Goal: Task Accomplishment & Management: Manage account settings

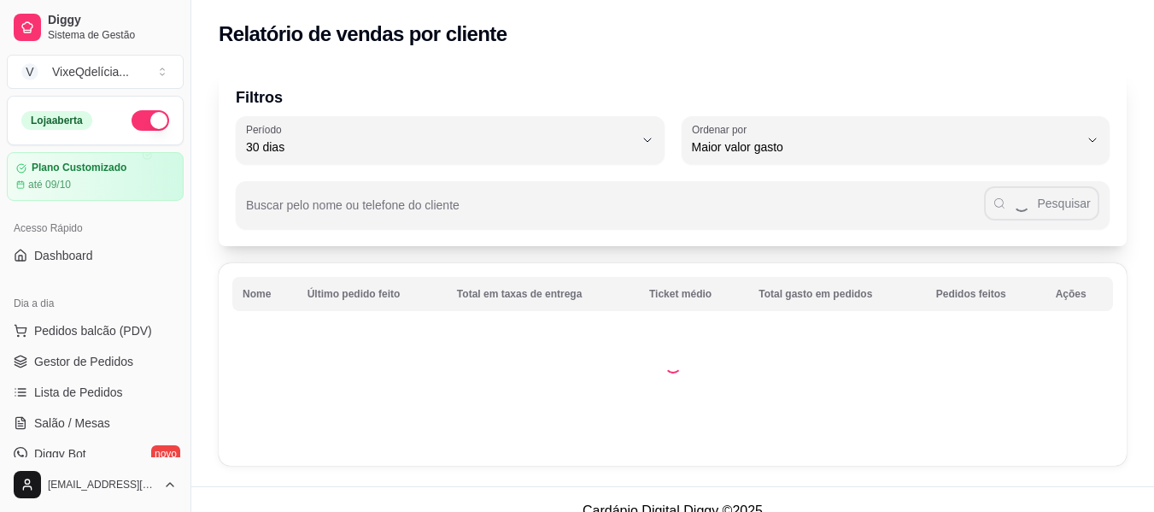
select select "30"
select select "HIGHEST_TOTAL_SPENT_WITH_ORDERS"
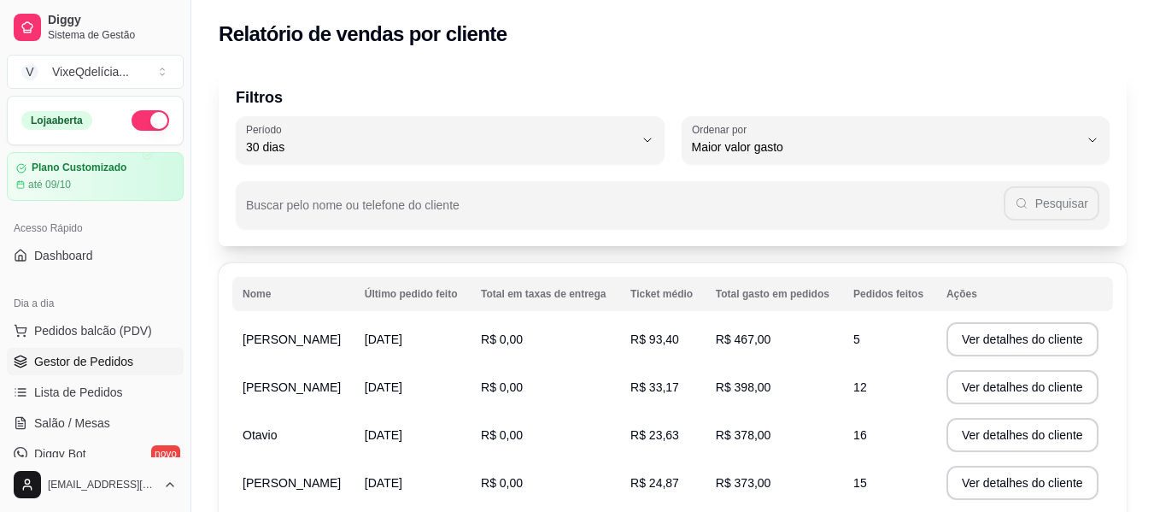
click at [88, 372] on link "Gestor de Pedidos" at bounding box center [95, 361] width 177 height 27
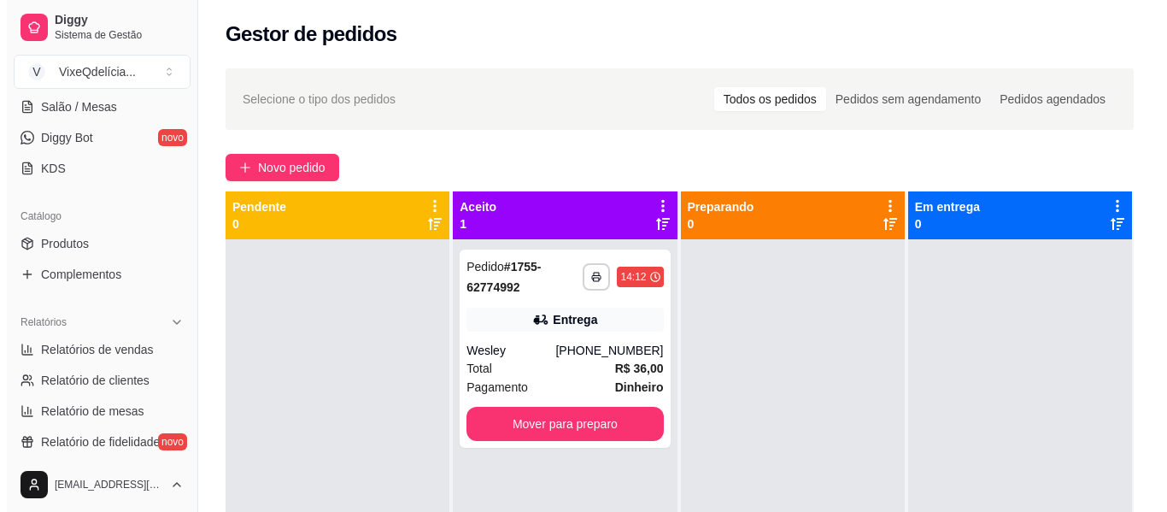
scroll to position [85, 0]
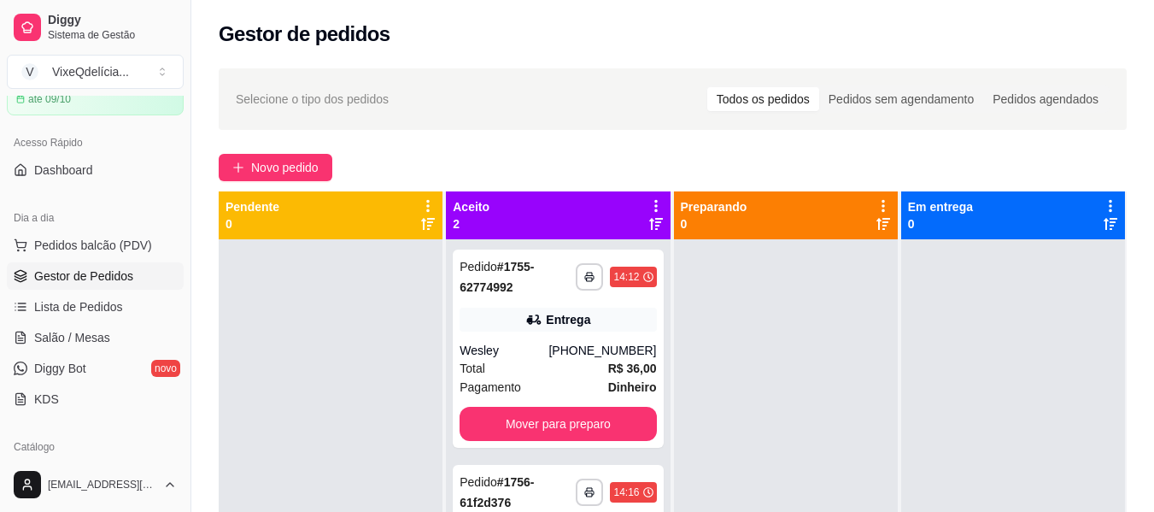
click at [607, 433] on button "Mover para preparo" at bounding box center [558, 424] width 196 height 34
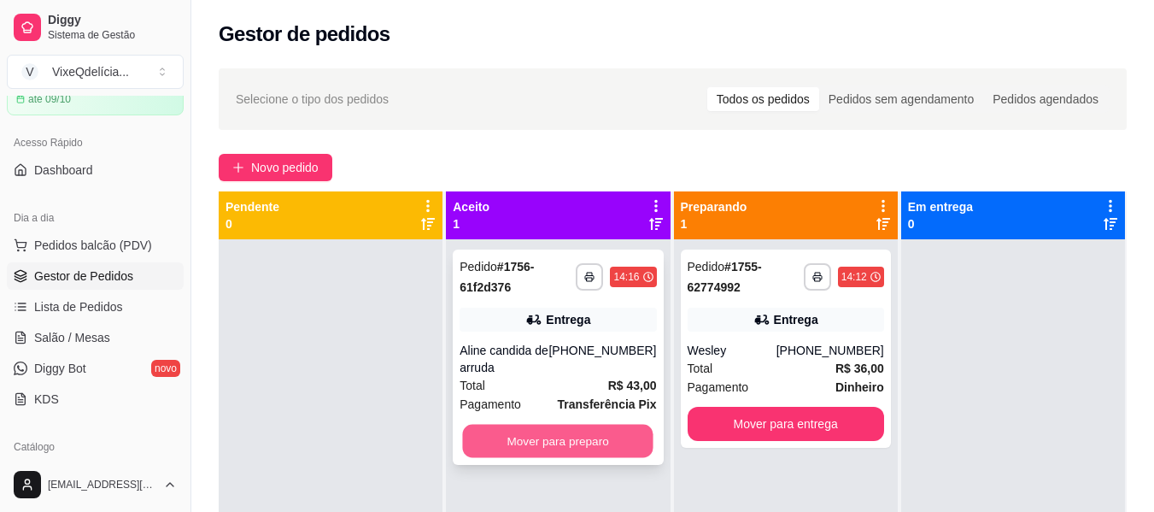
click at [611, 435] on button "Mover para preparo" at bounding box center [558, 441] width 191 height 33
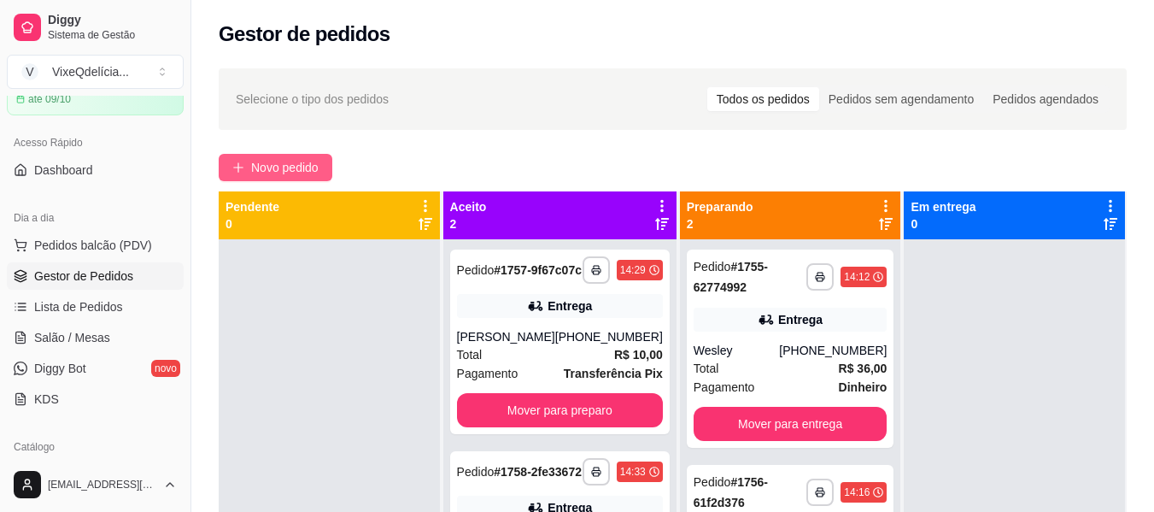
click at [302, 163] on span "Novo pedido" at bounding box center [284, 167] width 67 height 19
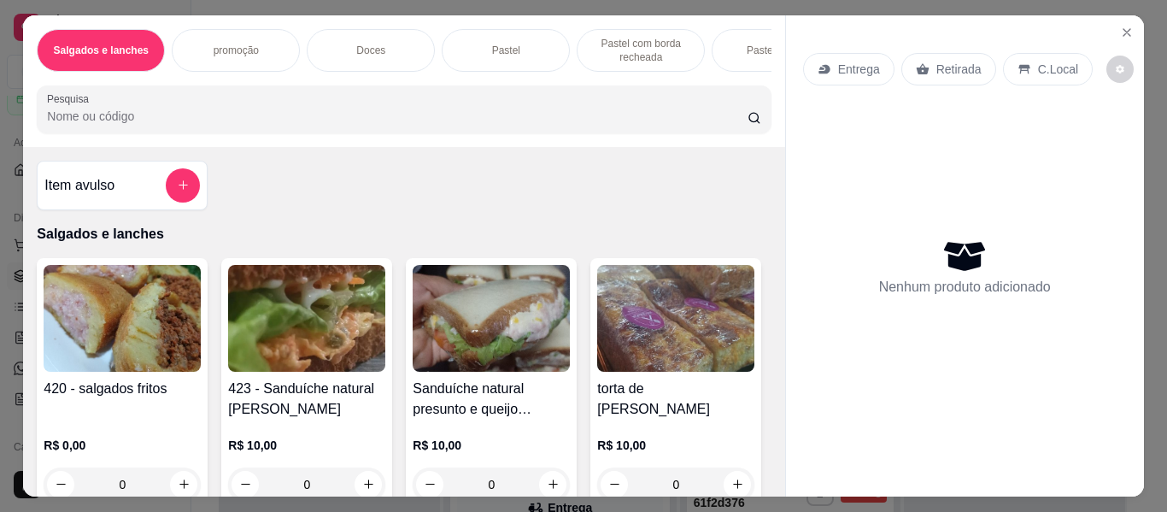
click at [936, 61] on p "Retirada" at bounding box center [958, 69] width 45 height 17
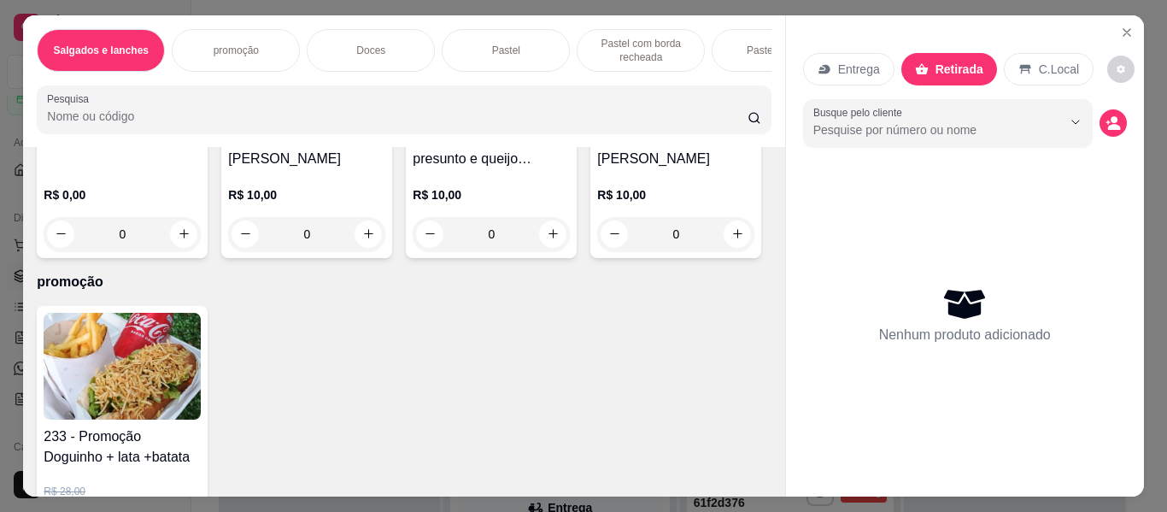
scroll to position [256, 0]
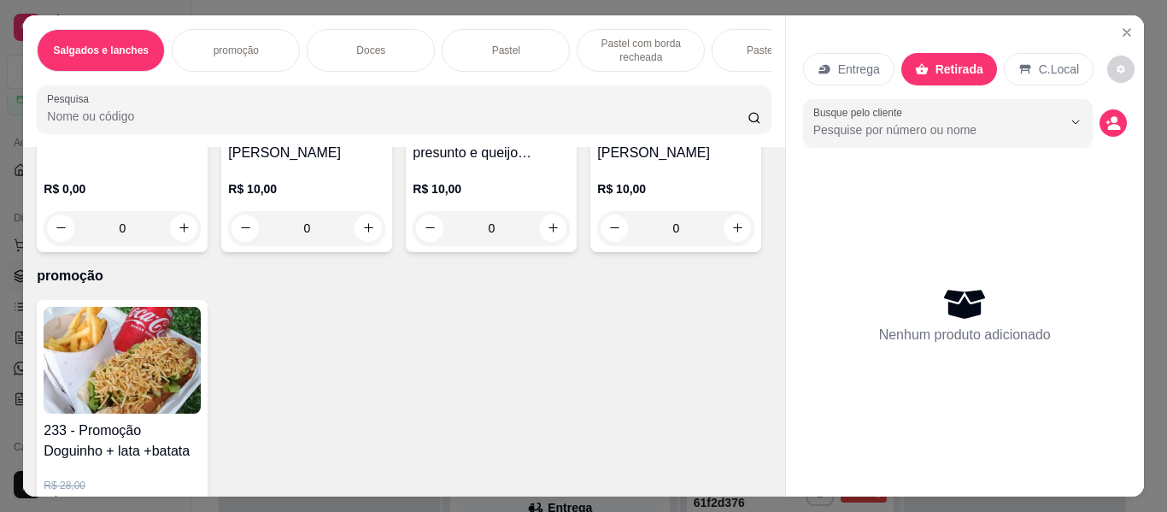
click at [597, 115] on img at bounding box center [675, 62] width 157 height 107
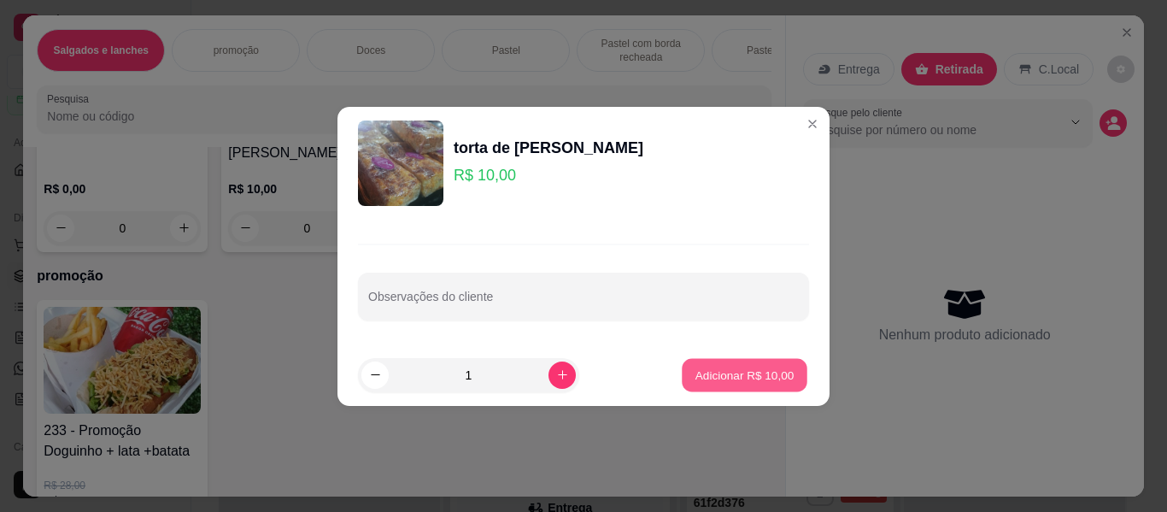
click at [749, 372] on p "Adicionar R$ 10,00" at bounding box center [744, 375] width 99 height 16
type input "1"
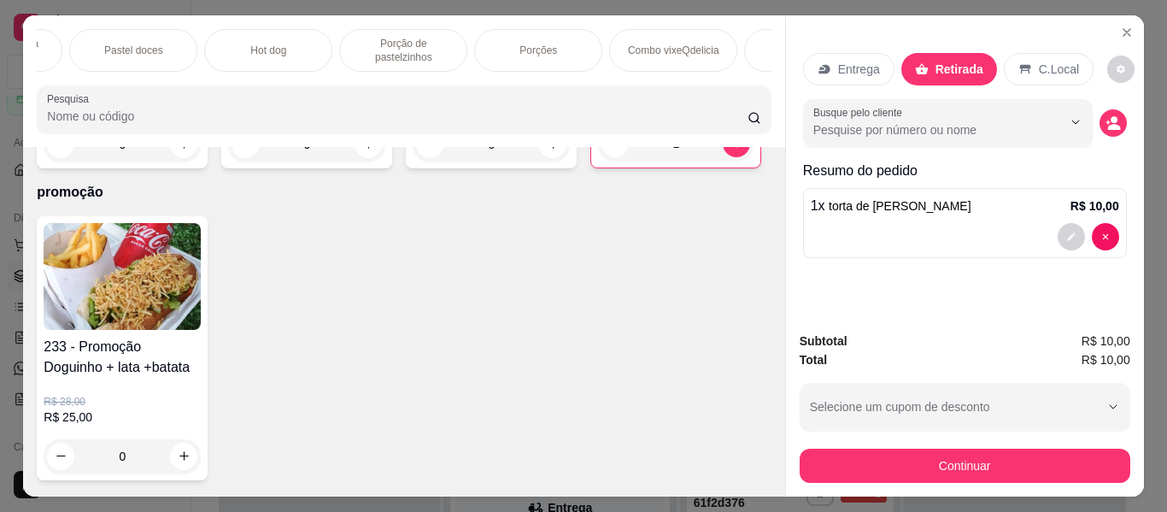
scroll to position [0, 1014]
click at [468, 44] on div "Bebidas" at bounding box center [436, 50] width 128 height 43
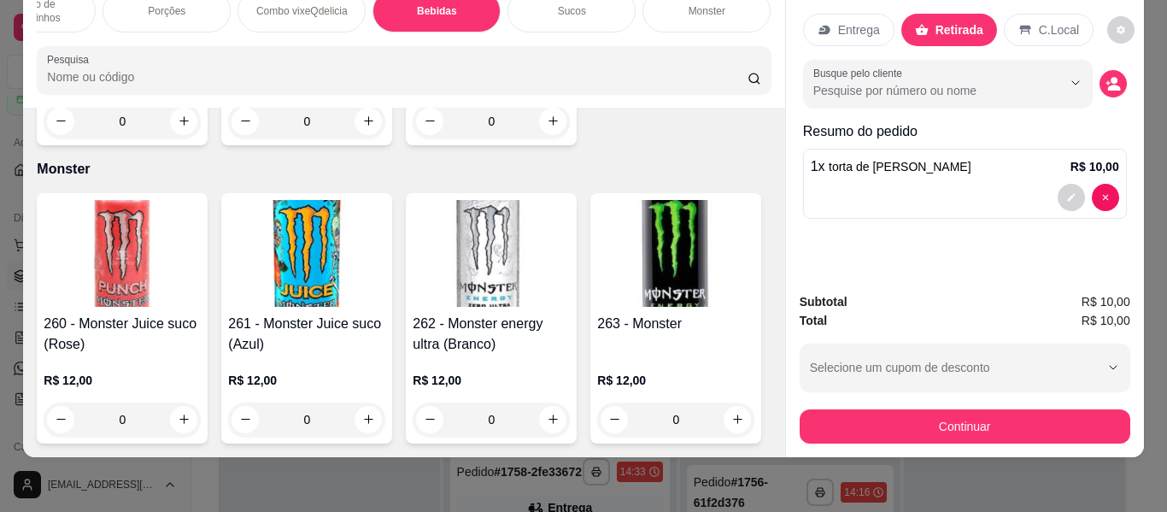
scroll to position [8872, 0]
type input "1"
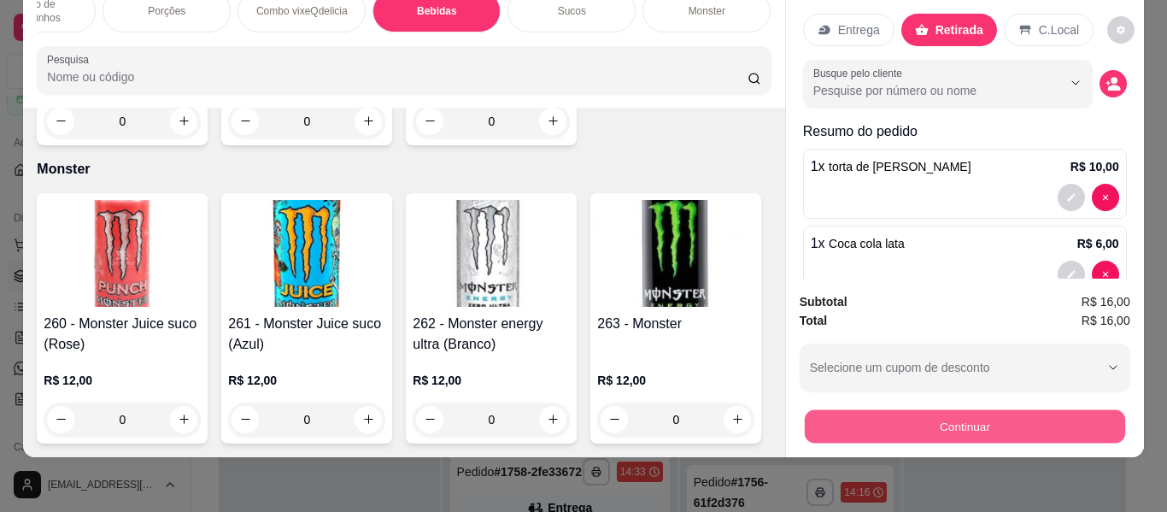
click at [832, 410] on button "Continuar" at bounding box center [964, 426] width 320 height 33
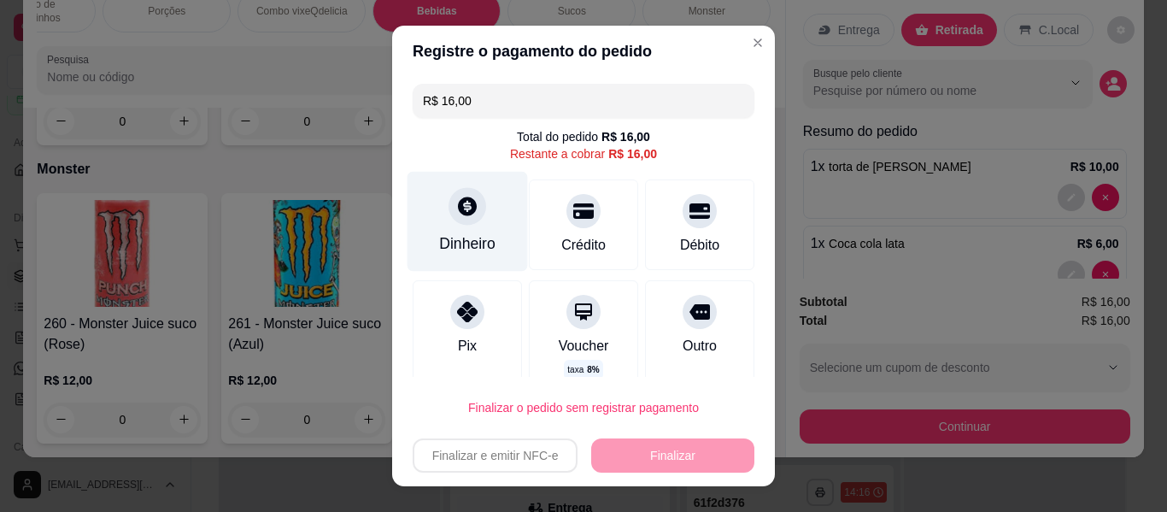
click at [455, 233] on div "Dinheiro" at bounding box center [467, 243] width 56 height 22
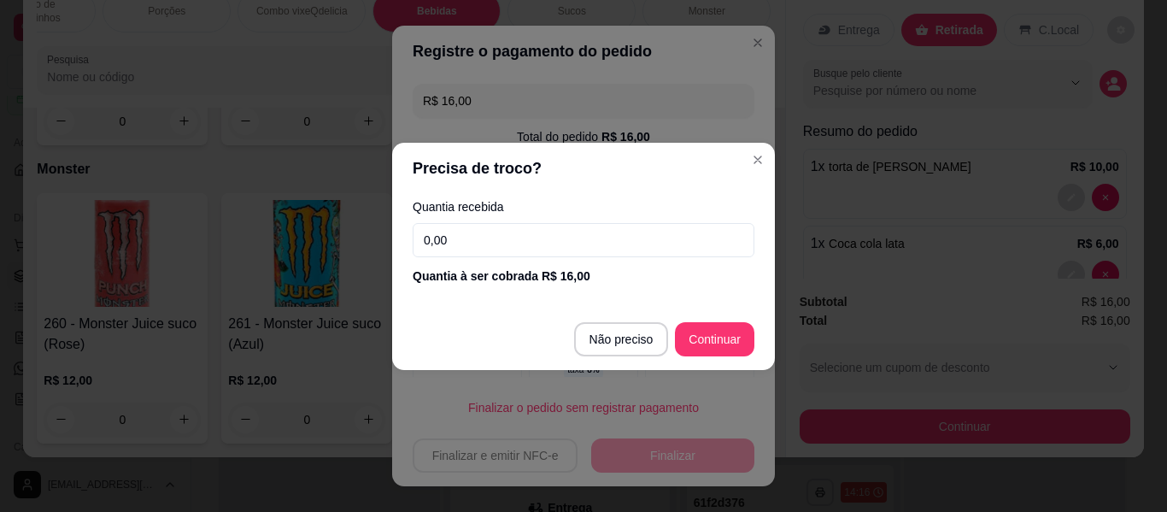
click at [466, 250] on input "0,00" at bounding box center [584, 240] width 342 height 34
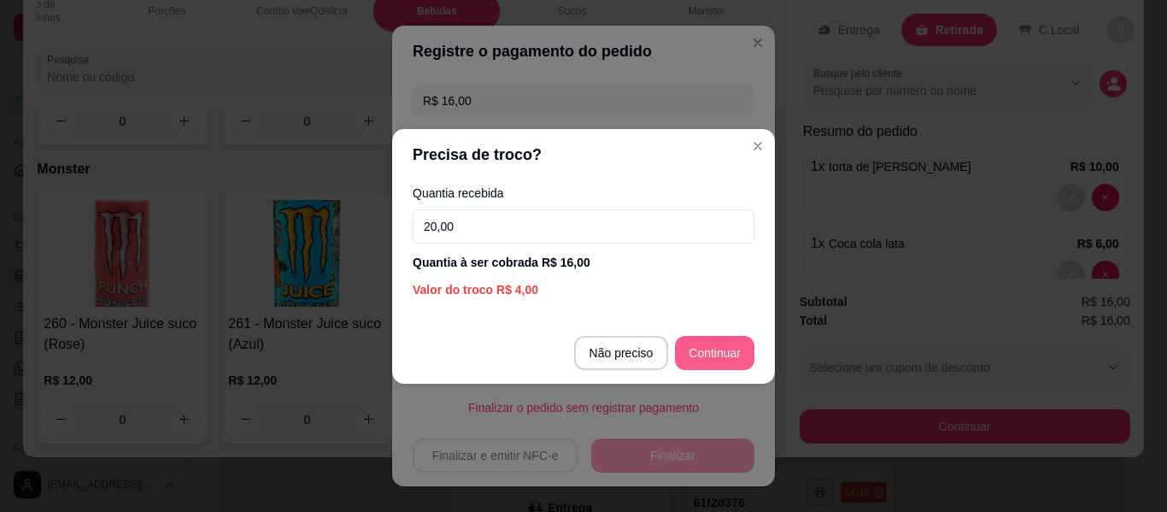
type input "20,00"
type input "R$ 0,00"
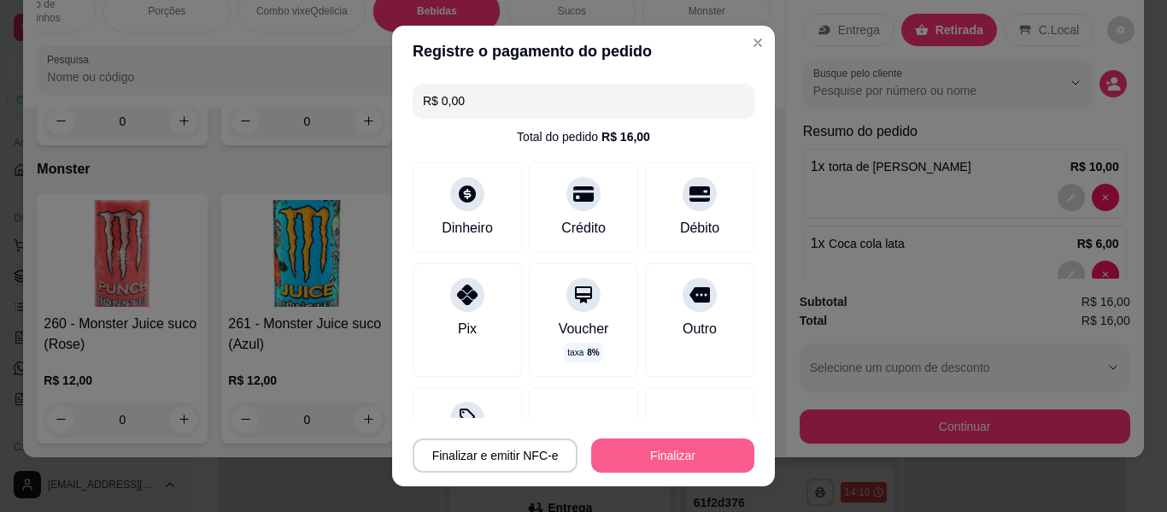
click at [648, 455] on button "Finalizar" at bounding box center [672, 455] width 163 height 34
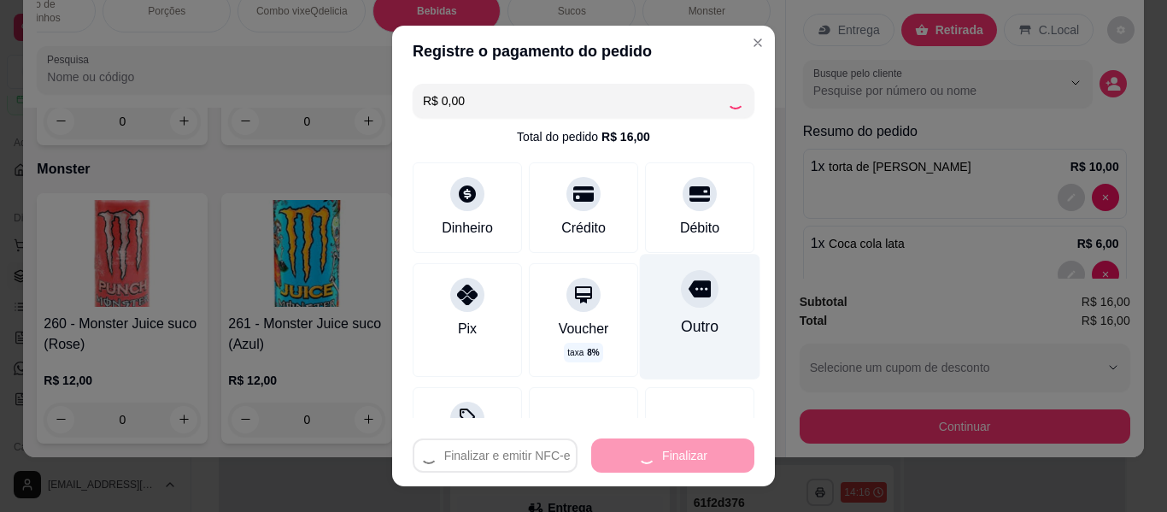
type input "0"
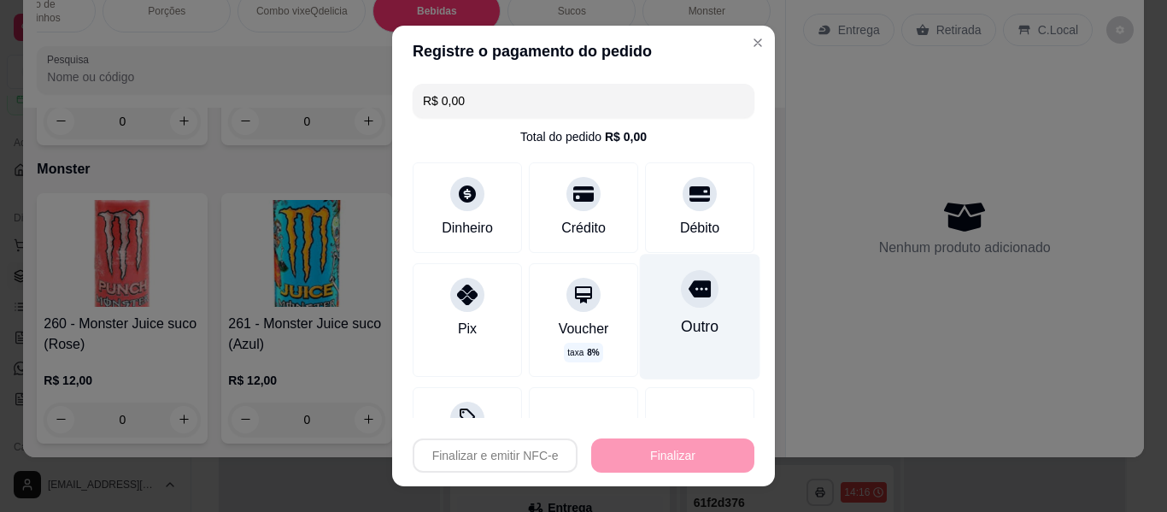
type input "-R$ 16,00"
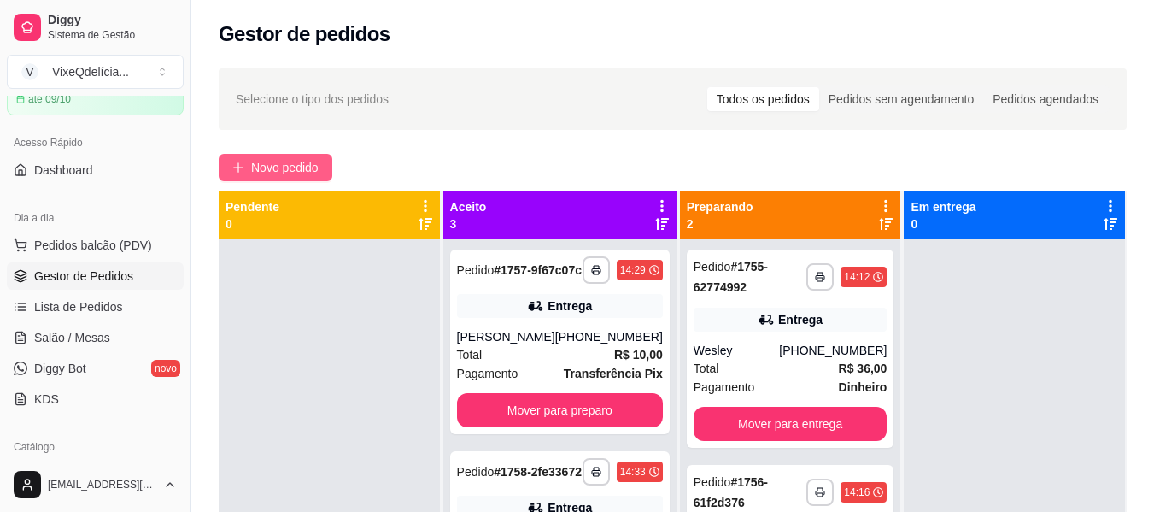
click at [293, 166] on span "Novo pedido" at bounding box center [284, 167] width 67 height 19
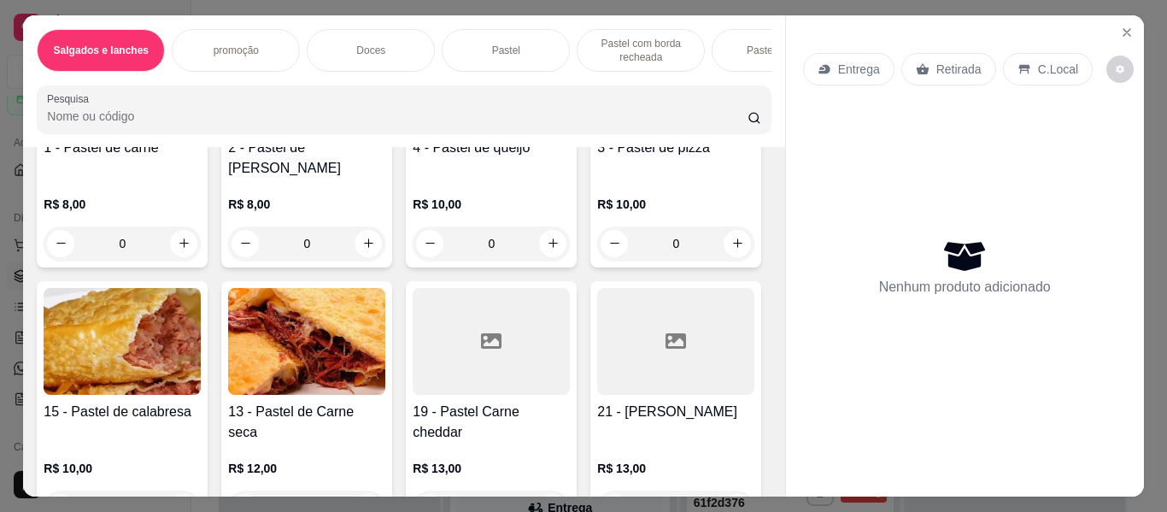
scroll to position [1487, 0]
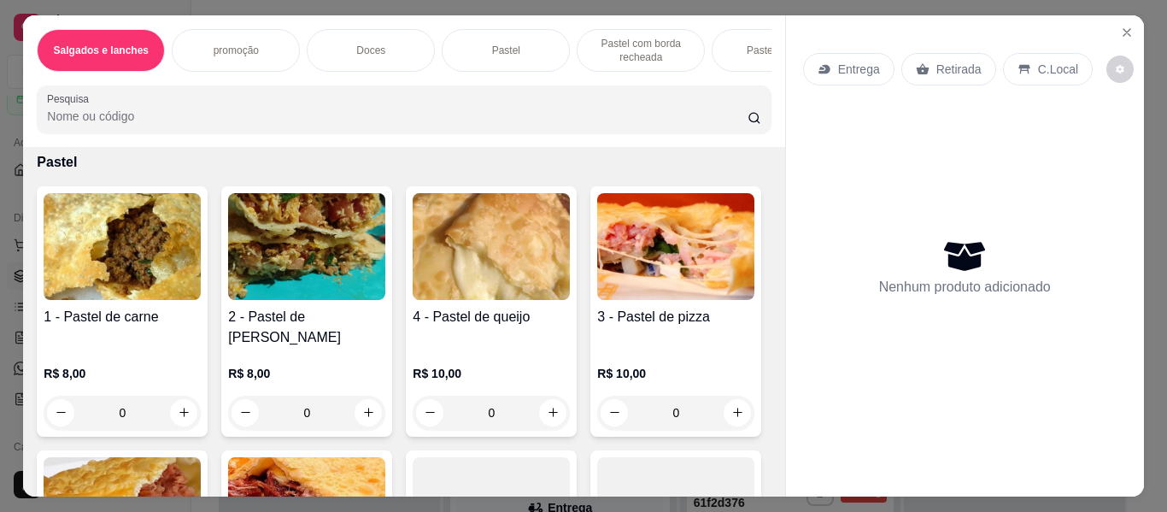
click at [201, 29] on h4 "296 - cestinha trufada" at bounding box center [122, 19] width 157 height 21
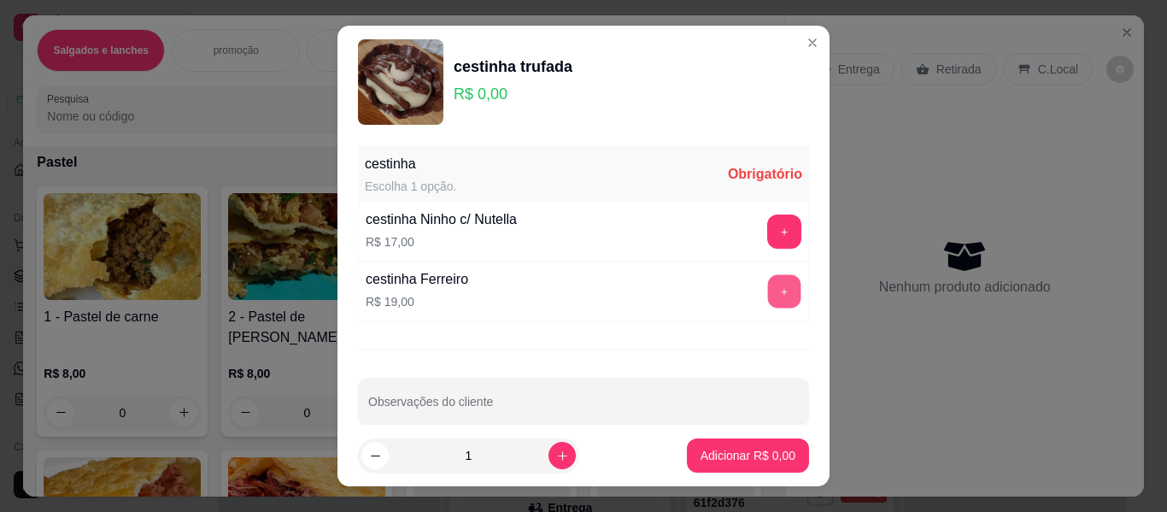
click at [768, 291] on button "+" at bounding box center [784, 291] width 33 height 33
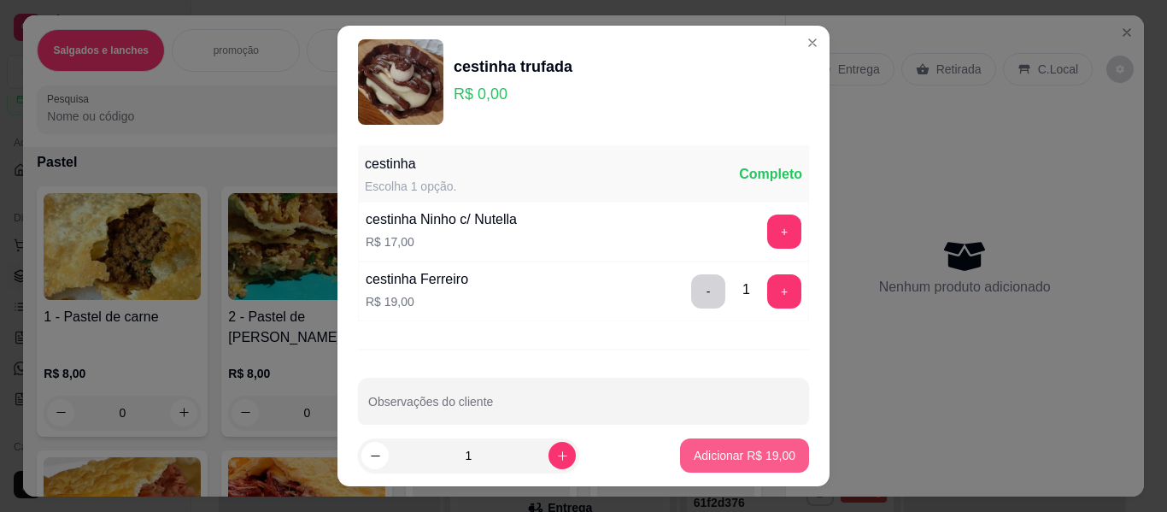
click at [722, 449] on p "Adicionar R$ 19,00" at bounding box center [745, 455] width 102 height 17
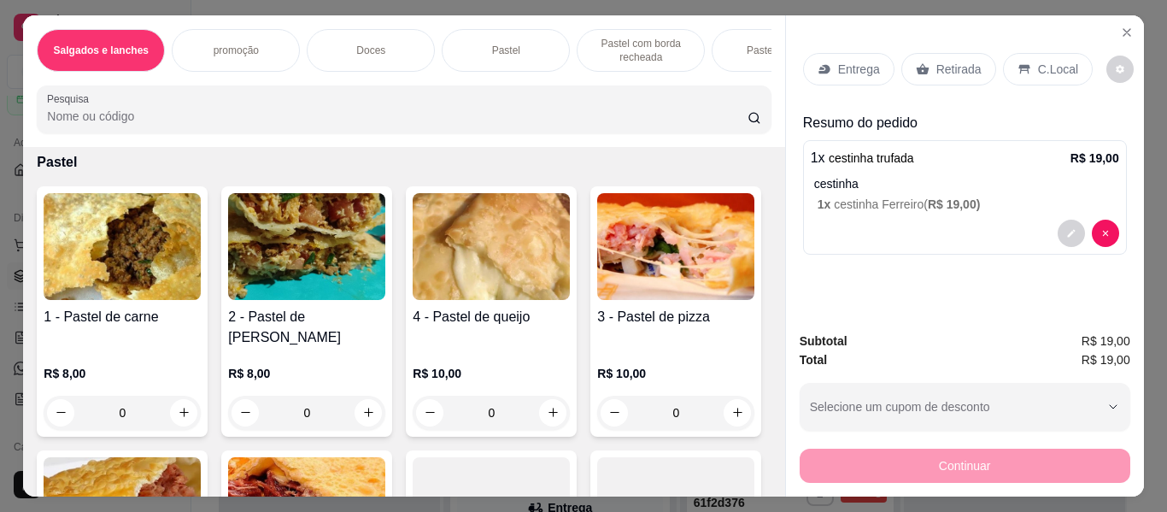
click at [936, 61] on p "Retirada" at bounding box center [958, 69] width 45 height 17
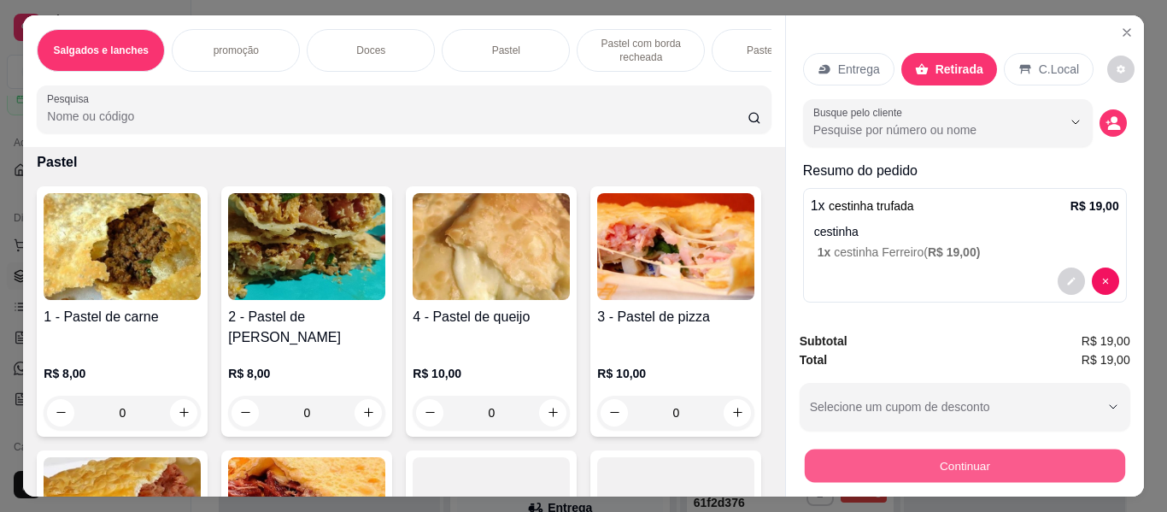
click at [894, 463] on button "Continuar" at bounding box center [964, 465] width 320 height 33
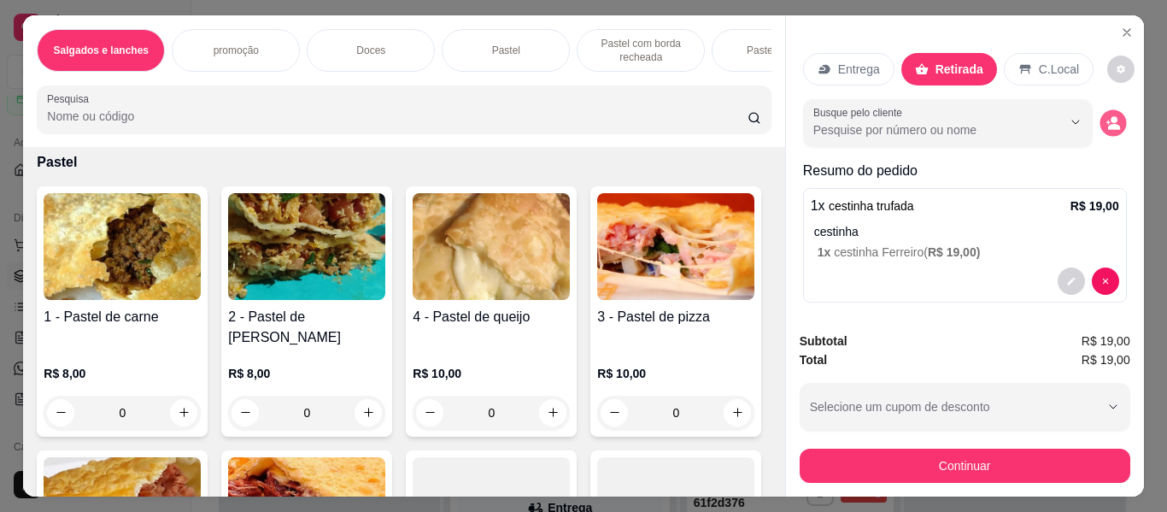
click at [1108, 124] on icon "decrease-product-quantity" at bounding box center [1114, 127] width 12 height 6
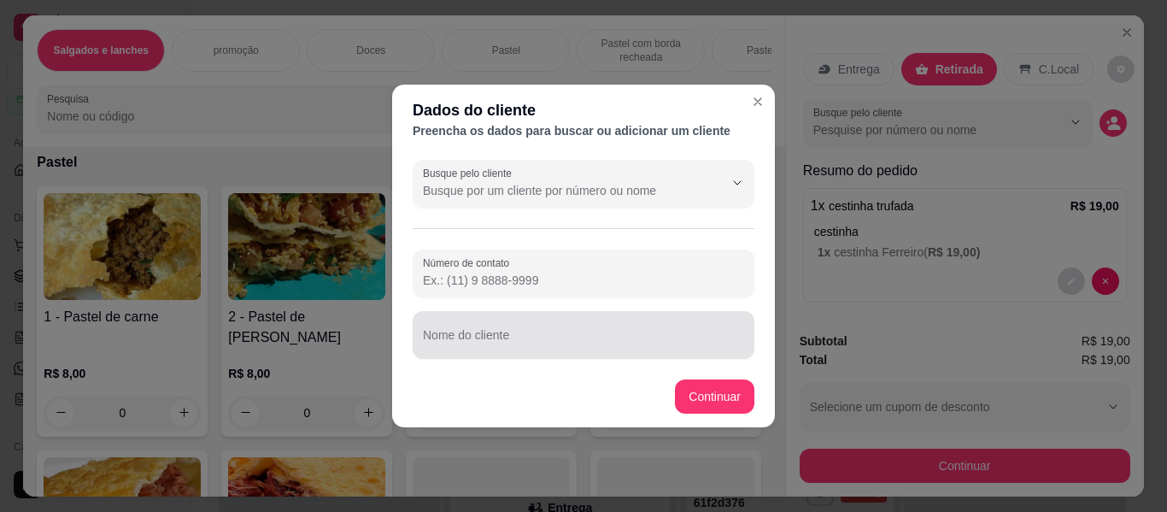
drag, startPoint x: 507, startPoint y: 338, endPoint x: 513, endPoint y: 321, distance: 18.1
click at [509, 329] on div at bounding box center [583, 335] width 321 height 34
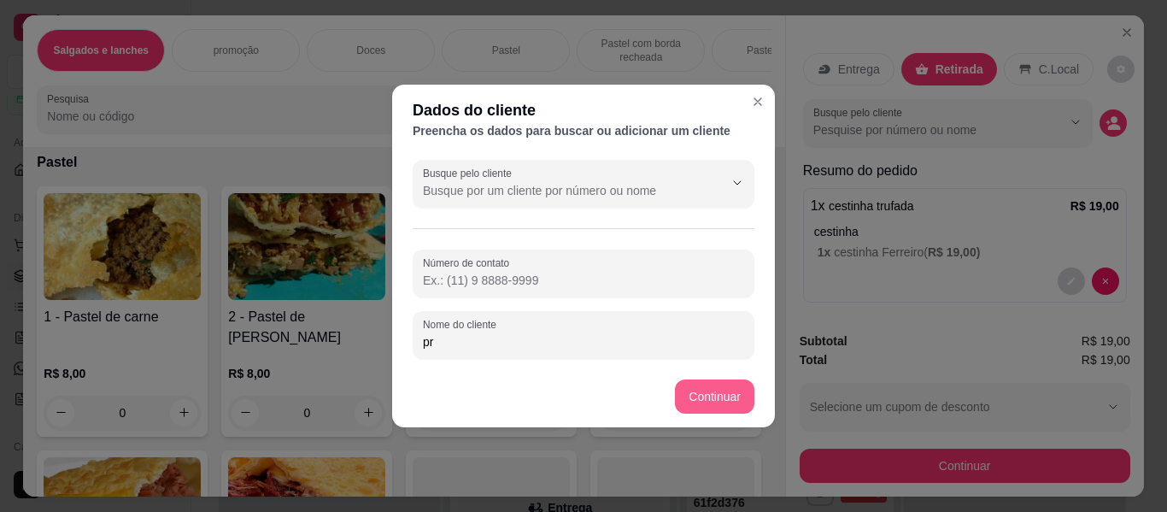
type input "p"
type input "i"
type input "fabiana prima"
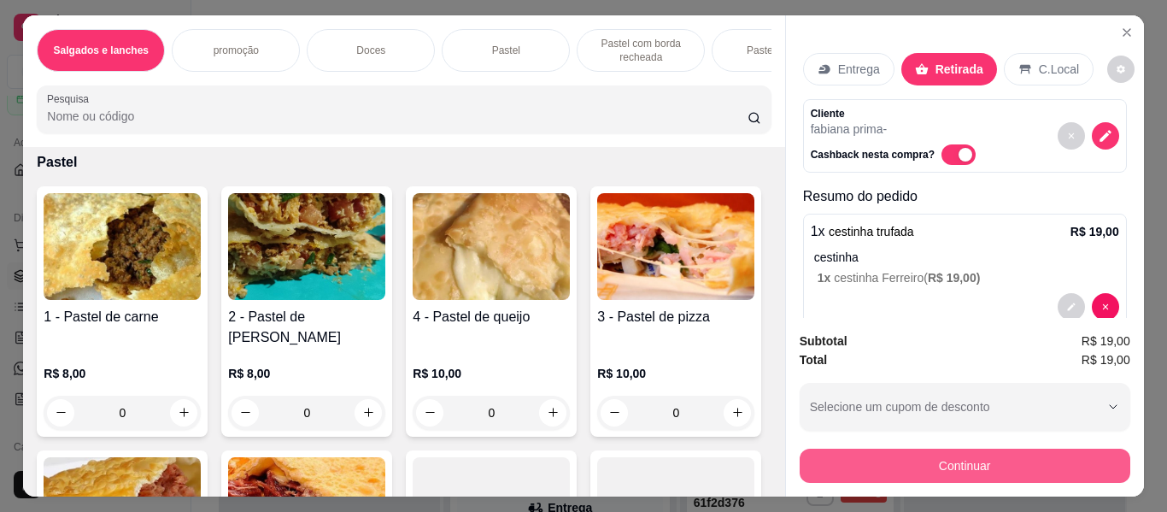
click at [841, 458] on button "Continuar" at bounding box center [965, 466] width 331 height 34
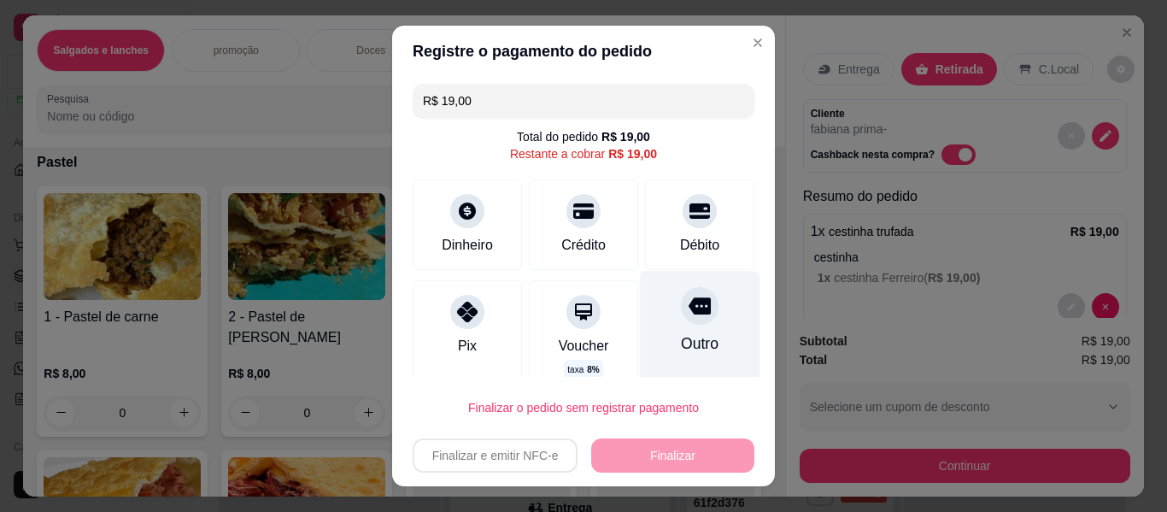
click at [686, 331] on div "Outro" at bounding box center [700, 333] width 120 height 125
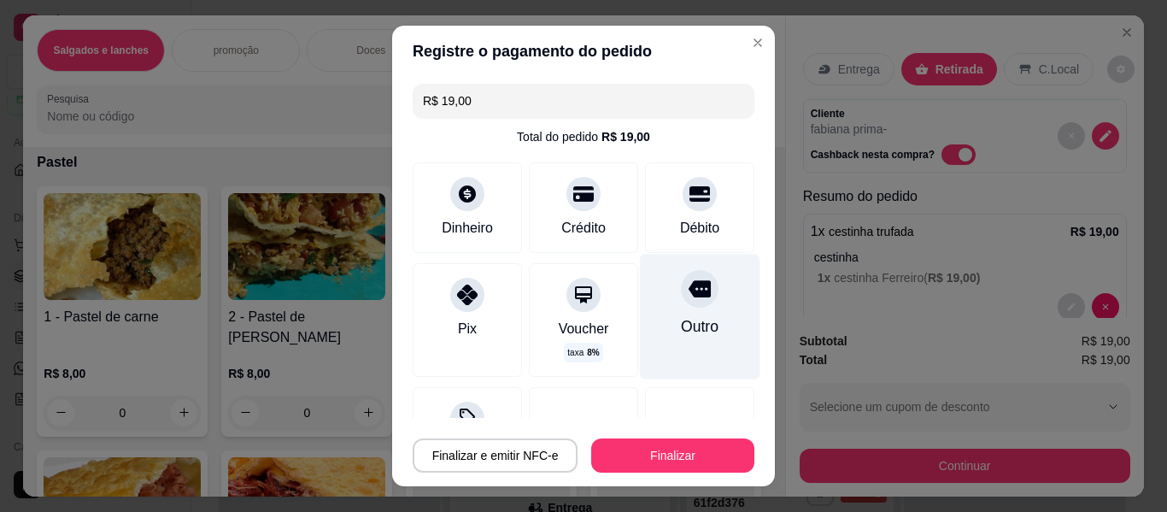
type input "R$ 0,00"
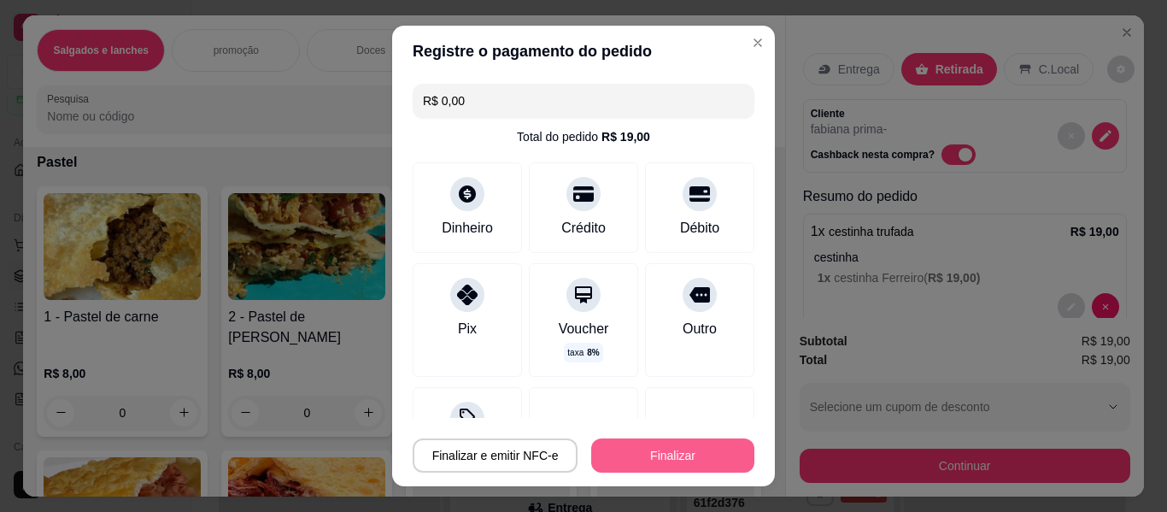
click at [673, 449] on button "Finalizar" at bounding box center [672, 455] width 163 height 34
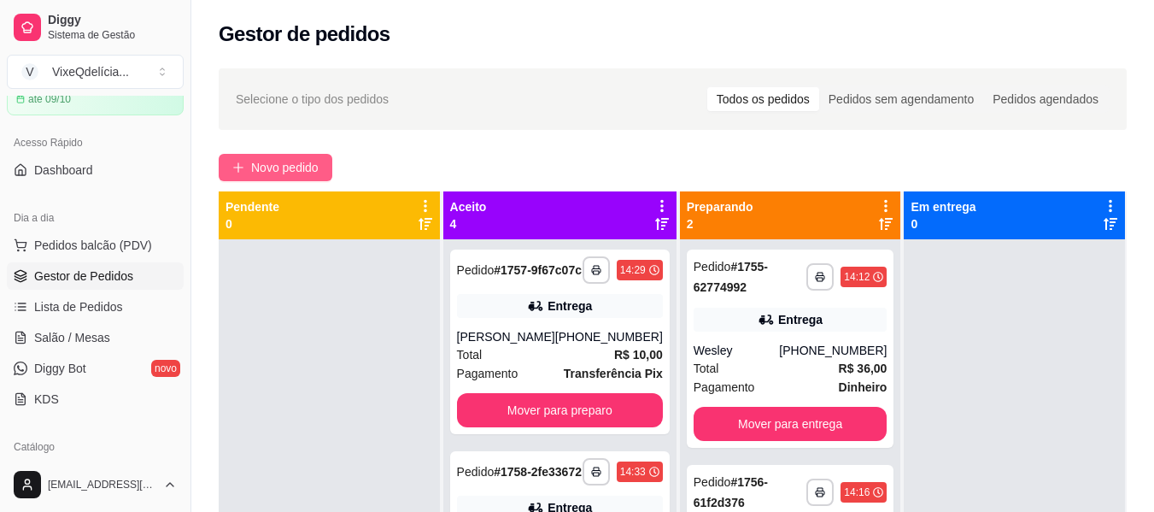
click at [286, 158] on span "Novo pedido" at bounding box center [284, 167] width 67 height 19
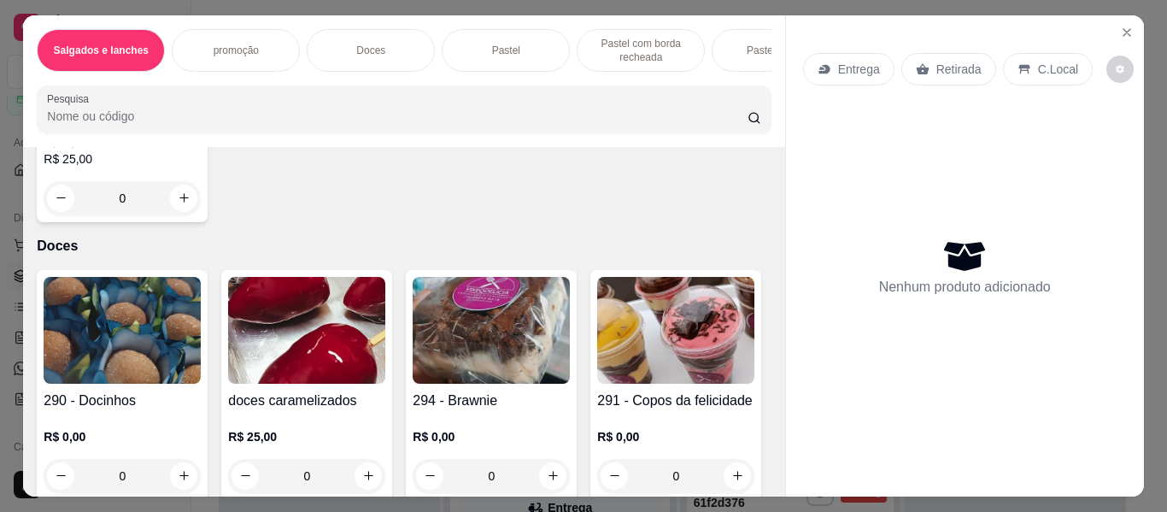
scroll to position [683, 0]
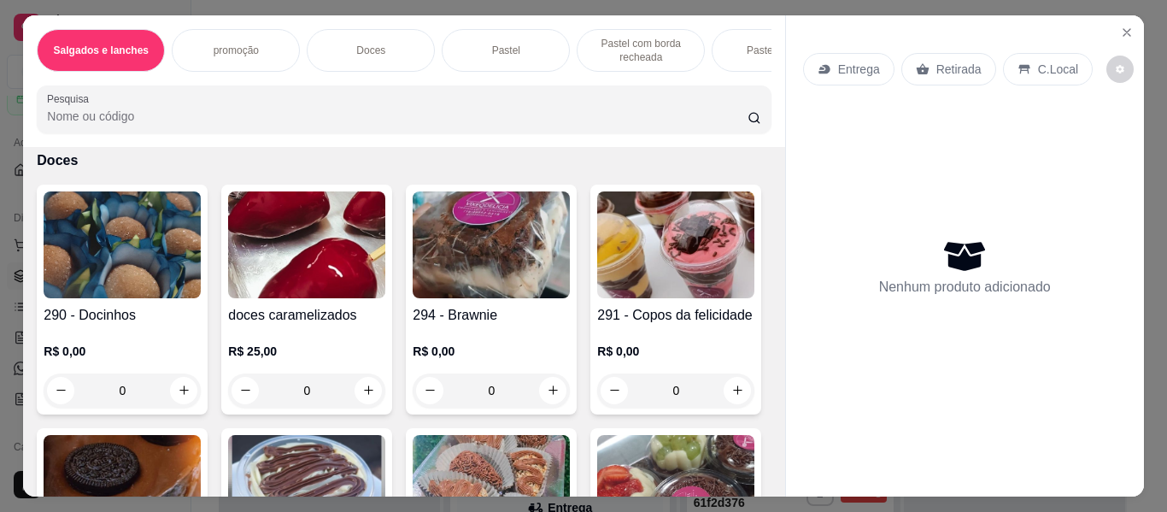
click at [178, 119] on icon "increase-product-quantity" at bounding box center [184, 112] width 13 height 13
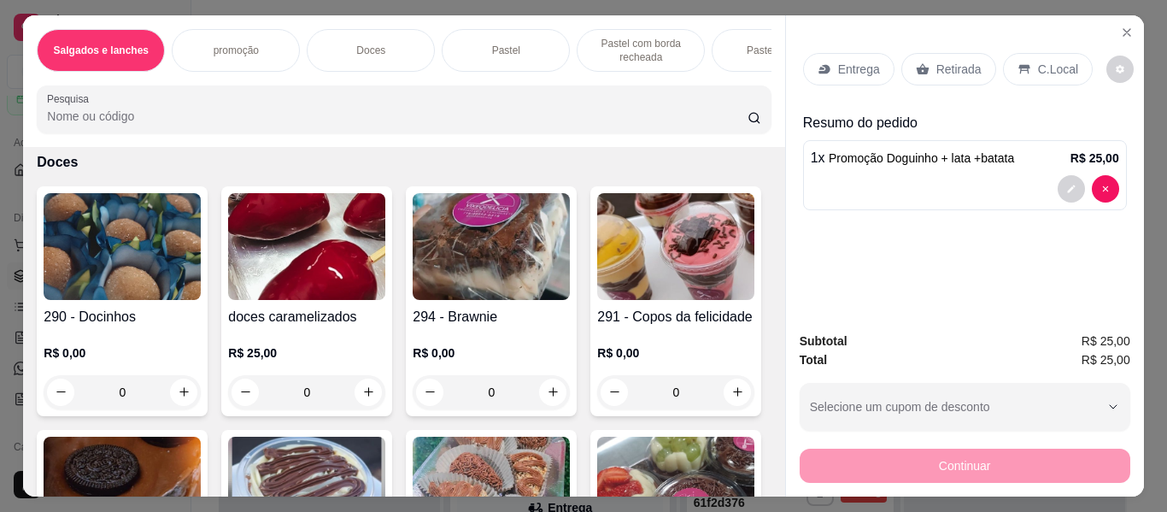
scroll to position [684, 0]
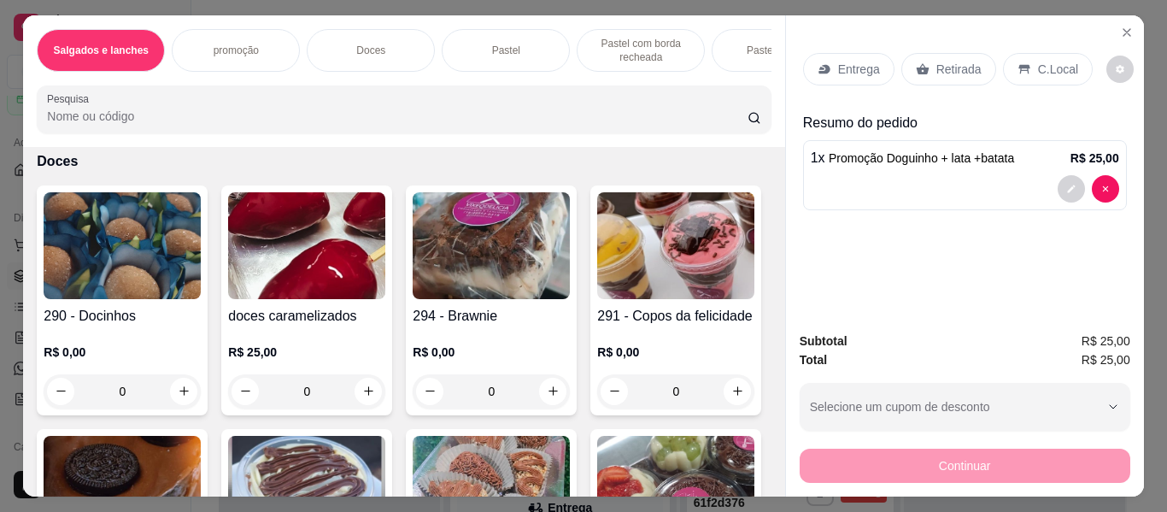
click at [177, 120] on icon "increase-product-quantity" at bounding box center [183, 113] width 13 height 13
click at [178, 126] on button "increase-product-quantity" at bounding box center [183, 112] width 26 height 26
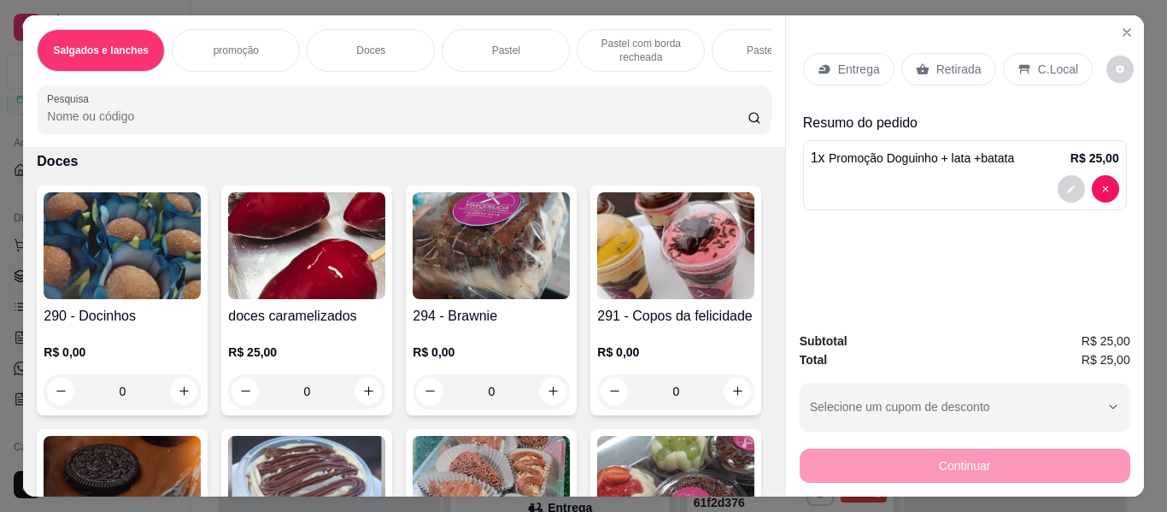
click at [178, 126] on button "increase-product-quantity" at bounding box center [183, 112] width 26 height 26
click at [49, 126] on button "decrease-product-quantity" at bounding box center [62, 112] width 26 height 26
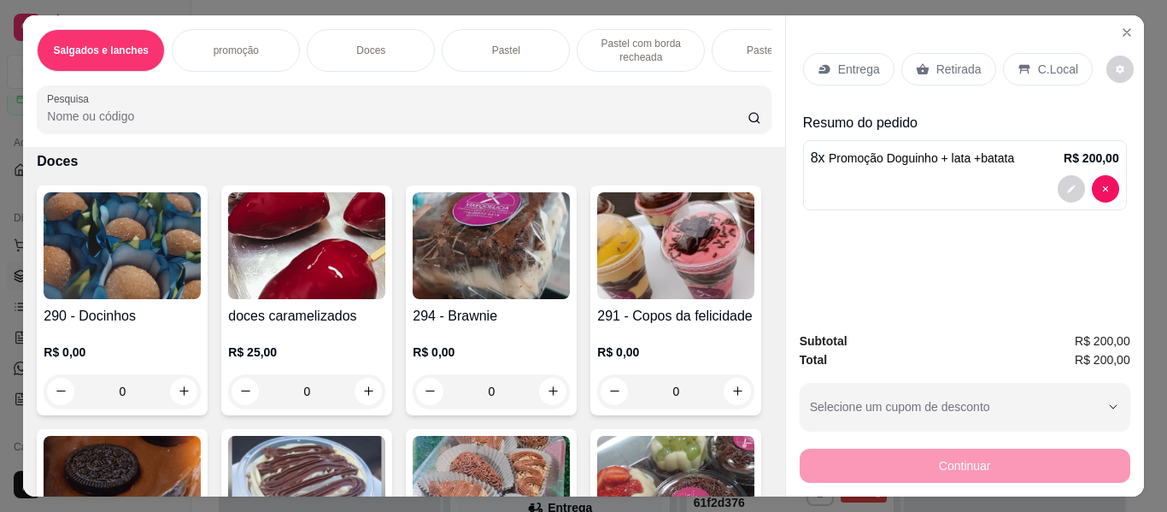
click at [49, 126] on button "decrease-product-quantity" at bounding box center [62, 112] width 26 height 26
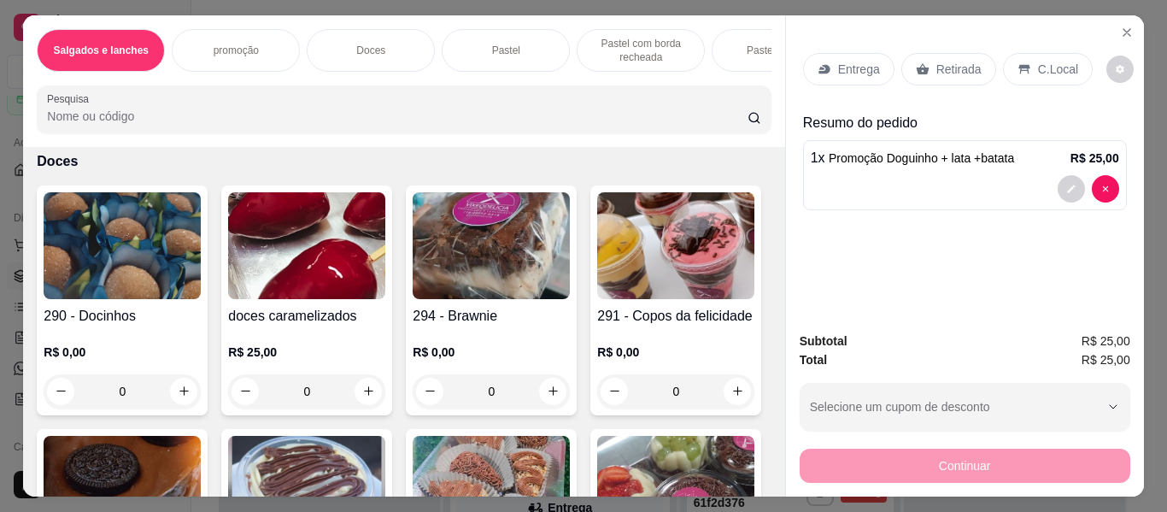
type input "0"
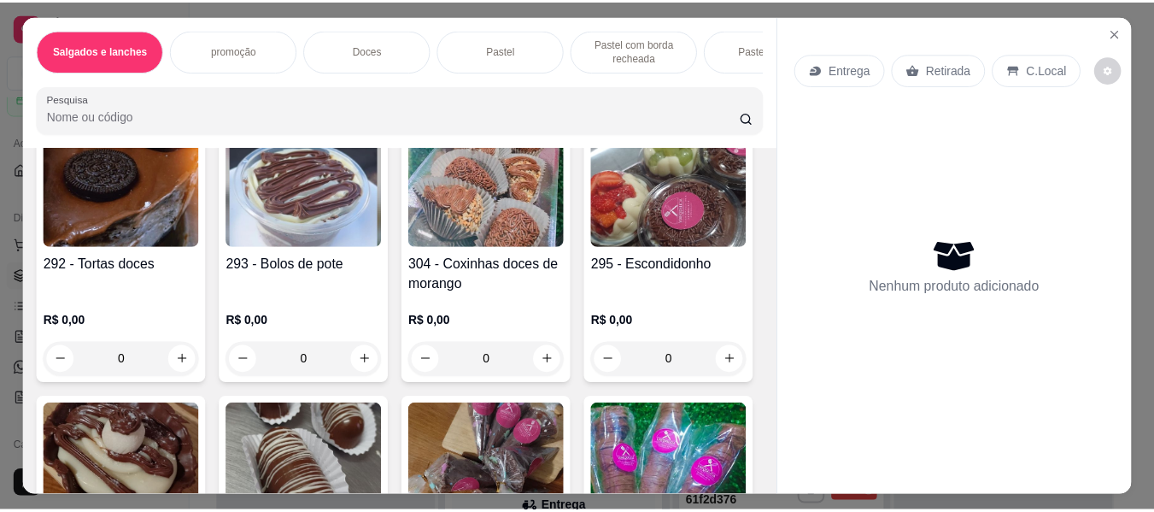
scroll to position [683, 0]
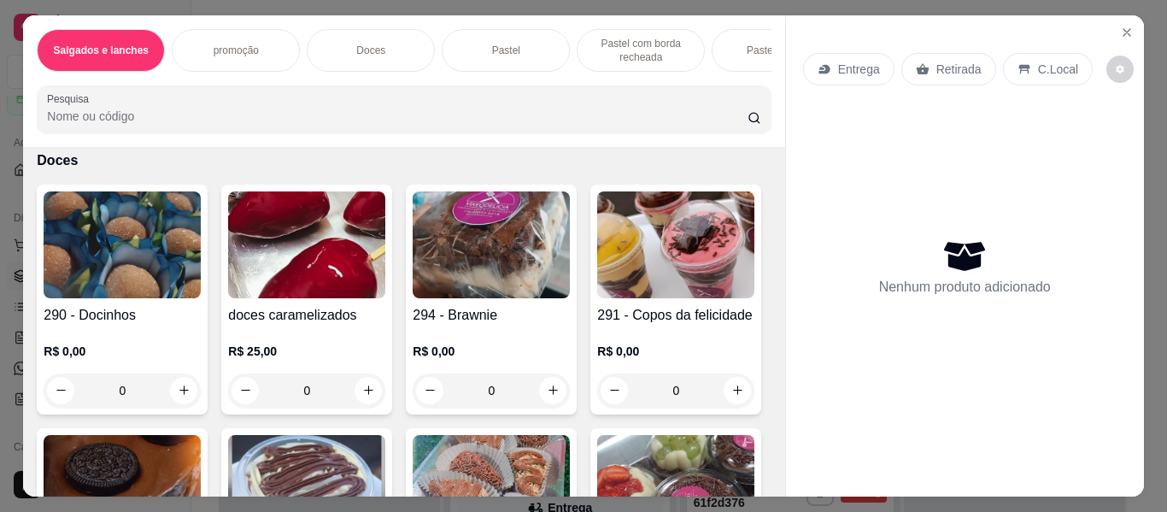
select select "30"
select select "HIGHEST_TOTAL_SPENT_WITH_ORDERS"
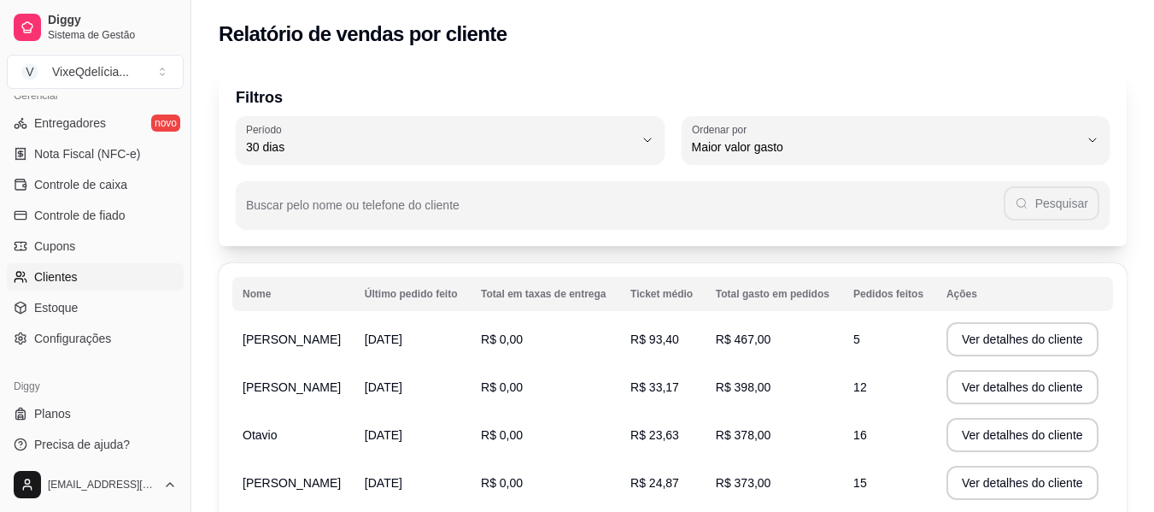
scroll to position [718, 0]
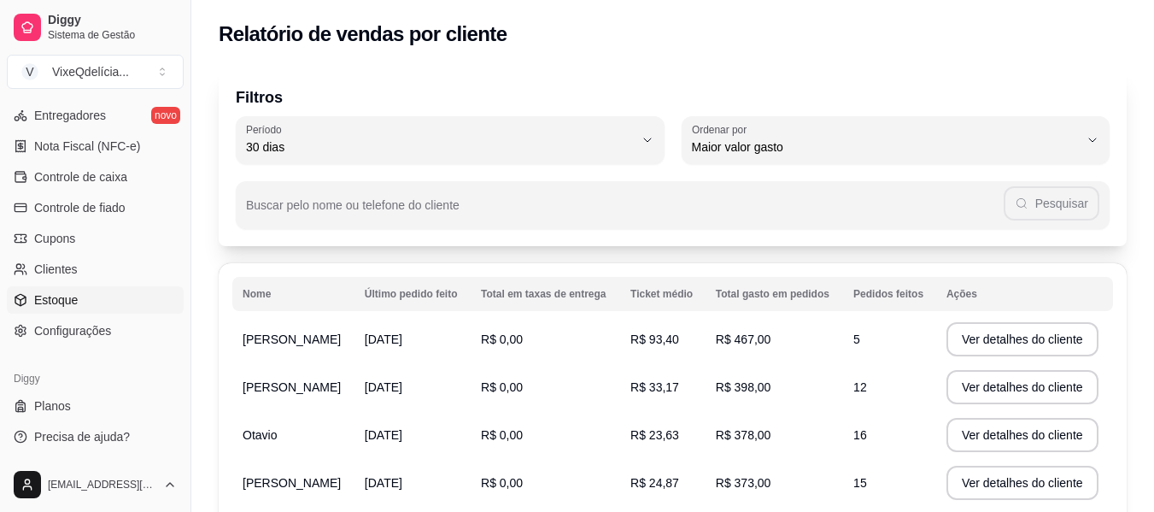
click at [32, 293] on link "Estoque" at bounding box center [95, 299] width 177 height 27
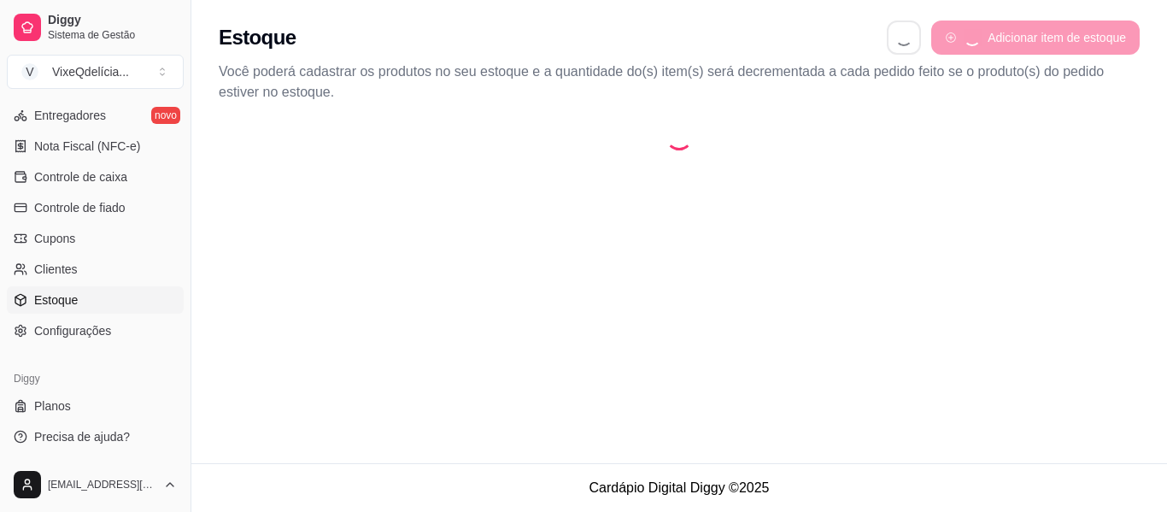
select select "QUANTITY_ORDER"
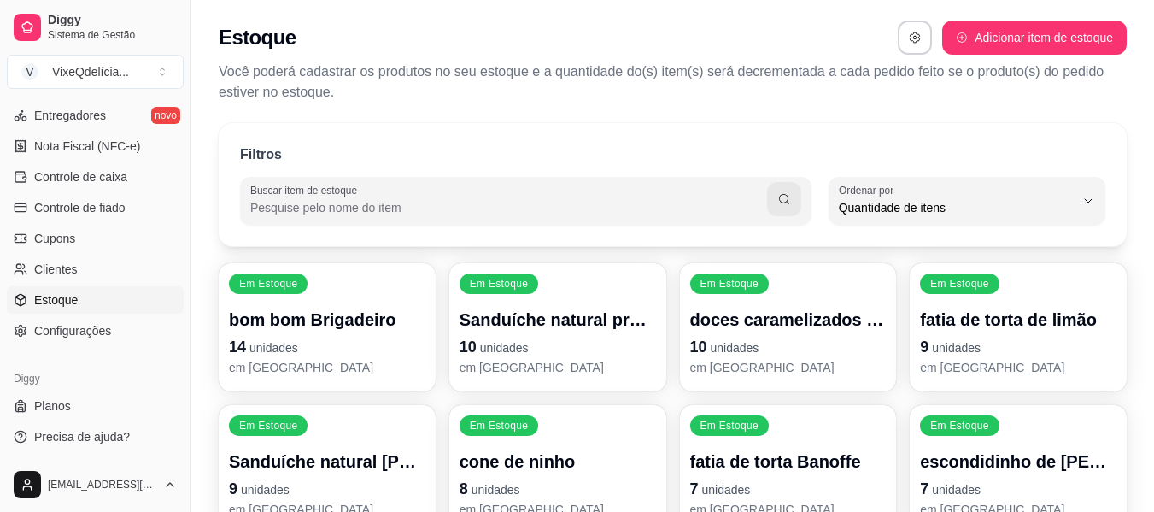
scroll to position [16, 0]
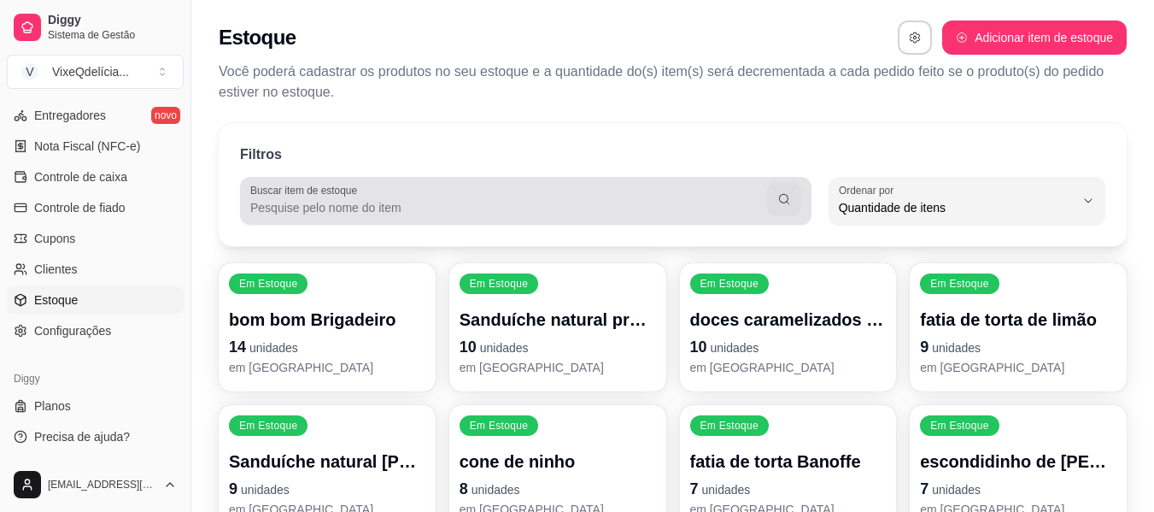
click at [279, 206] on input "Buscar item de estoque" at bounding box center [508, 207] width 517 height 17
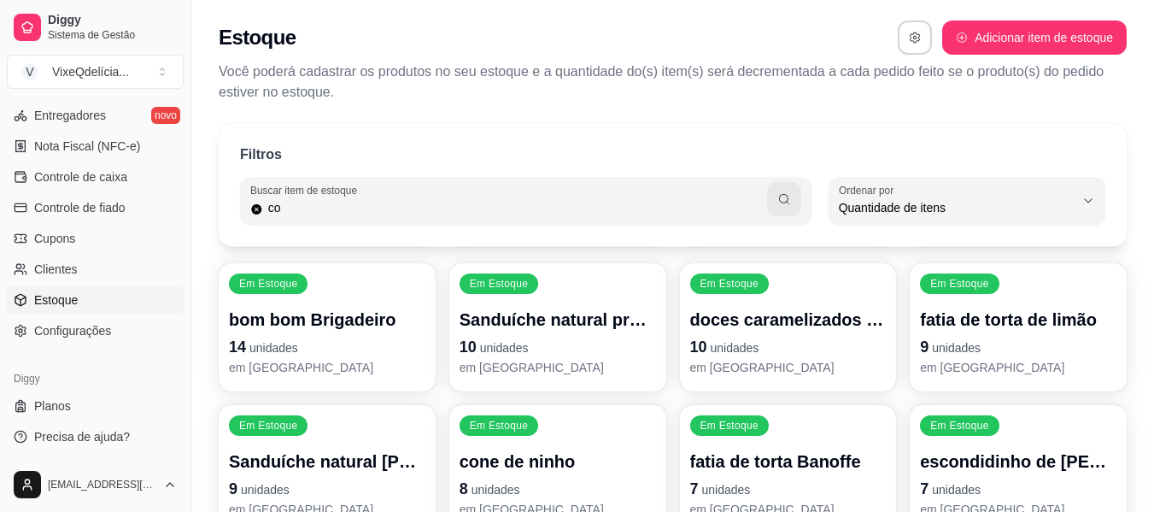
type input "c"
type input "morango"
click at [791, 206] on button "button" at bounding box center [784, 199] width 34 height 34
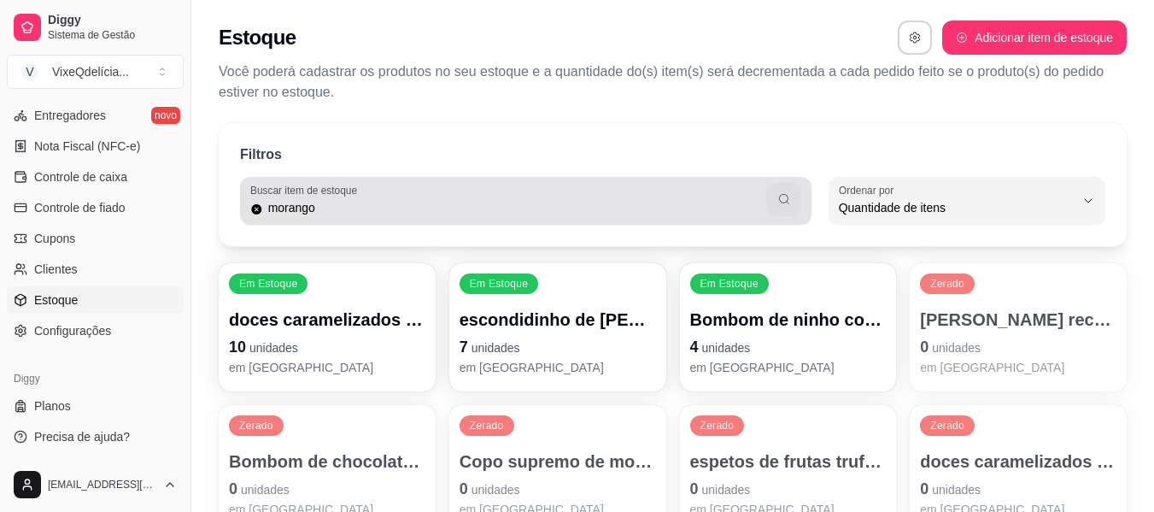
click at [786, 202] on icon "button" at bounding box center [784, 199] width 14 height 14
click at [789, 191] on button "button" at bounding box center [783, 199] width 33 height 33
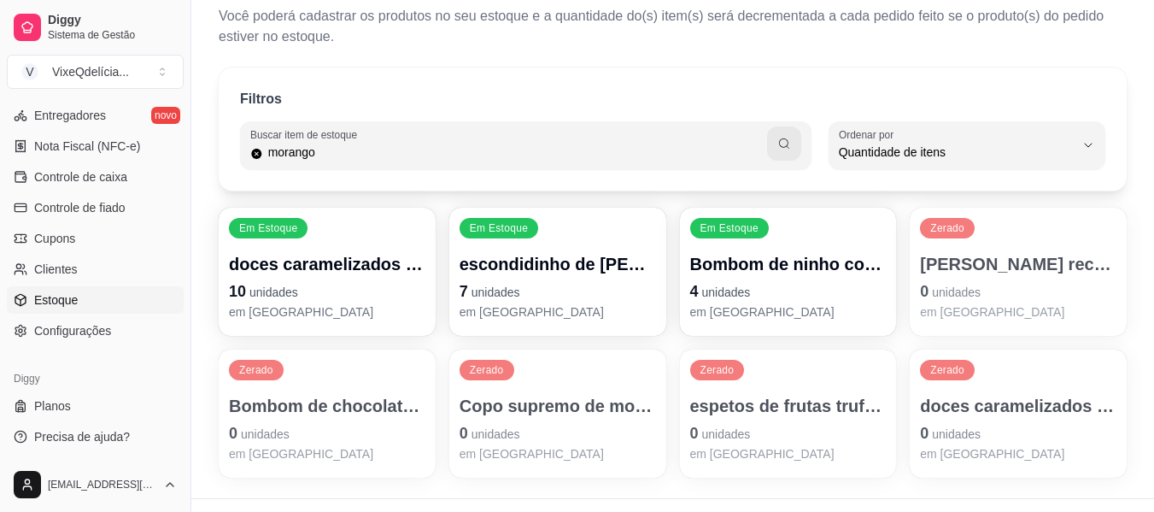
scroll to position [91, 0]
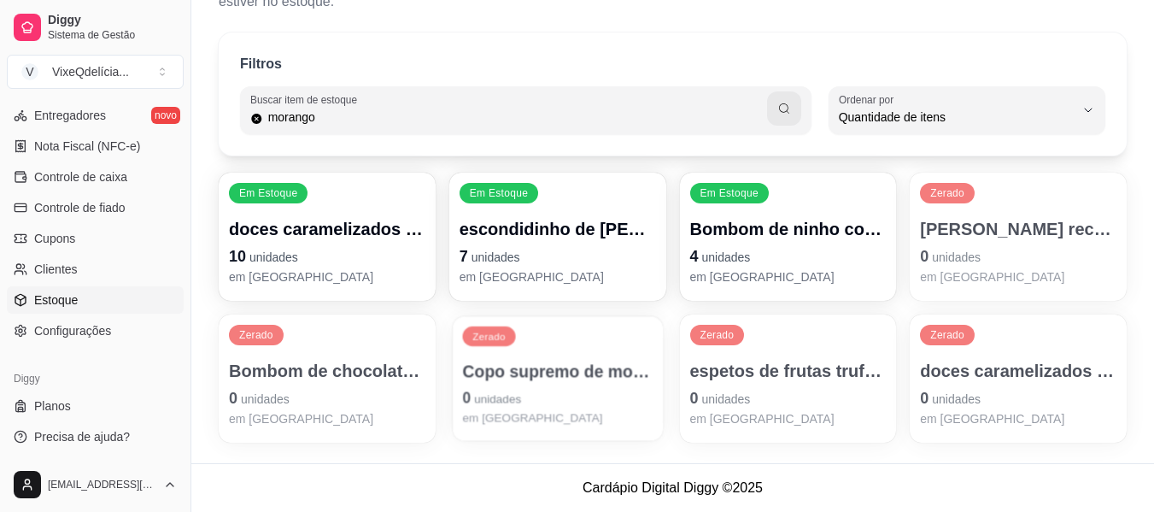
click at [589, 375] on p "Copo supremo de morango 🍓440ml" at bounding box center [557, 371] width 191 height 23
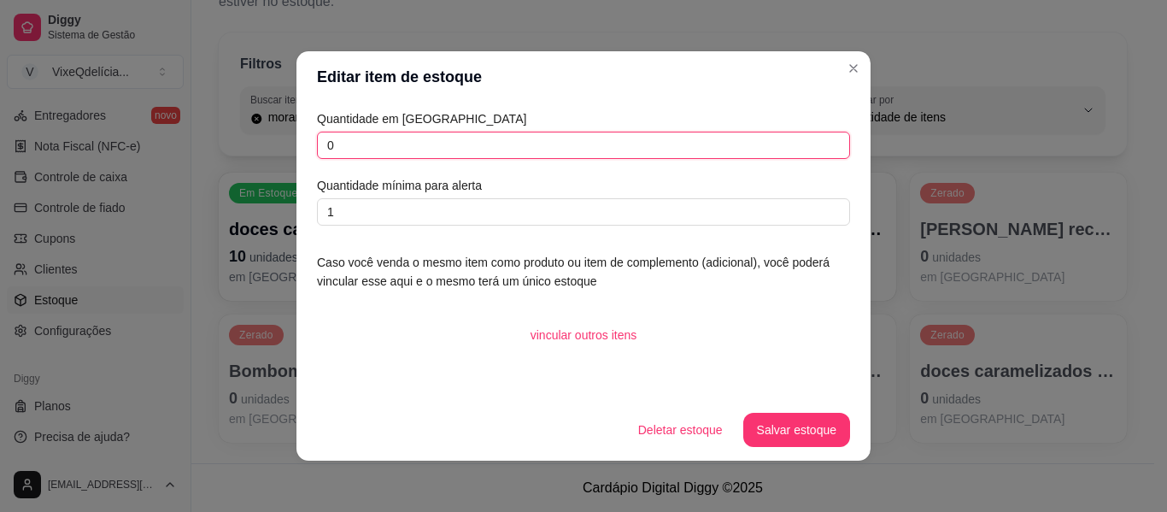
click at [367, 145] on input "0" at bounding box center [583, 145] width 533 height 27
type input "4"
click at [801, 431] on button "Salvar estoque" at bounding box center [796, 430] width 104 height 33
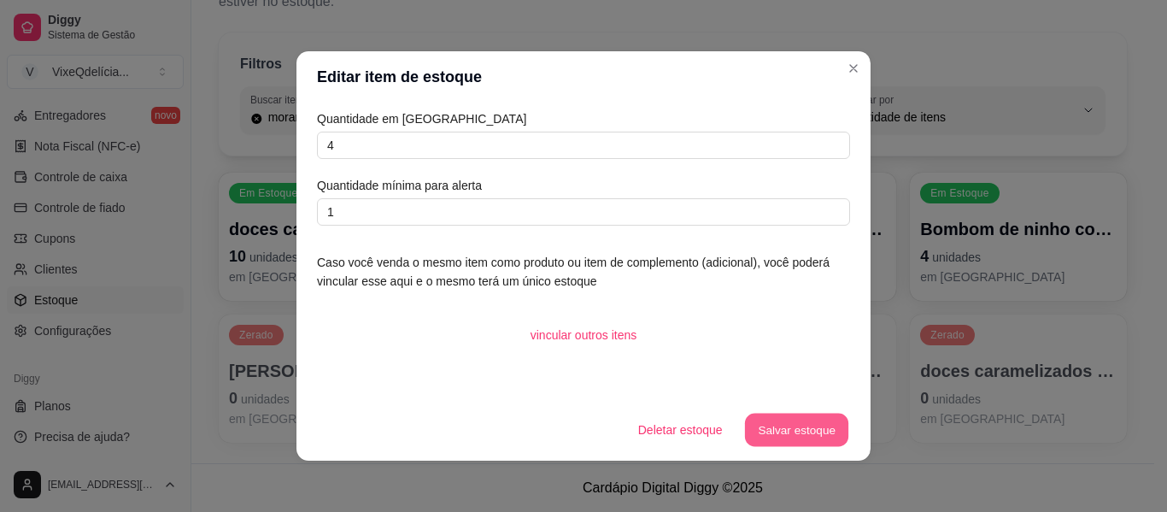
click at [802, 430] on button "Salvar estoque" at bounding box center [796, 430] width 104 height 33
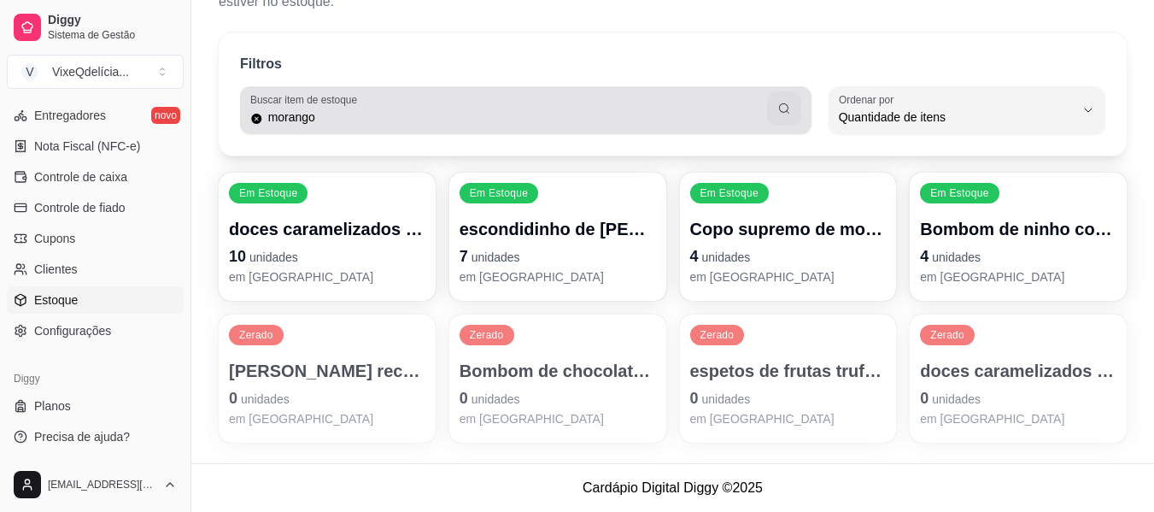
click at [390, 127] on div "Buscar item de estoque morango" at bounding box center [526, 110] width 572 height 48
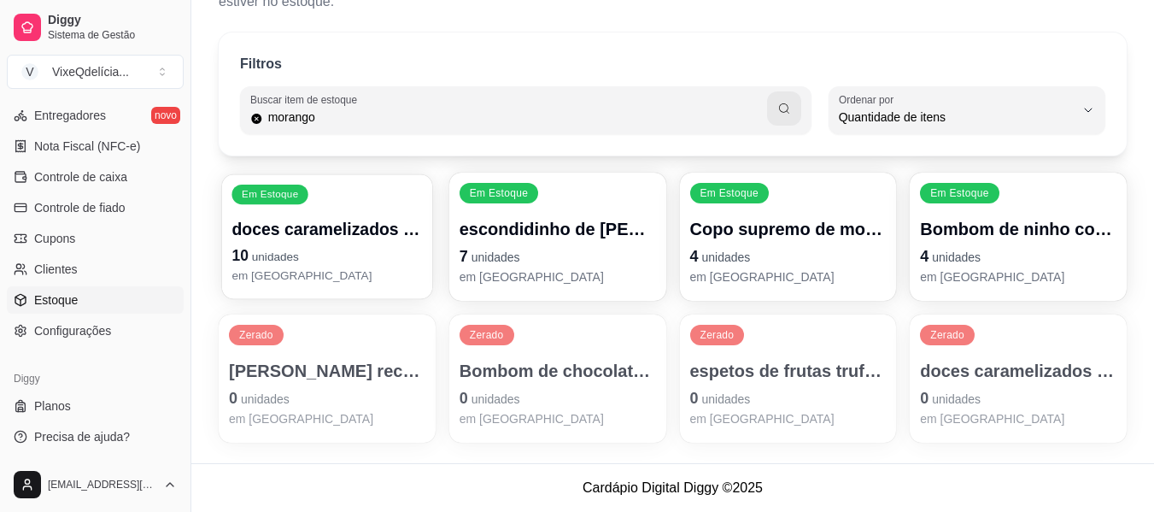
click at [290, 238] on p "doces caramelizados - morango do amor" at bounding box center [327, 229] width 191 height 23
click at [322, 260] on p "10 unidades" at bounding box center [327, 256] width 196 height 24
click at [302, 230] on p "doces caramelizados - morango do amor" at bounding box center [327, 229] width 191 height 23
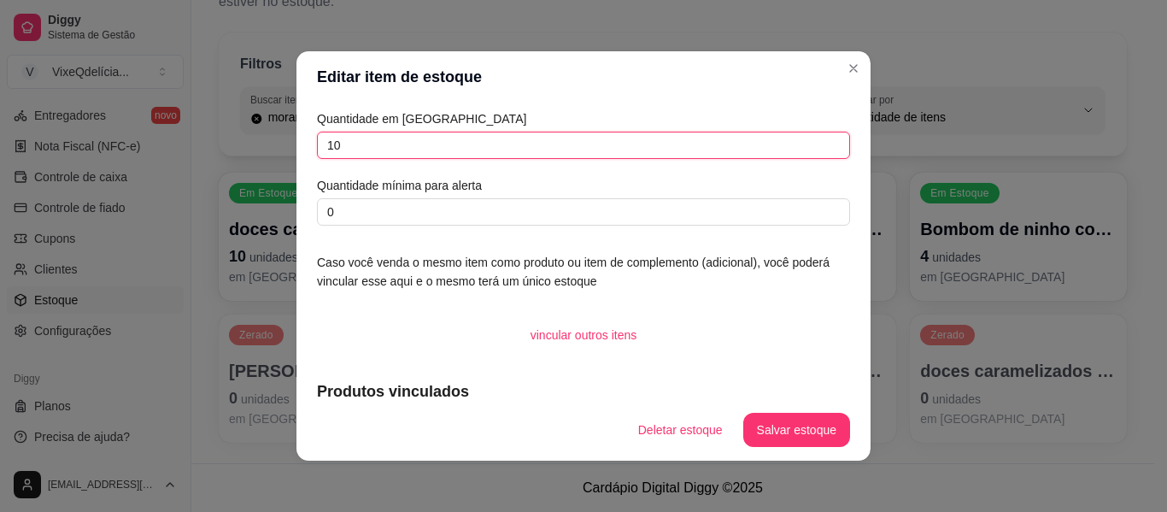
click at [331, 145] on input "10" at bounding box center [583, 145] width 533 height 27
type input "1"
type input "20"
click at [773, 424] on button "Salvar estoque" at bounding box center [796, 430] width 104 height 33
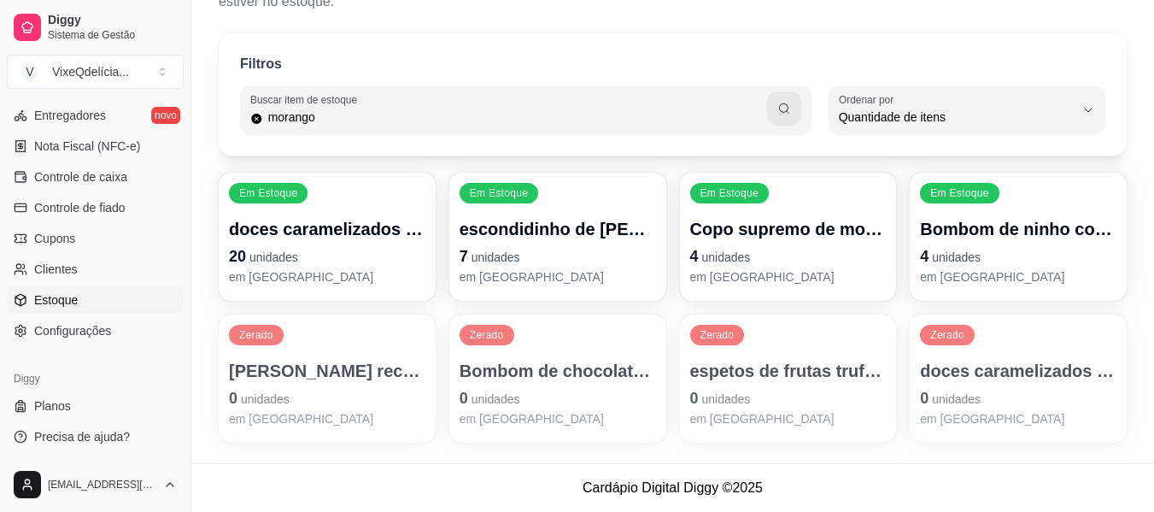
select select "30"
select select "HIGHEST_TOTAL_SPENT_WITH_ORDERS"
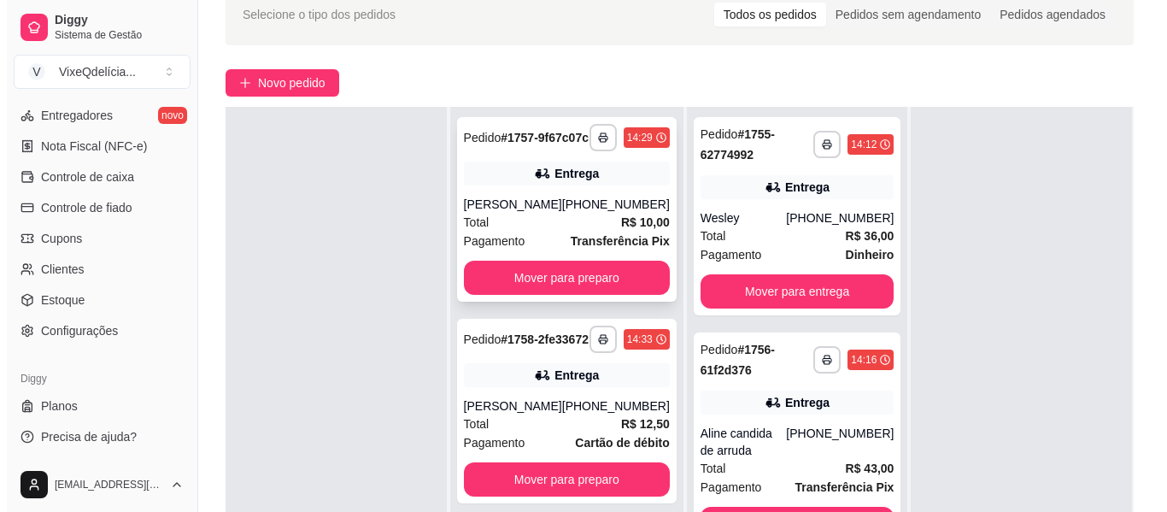
scroll to position [85, 0]
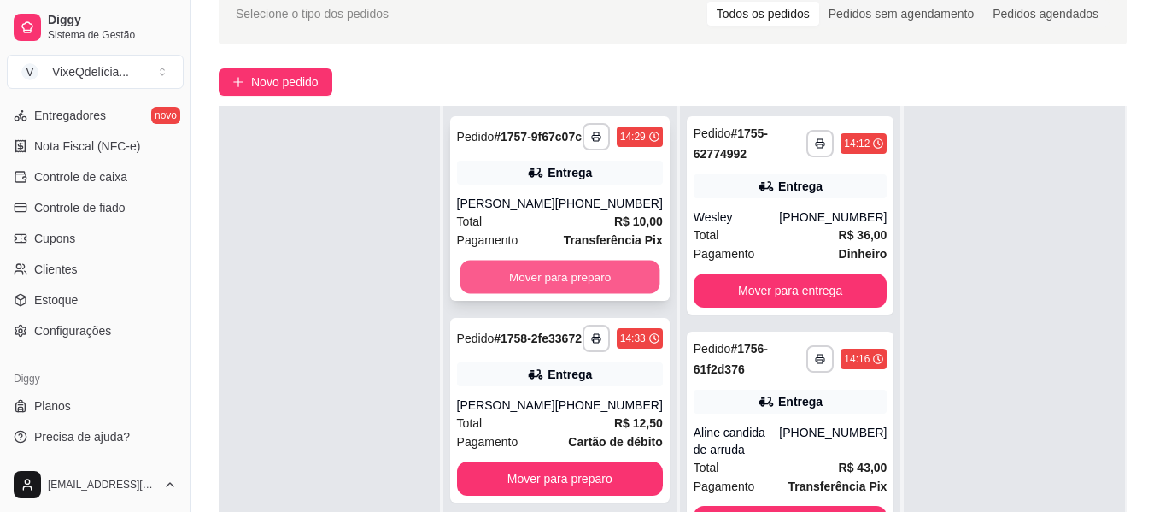
click at [531, 289] on button "Mover para preparo" at bounding box center [560, 277] width 200 height 33
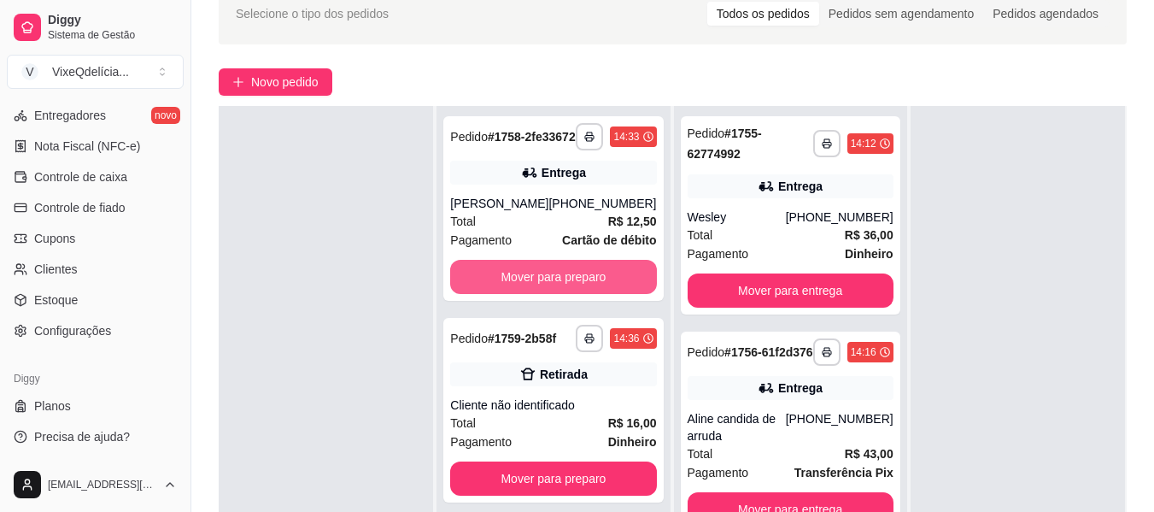
click at [531, 289] on button "Mover para preparo" at bounding box center [553, 277] width 206 height 34
click at [531, 289] on button "Mover para preparo" at bounding box center [554, 277] width 200 height 33
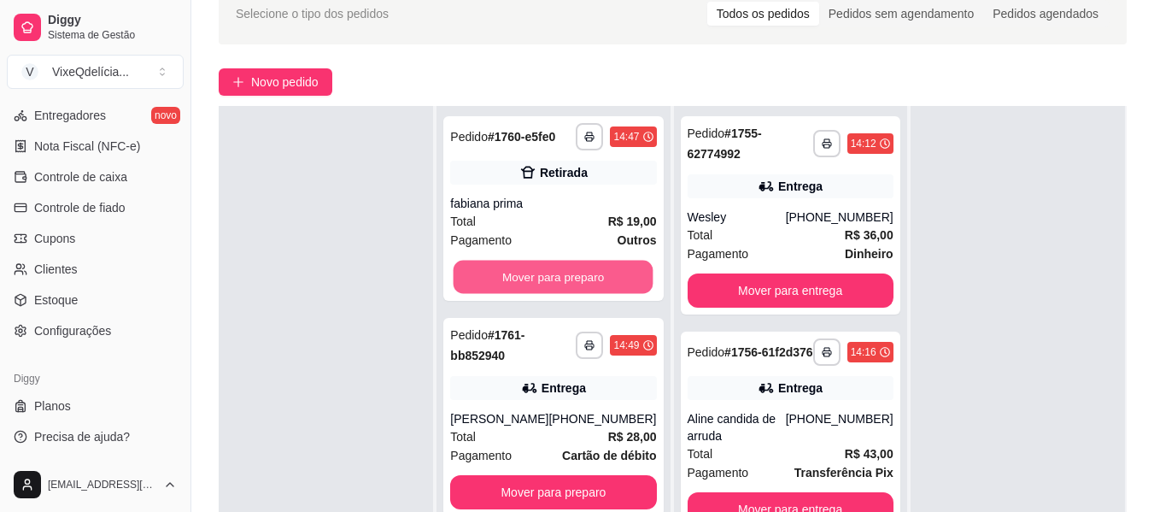
click at [531, 289] on button "Mover para preparo" at bounding box center [554, 277] width 200 height 33
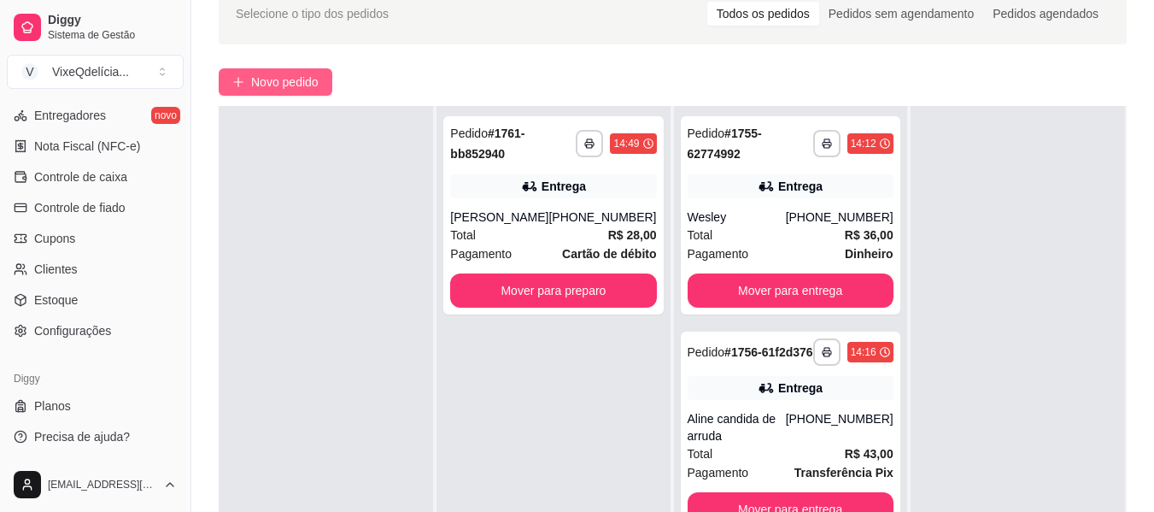
click at [268, 79] on span "Novo pedido" at bounding box center [284, 82] width 67 height 19
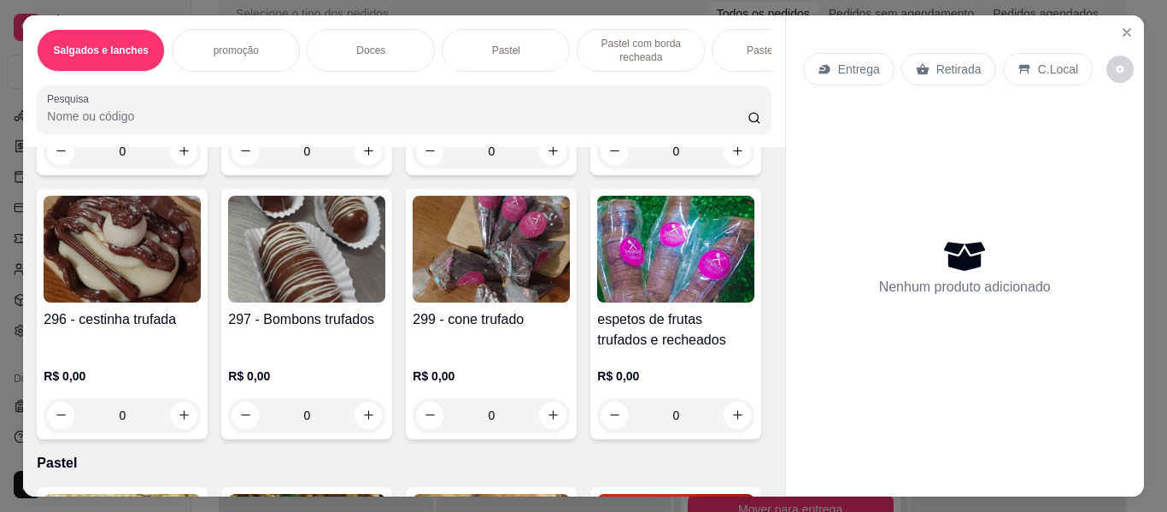
scroll to position [1282, 0]
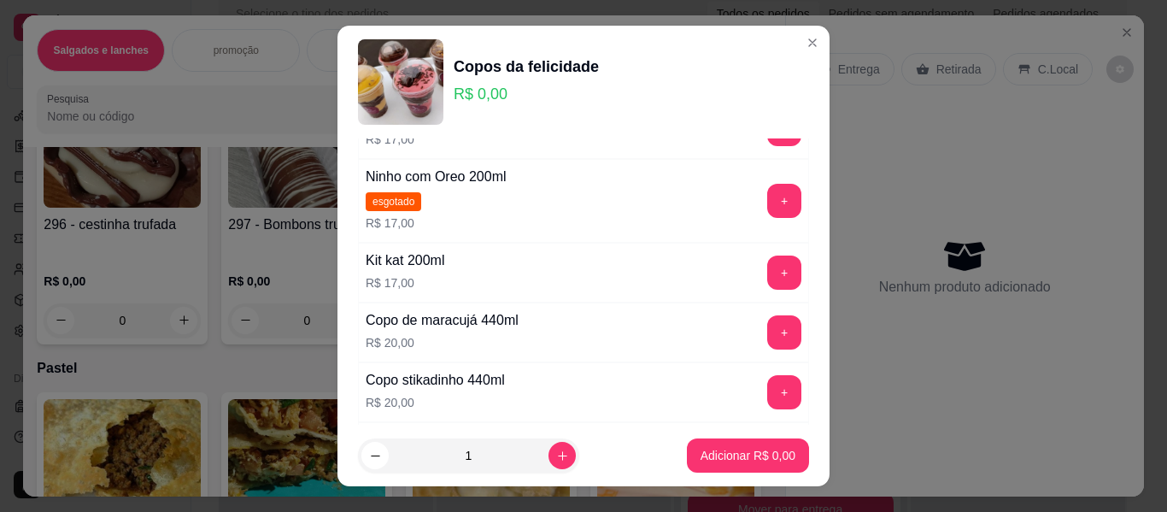
scroll to position [598, 0]
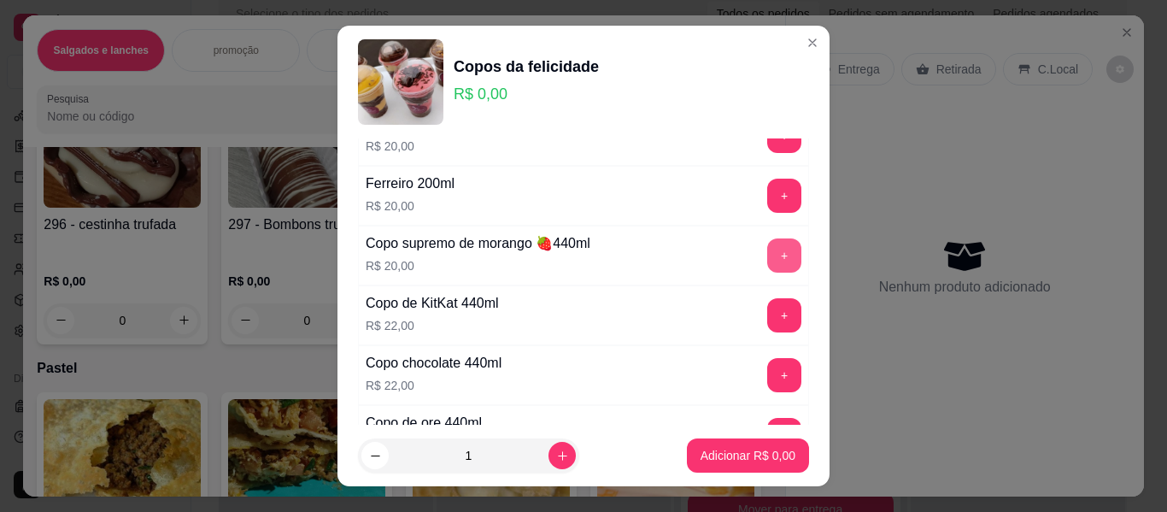
click at [767, 258] on button "+" at bounding box center [784, 255] width 34 height 34
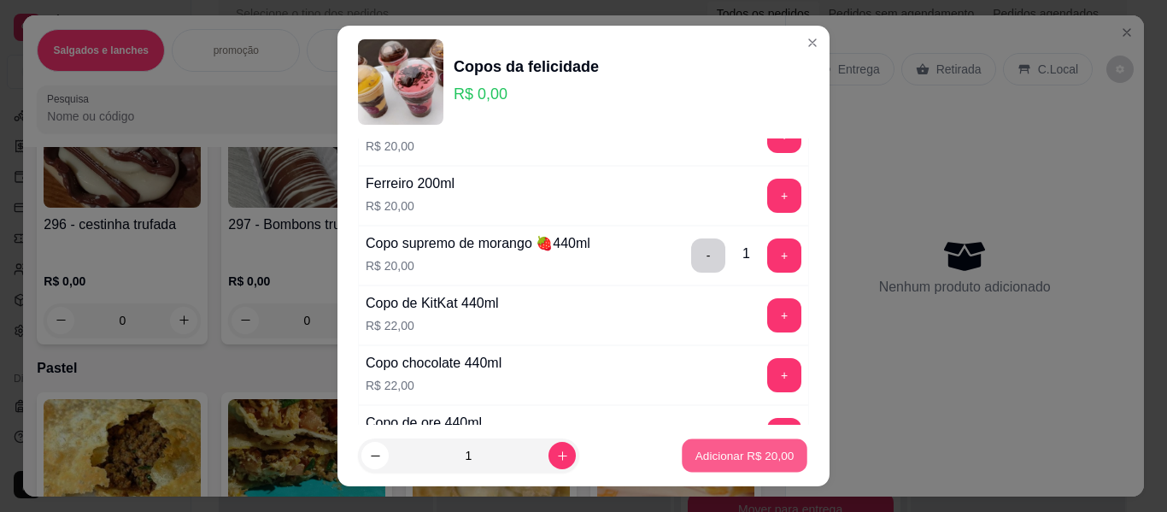
click at [735, 459] on p "Adicionar R$ 20,00" at bounding box center [744, 455] width 99 height 16
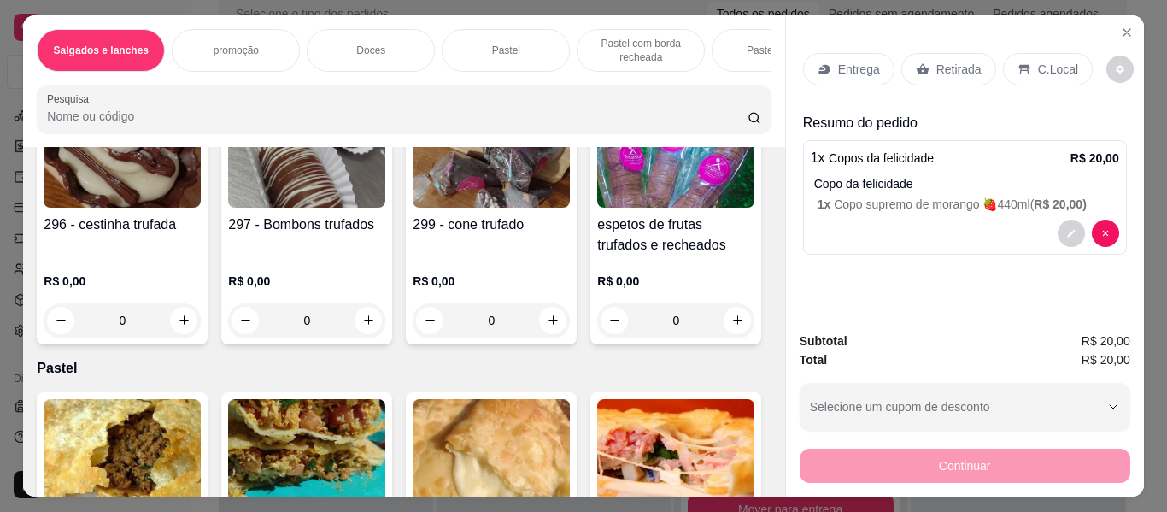
click at [829, 53] on div "Entrega" at bounding box center [848, 69] width 91 height 32
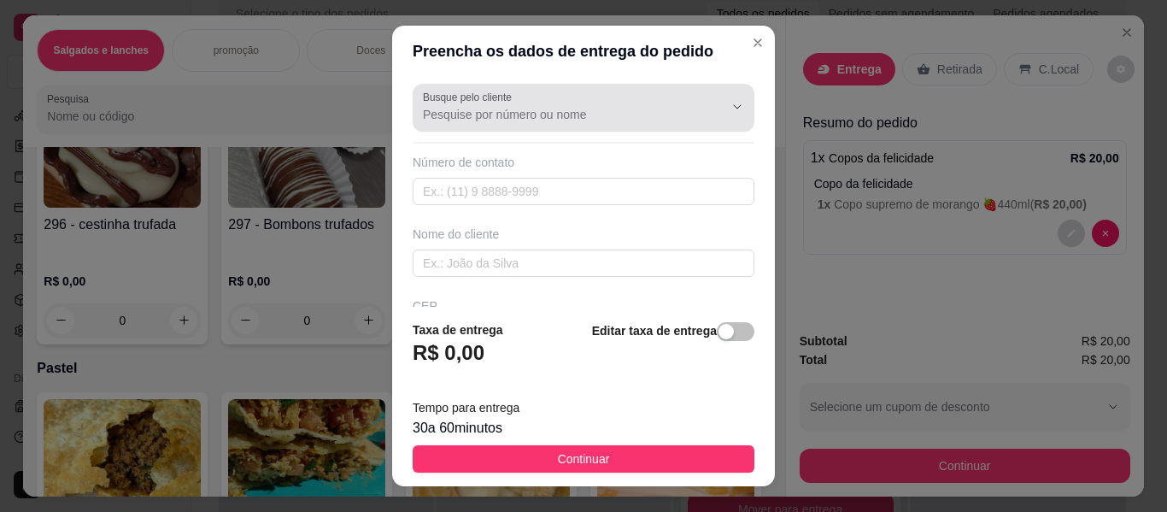
click at [571, 102] on div at bounding box center [583, 108] width 321 height 34
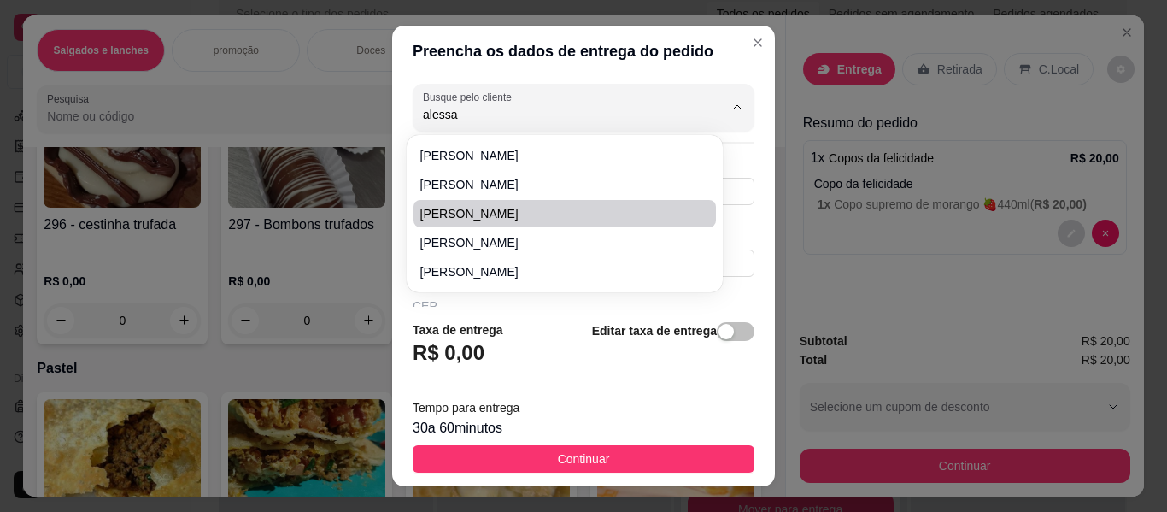
click at [519, 214] on span "[PERSON_NAME]" at bounding box center [556, 213] width 272 height 17
type input "[PERSON_NAME]"
type input "18997529421"
type input "[PERSON_NAME]"
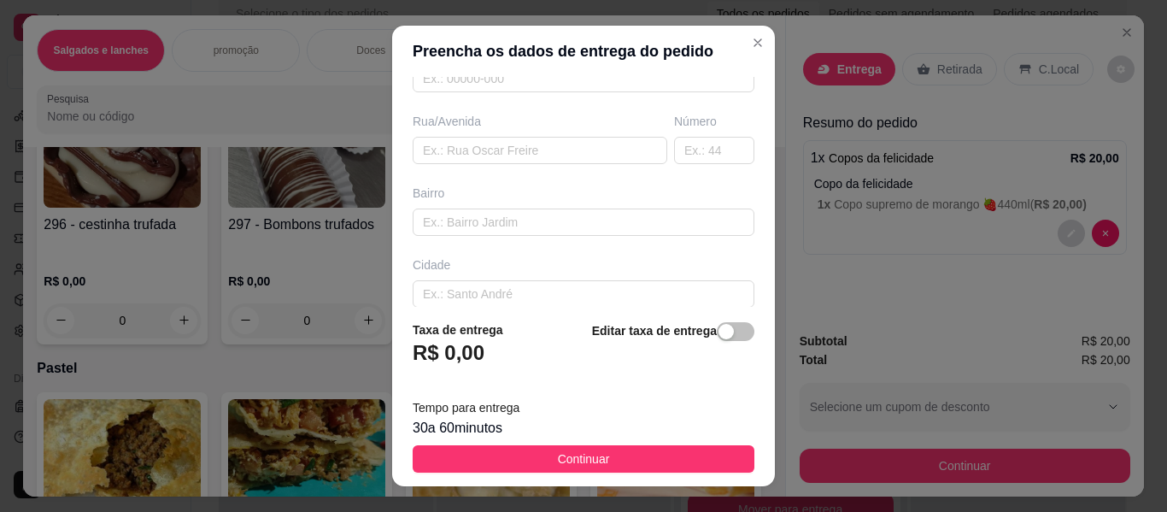
scroll to position [0, 0]
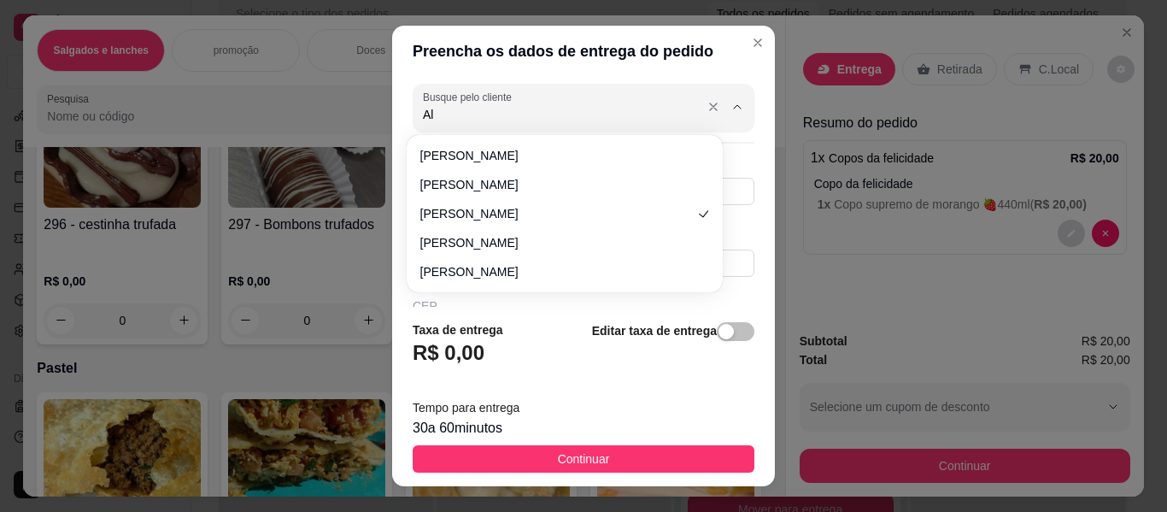
type input "A"
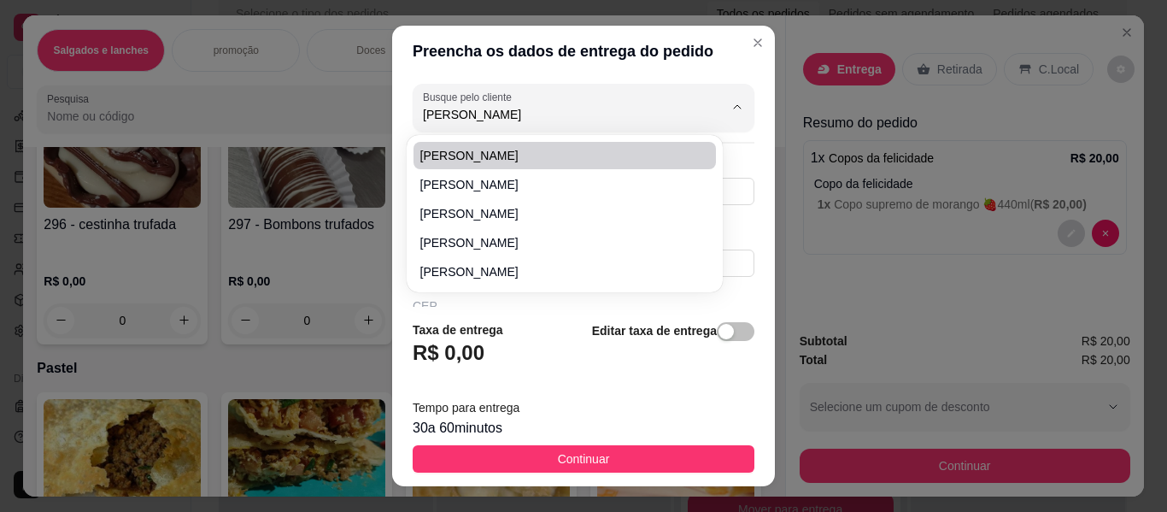
click at [494, 157] on span "[PERSON_NAME]" at bounding box center [556, 155] width 272 height 17
type input "[PERSON_NAME]"
type input "18996203641"
type input "[PERSON_NAME]"
click at [484, 155] on span "[PERSON_NAME]" at bounding box center [556, 155] width 272 height 17
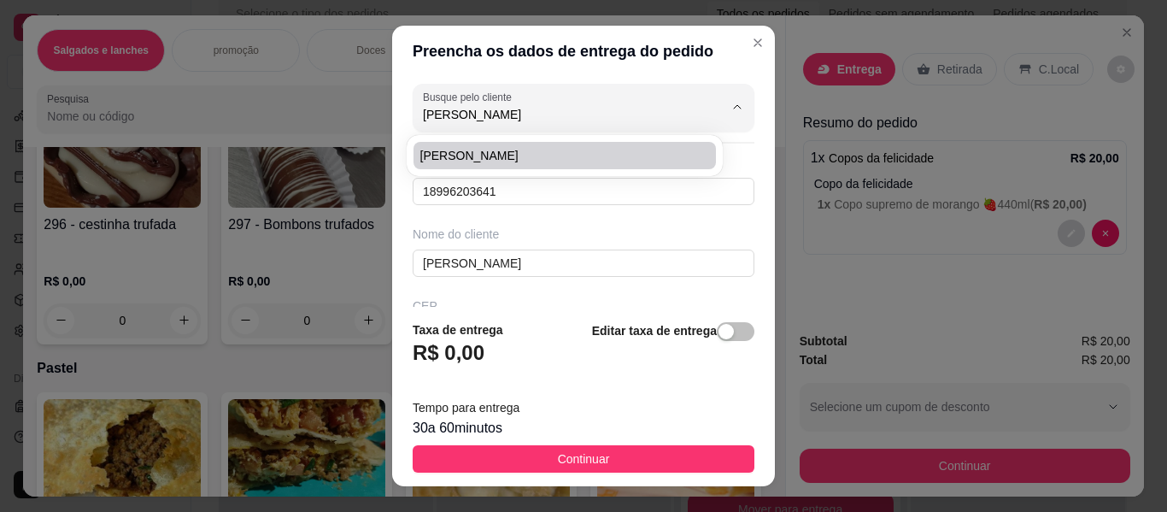
type input "[PERSON_NAME]"
type input "18996081389"
type input "[PERSON_NAME]"
type input "DAS ORQUÍDEAS 400"
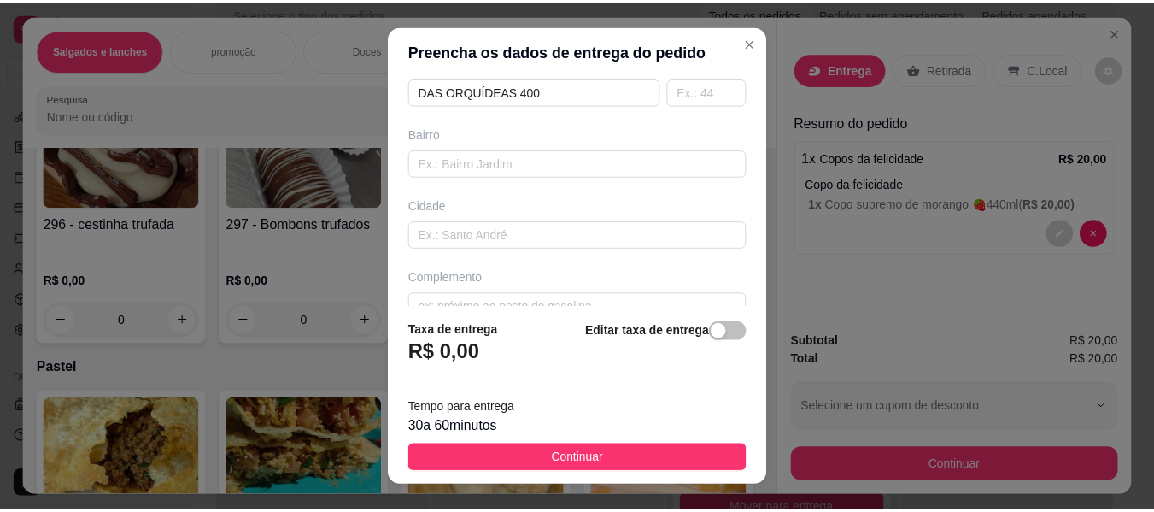
scroll to position [342, 0]
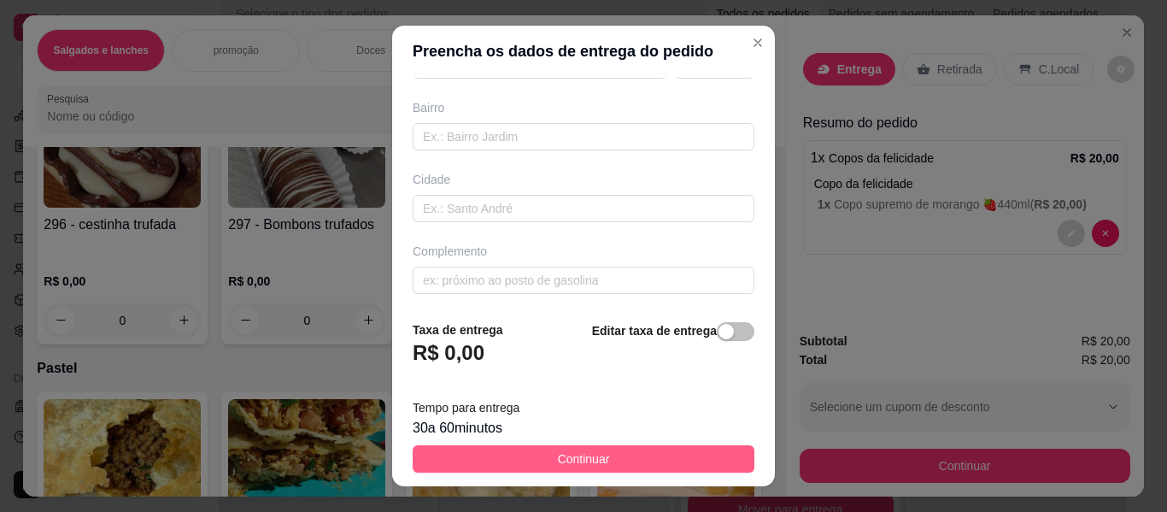
type input "[PERSON_NAME]"
click at [523, 457] on button "Continuar" at bounding box center [584, 458] width 342 height 27
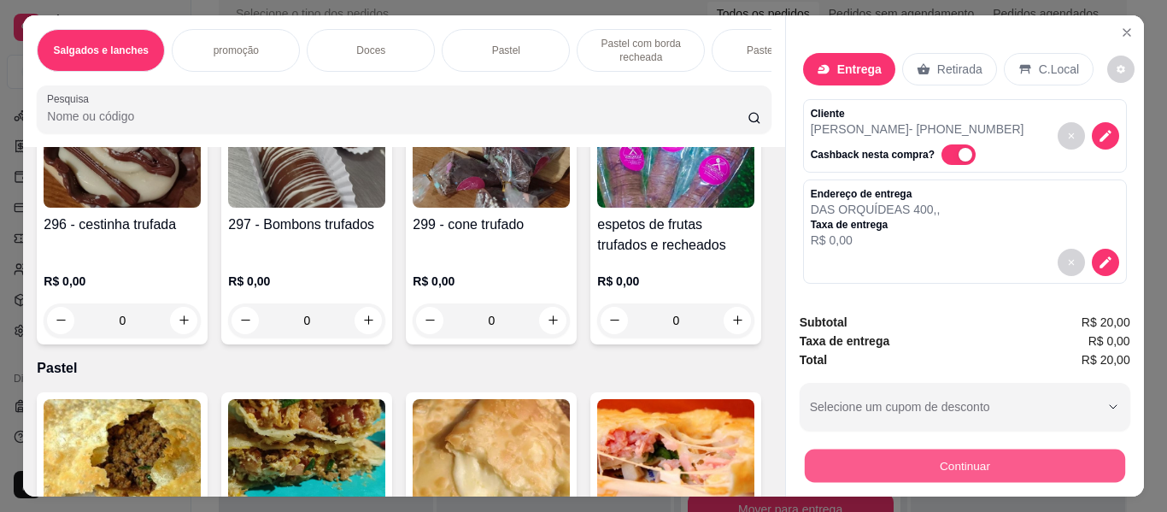
click at [961, 468] on button "Continuar" at bounding box center [964, 465] width 320 height 33
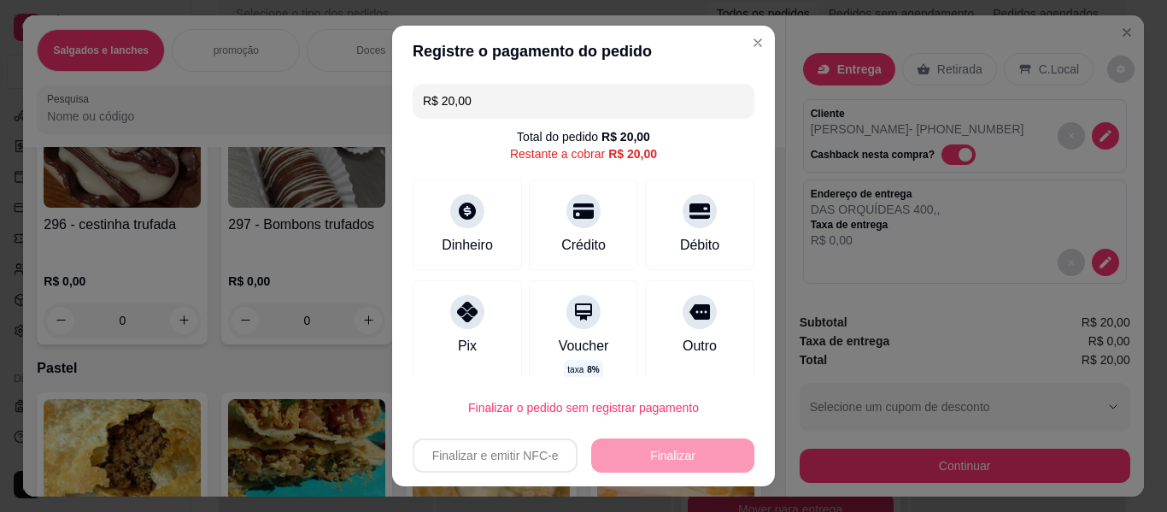
click at [479, 101] on input "R$ 20,00" at bounding box center [583, 101] width 321 height 34
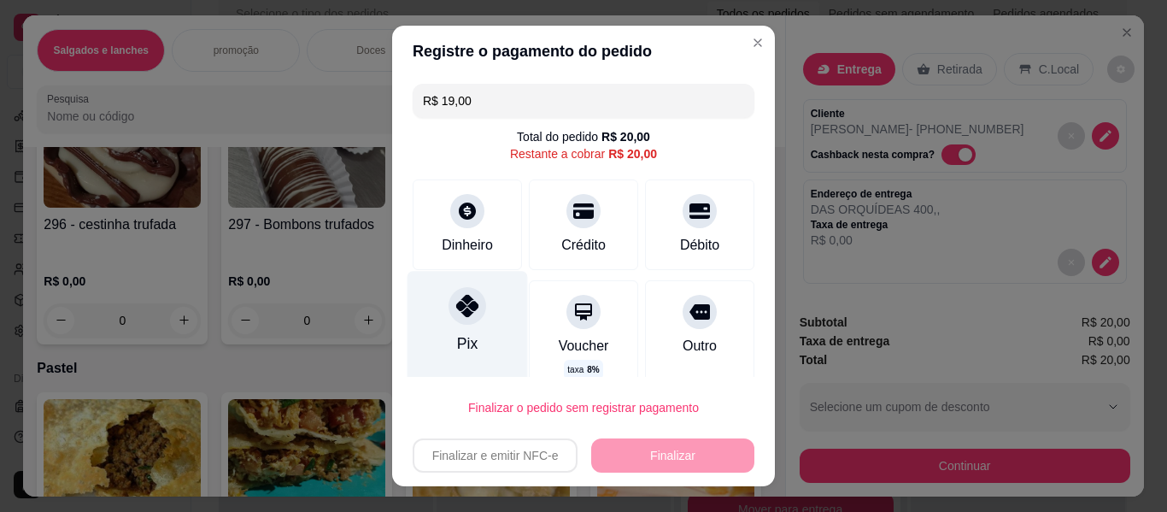
click at [449, 314] on div at bounding box center [468, 306] width 38 height 38
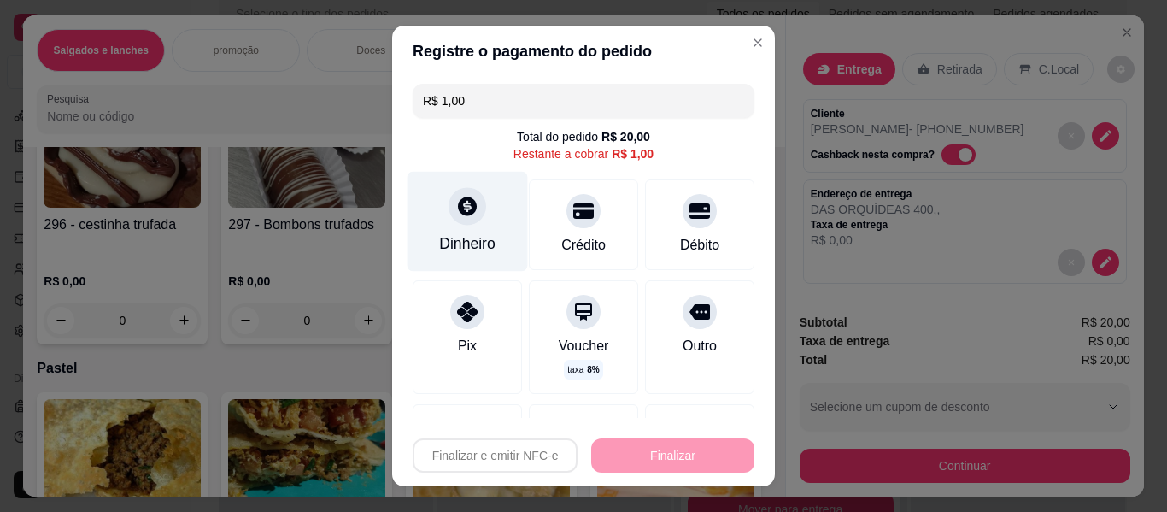
click at [461, 219] on div at bounding box center [468, 206] width 38 height 38
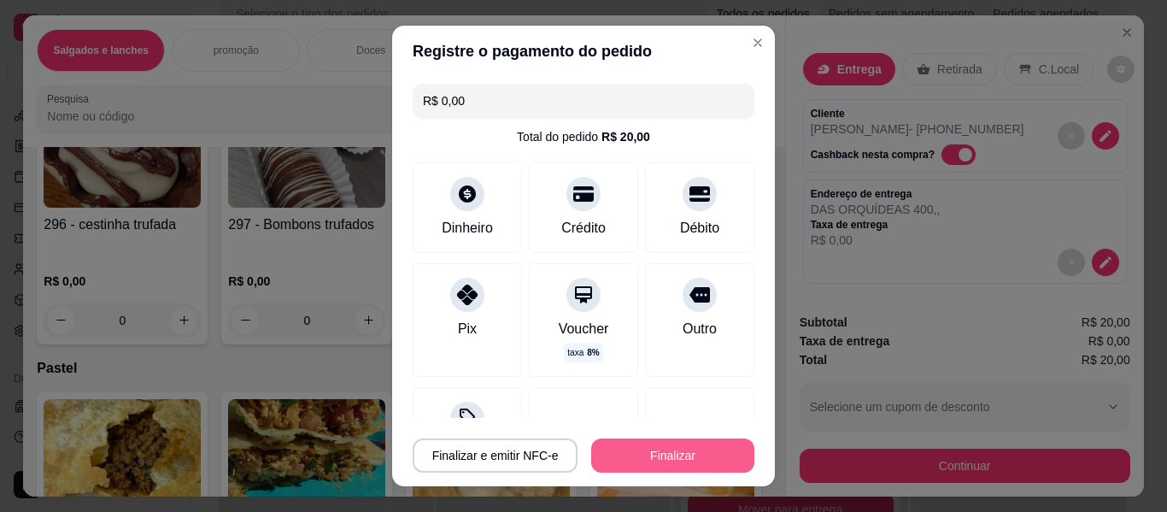
click at [636, 447] on button "Finalizar" at bounding box center [672, 455] width 163 height 34
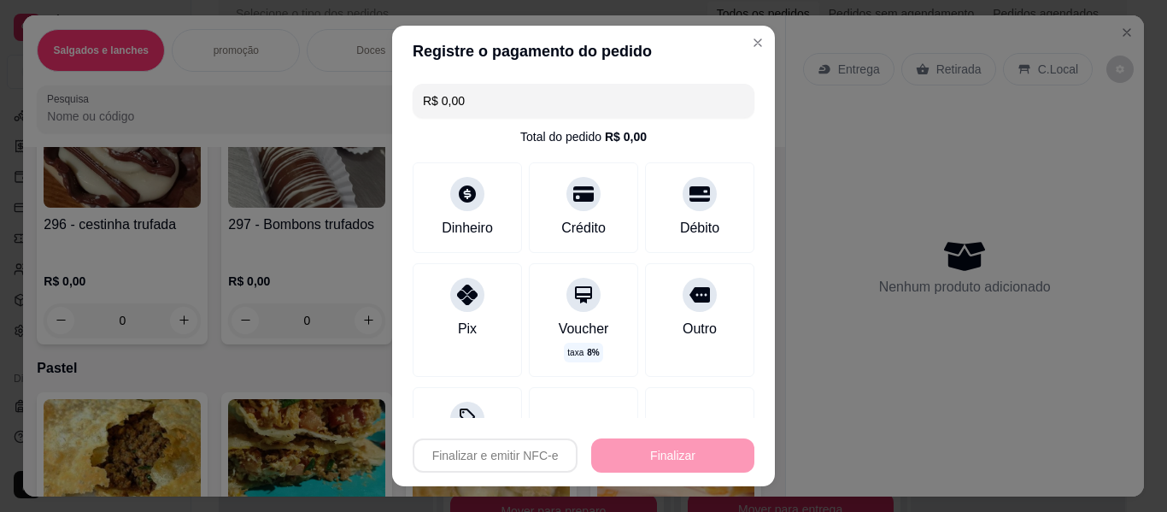
type input "-R$ 20,00"
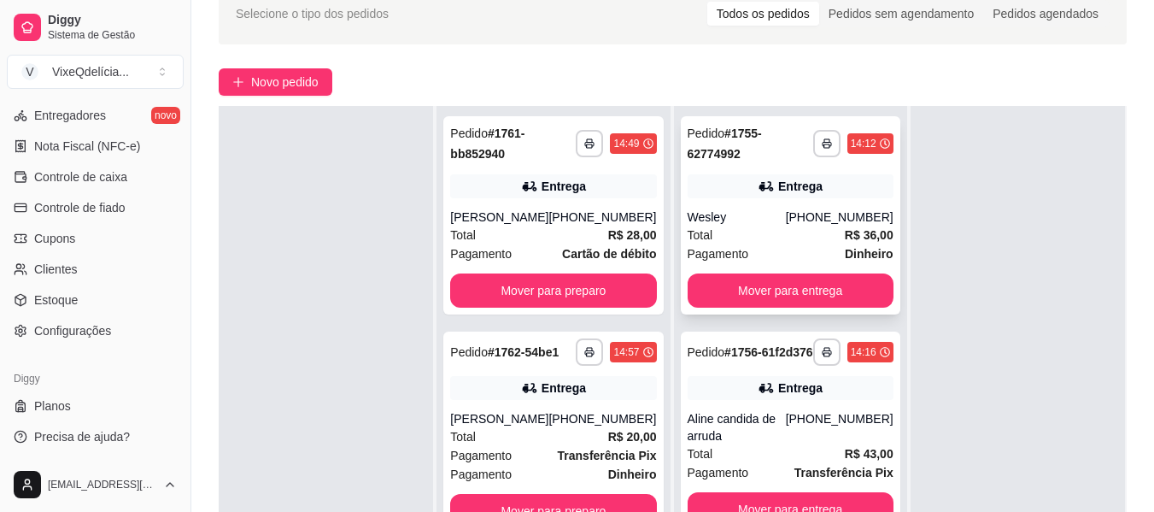
scroll to position [171, 0]
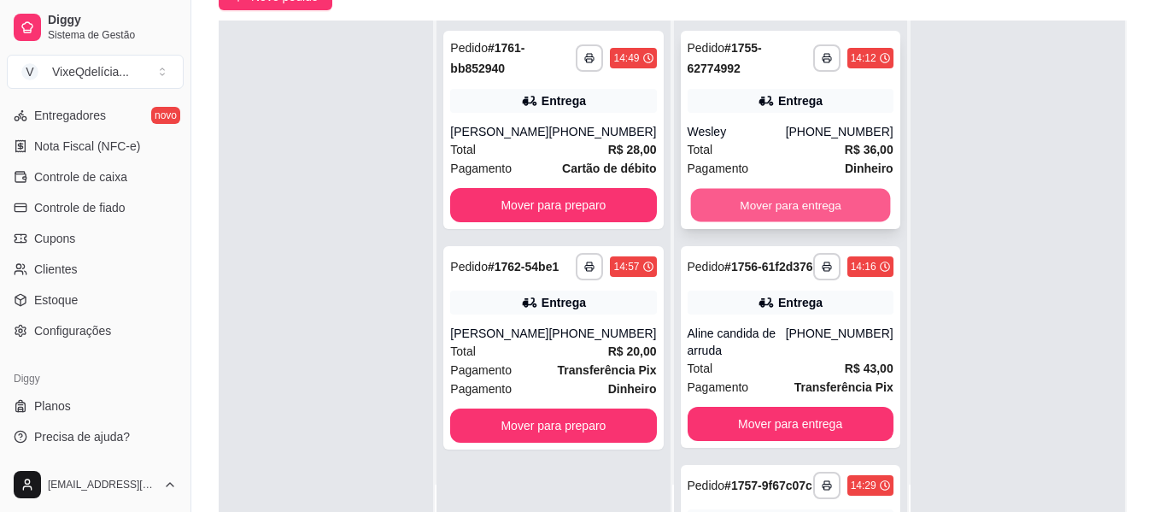
click at [730, 214] on button "Mover para entrega" at bounding box center [790, 205] width 200 height 33
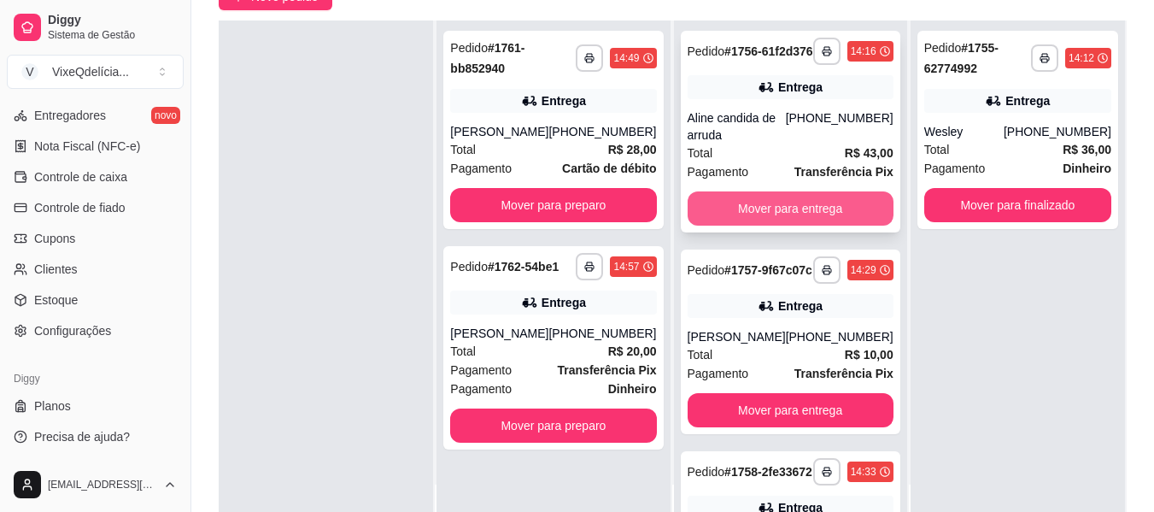
click at [720, 223] on button "Mover para entrega" at bounding box center [791, 208] width 206 height 34
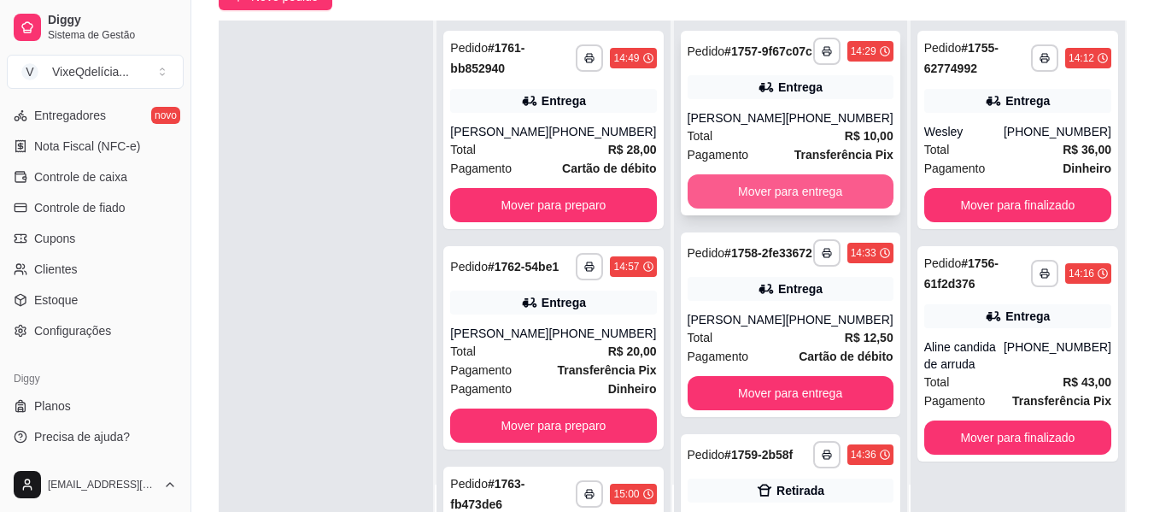
click at [725, 204] on button "Mover para entrega" at bounding box center [791, 191] width 206 height 34
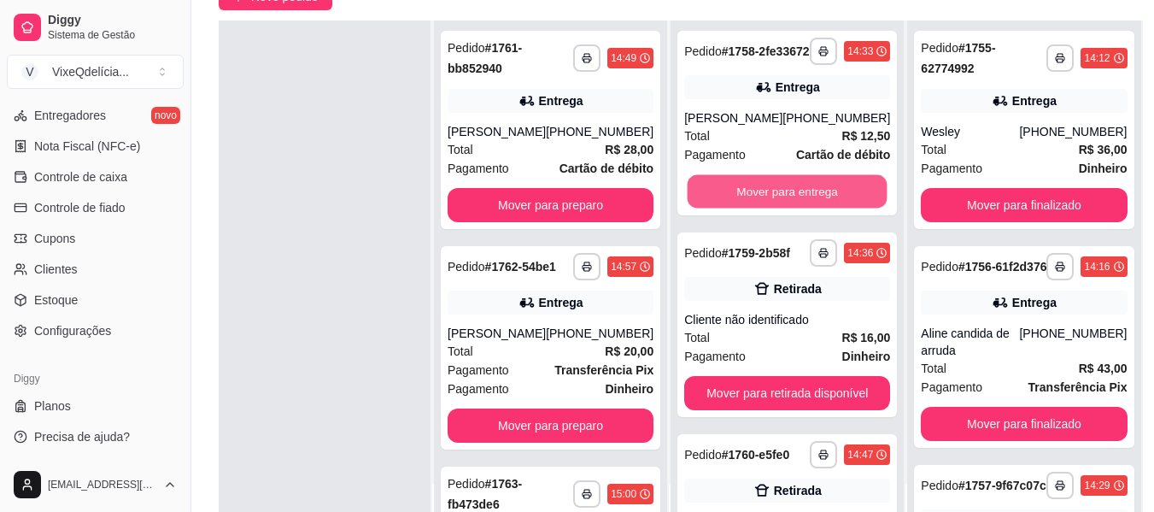
click at [725, 204] on button "Mover para entrega" at bounding box center [788, 191] width 200 height 33
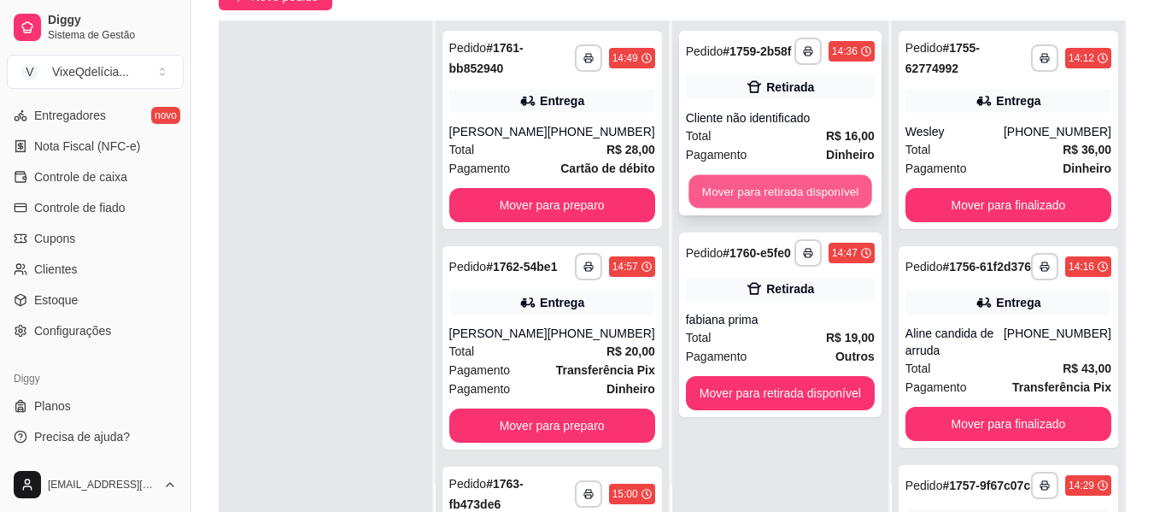
click at [744, 191] on button "Mover para retirada disponível" at bounding box center [780, 191] width 183 height 33
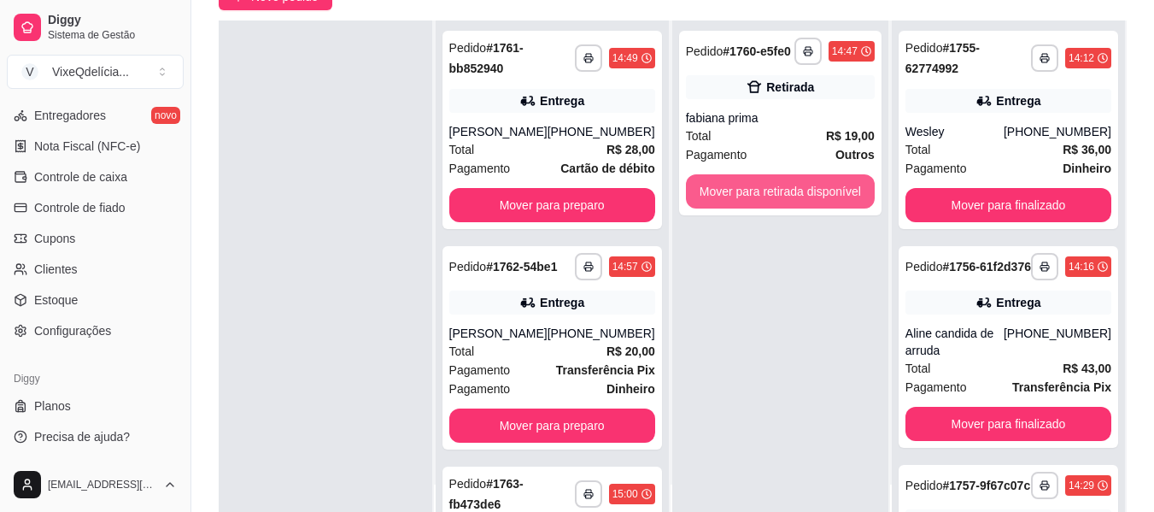
click at [744, 191] on button "Mover para retirada disponível" at bounding box center [780, 191] width 189 height 34
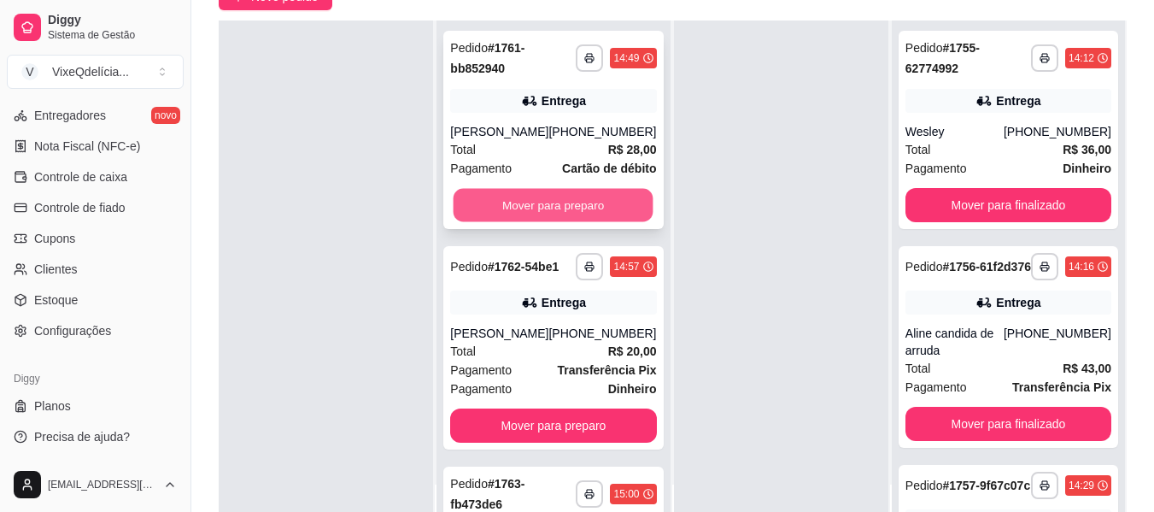
click at [566, 222] on button "Mover para preparo" at bounding box center [554, 205] width 200 height 33
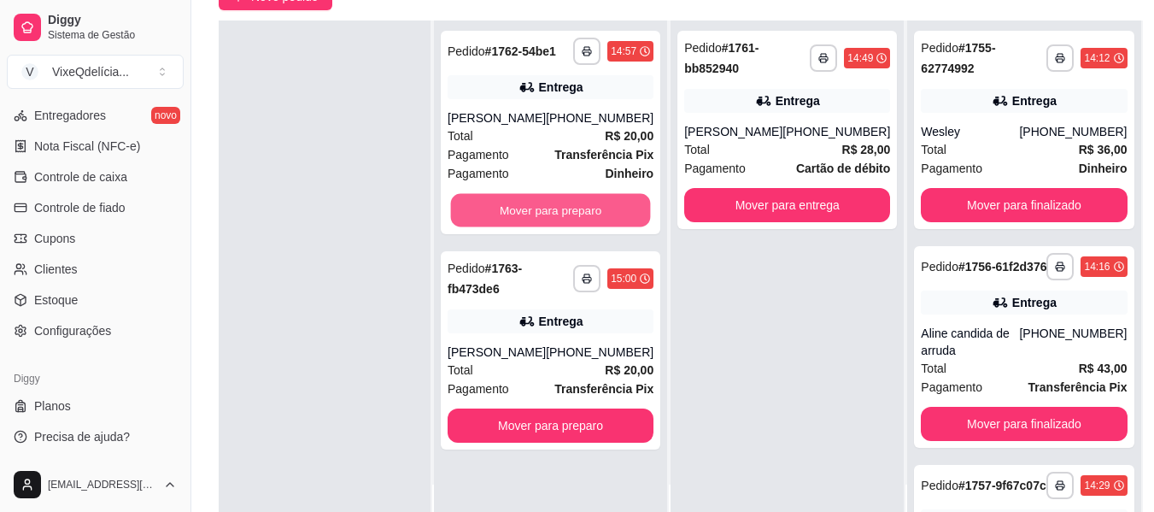
click at [566, 227] on button "Mover para preparo" at bounding box center [551, 210] width 200 height 33
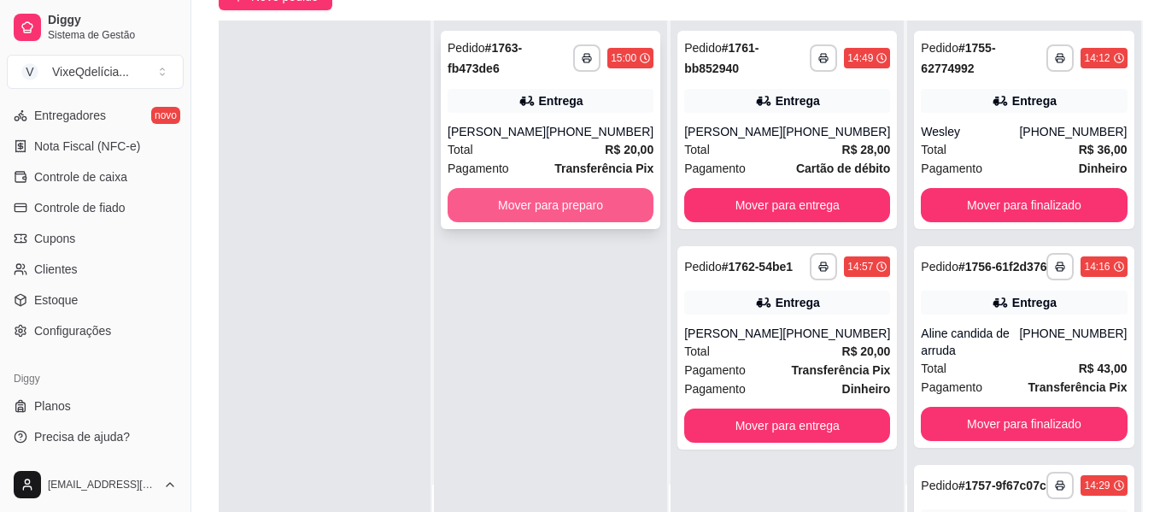
click at [565, 207] on button "Mover para preparo" at bounding box center [551, 205] width 206 height 34
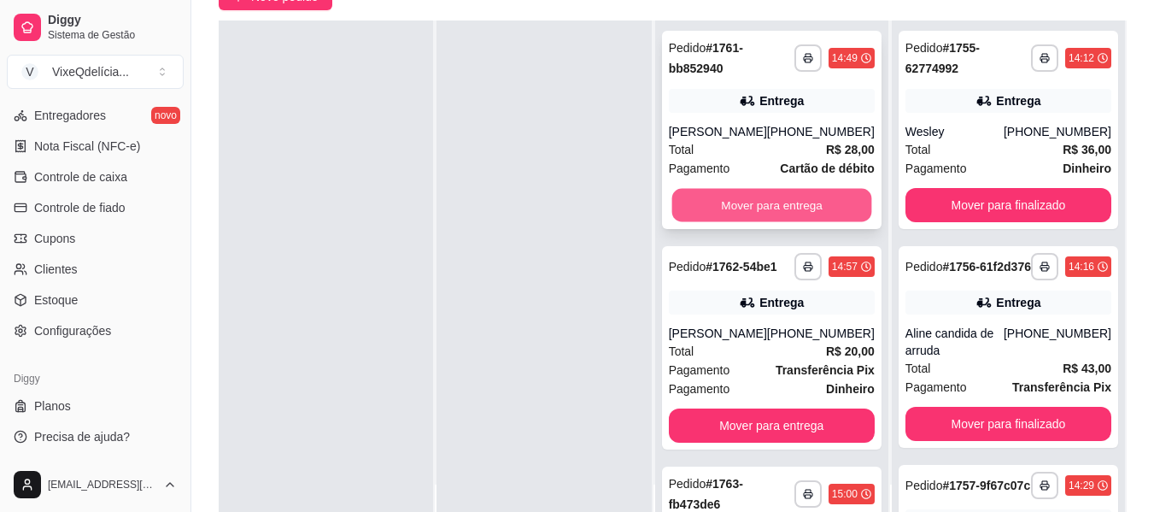
click at [754, 219] on button "Mover para entrega" at bounding box center [772, 205] width 200 height 33
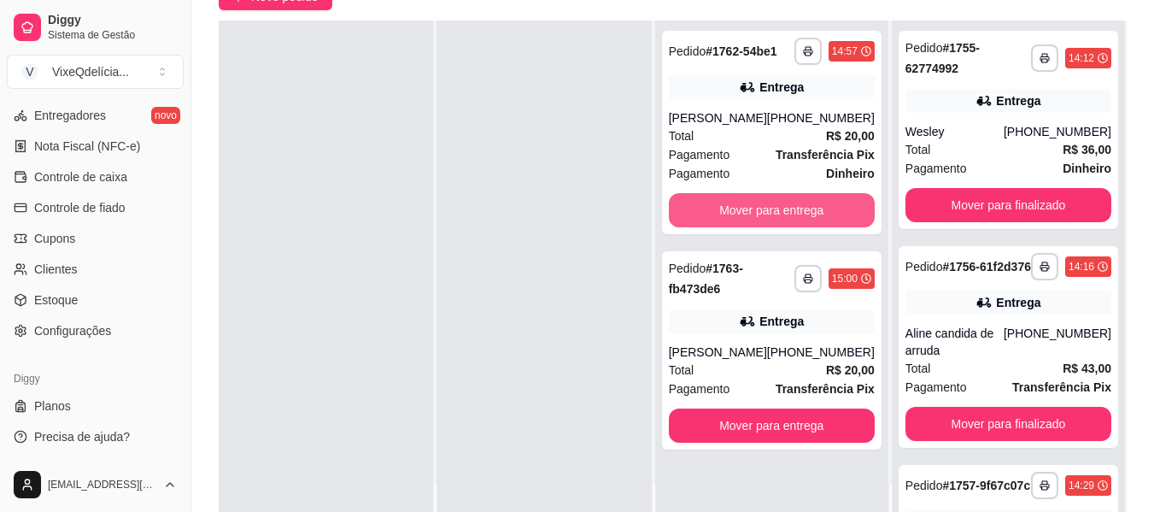
click at [754, 219] on button "Mover para entrega" at bounding box center [772, 210] width 206 height 34
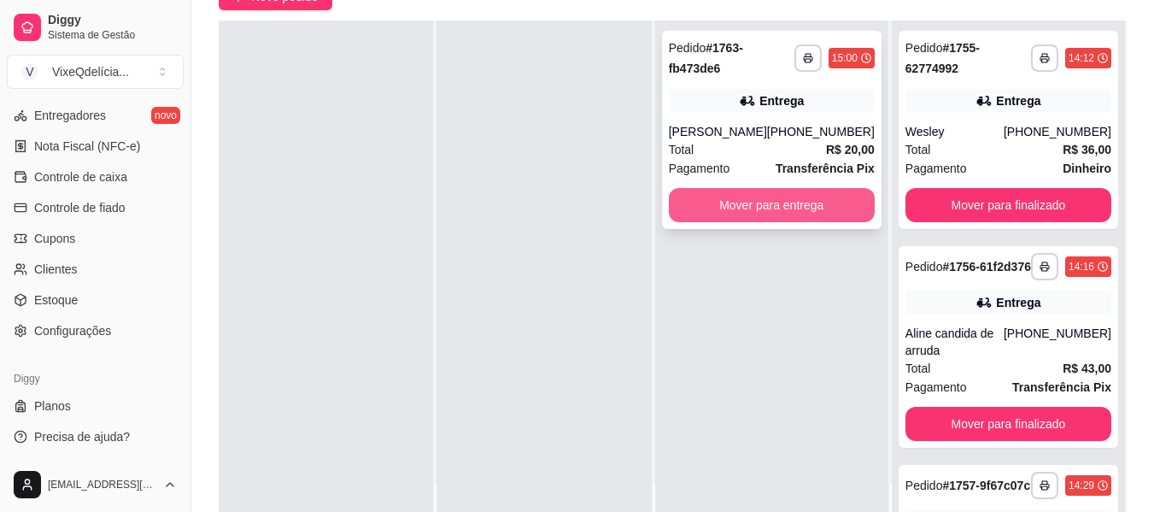
click at [747, 198] on button "Mover para entrega" at bounding box center [772, 205] width 206 height 34
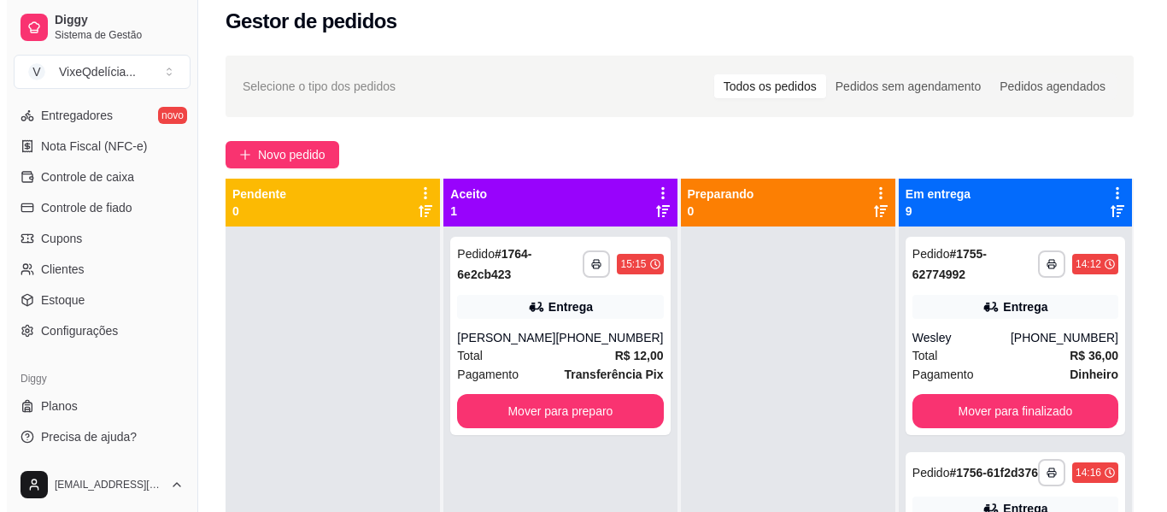
scroll to position [0, 0]
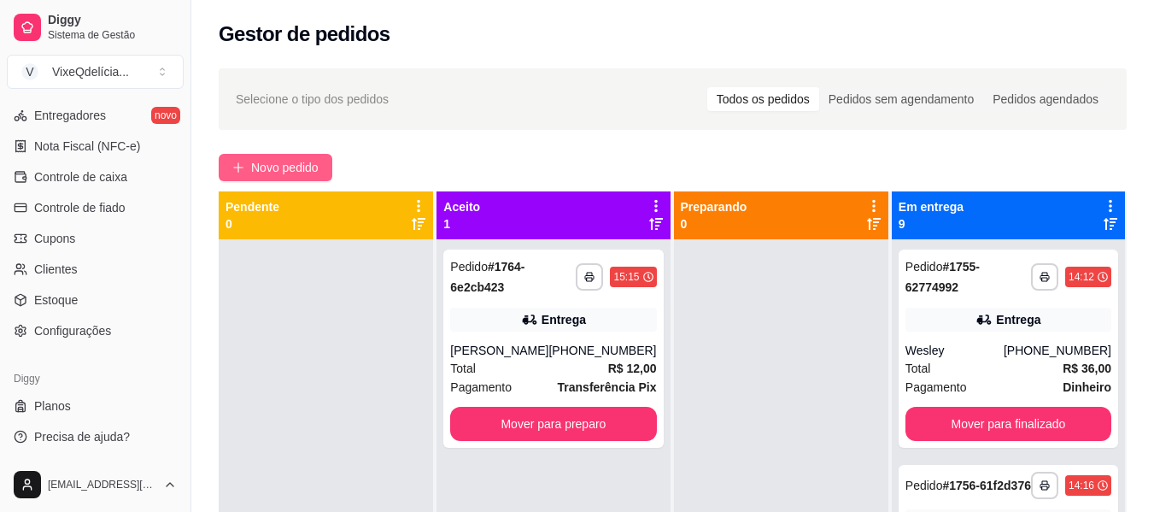
click at [279, 164] on span "Novo pedido" at bounding box center [284, 167] width 67 height 19
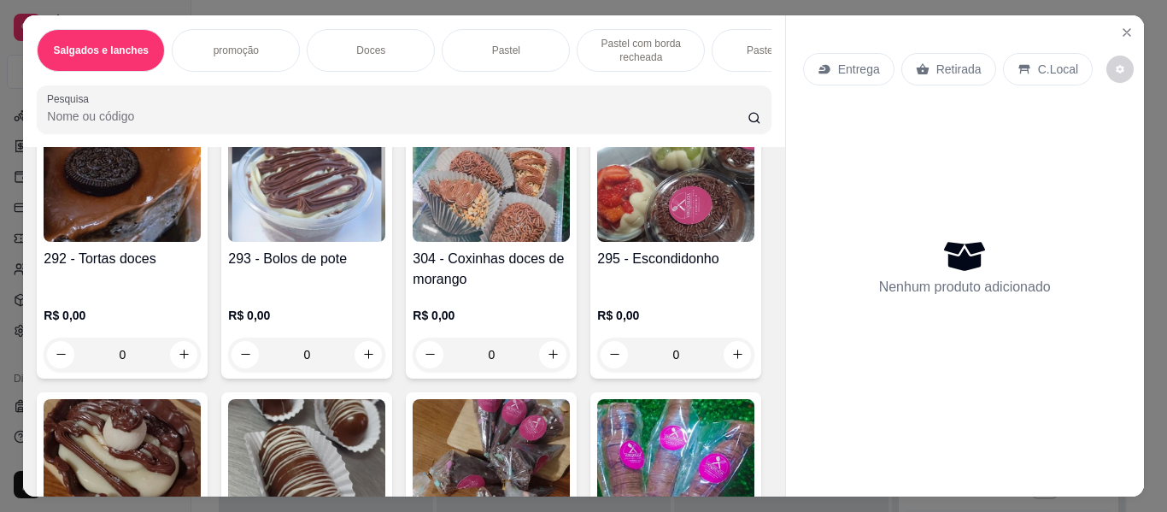
scroll to position [1025, 0]
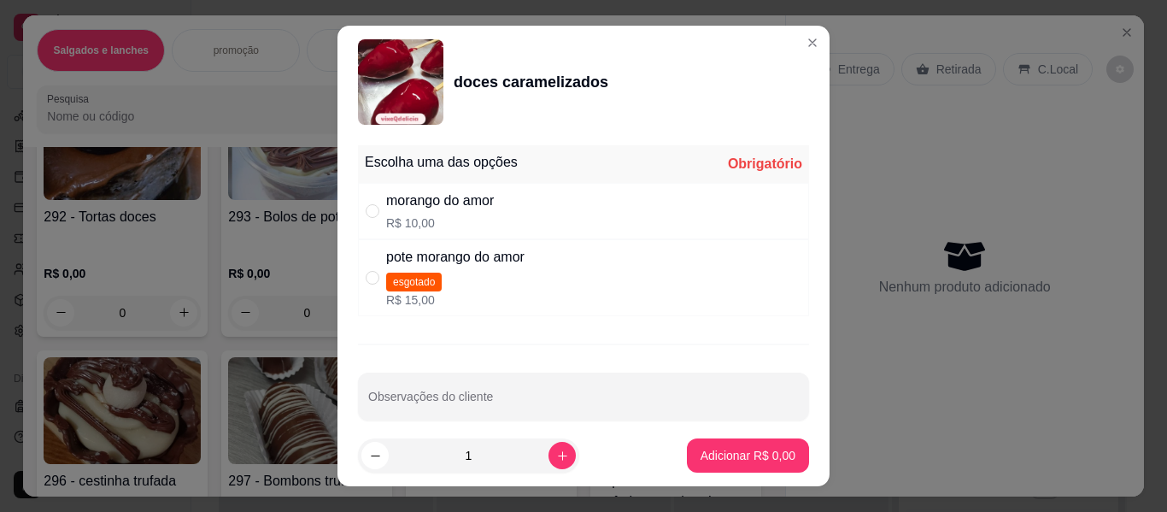
click at [430, 211] on div "morango do amor R$ 10,00" at bounding box center [440, 211] width 108 height 41
radio input "true"
click at [695, 452] on p "Adicionar R$ 10,00" at bounding box center [744, 455] width 99 height 16
type input "1"
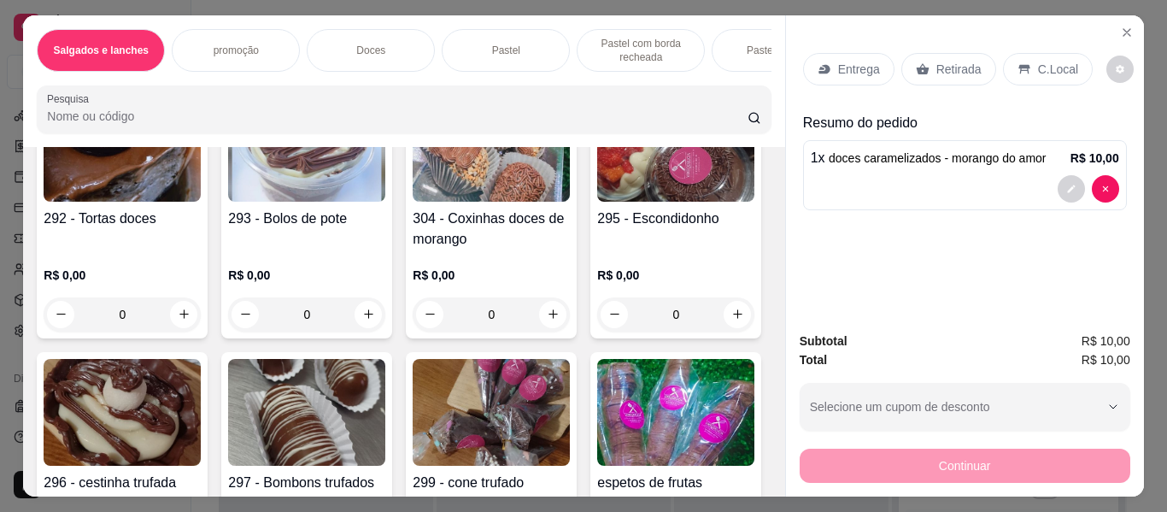
click at [936, 61] on p "Retirada" at bounding box center [958, 69] width 45 height 17
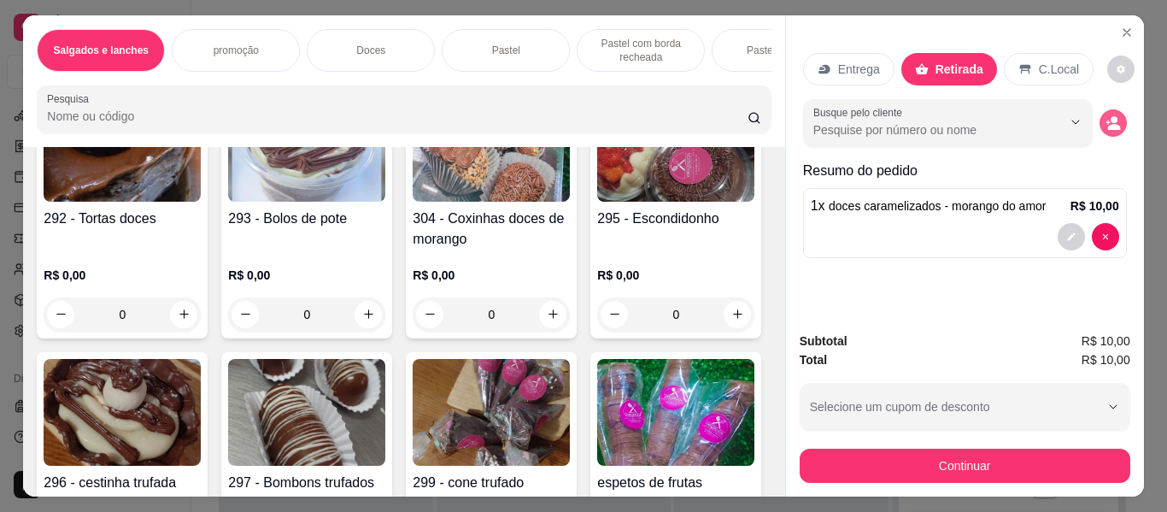
click at [1103, 117] on button "decrease-product-quantity" at bounding box center [1113, 122] width 27 height 27
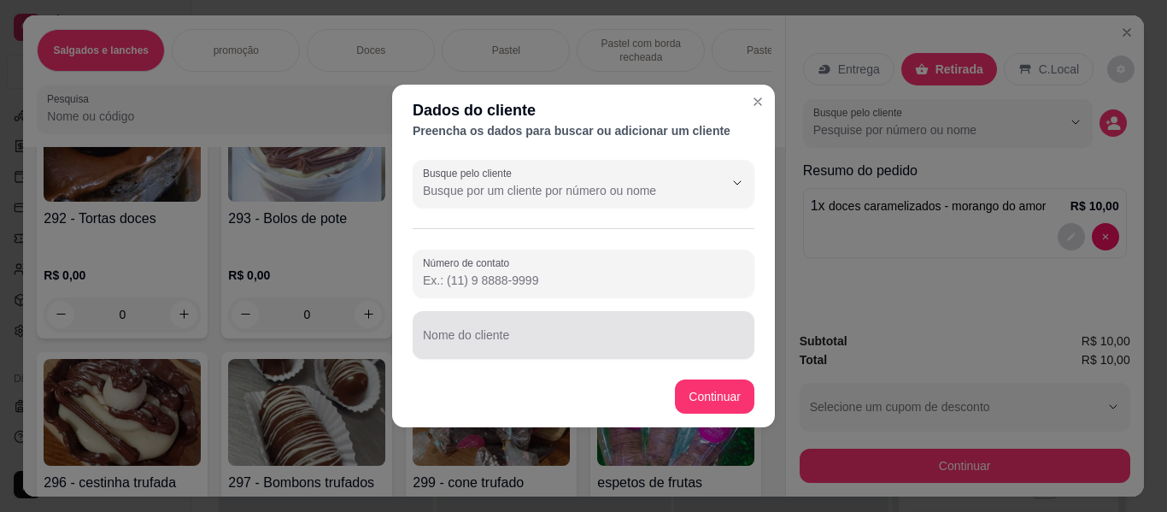
drag, startPoint x: 530, startPoint y: 338, endPoint x: 538, endPoint y: 331, distance: 11.5
click at [532, 336] on input "Nome do cliente" at bounding box center [583, 341] width 321 height 17
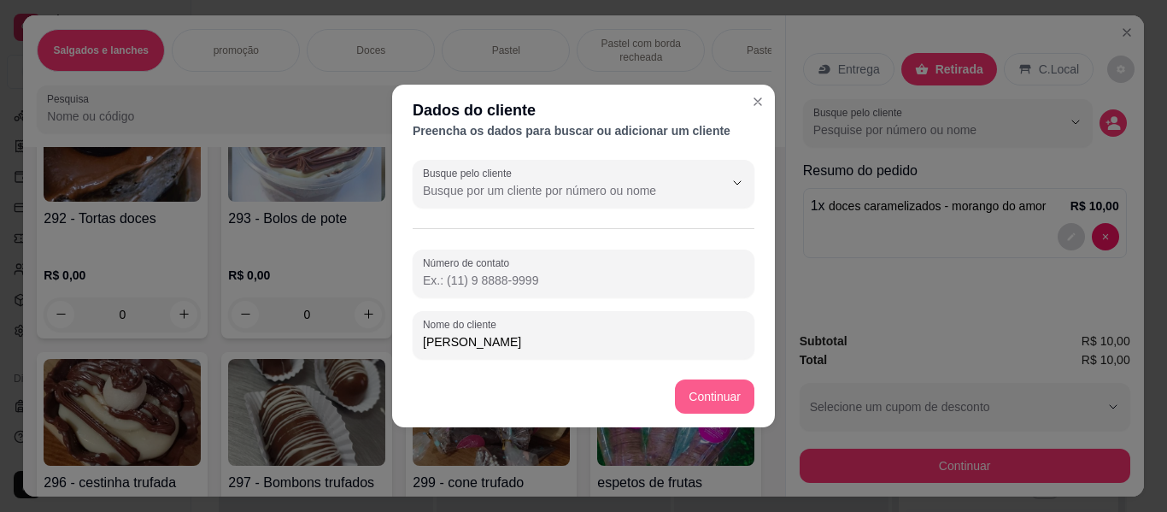
type input "[PERSON_NAME]"
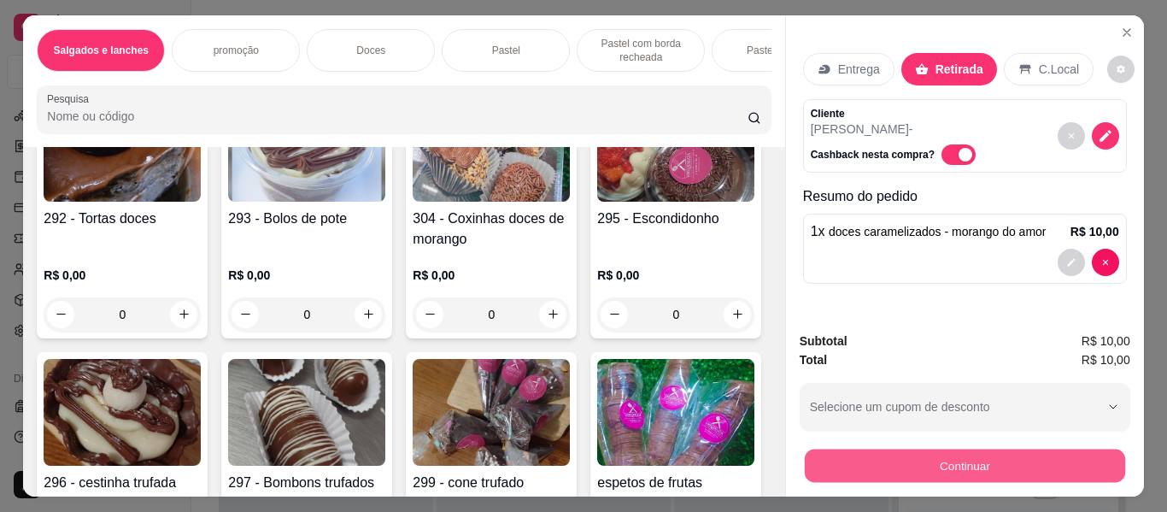
click at [853, 466] on button "Continuar" at bounding box center [964, 465] width 320 height 33
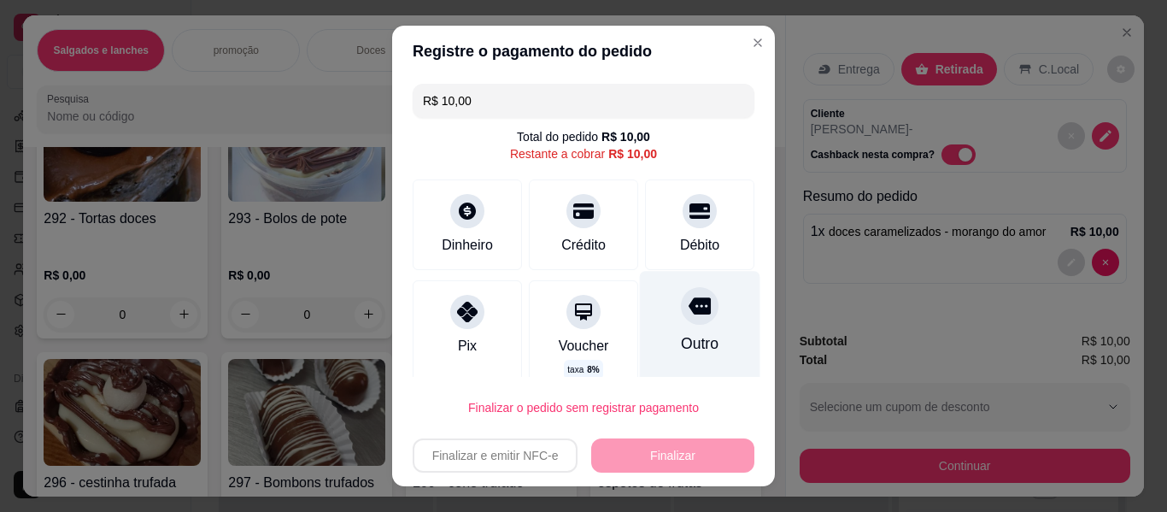
click at [654, 296] on div "Outro" at bounding box center [700, 333] width 120 height 125
type input "R$ 0,00"
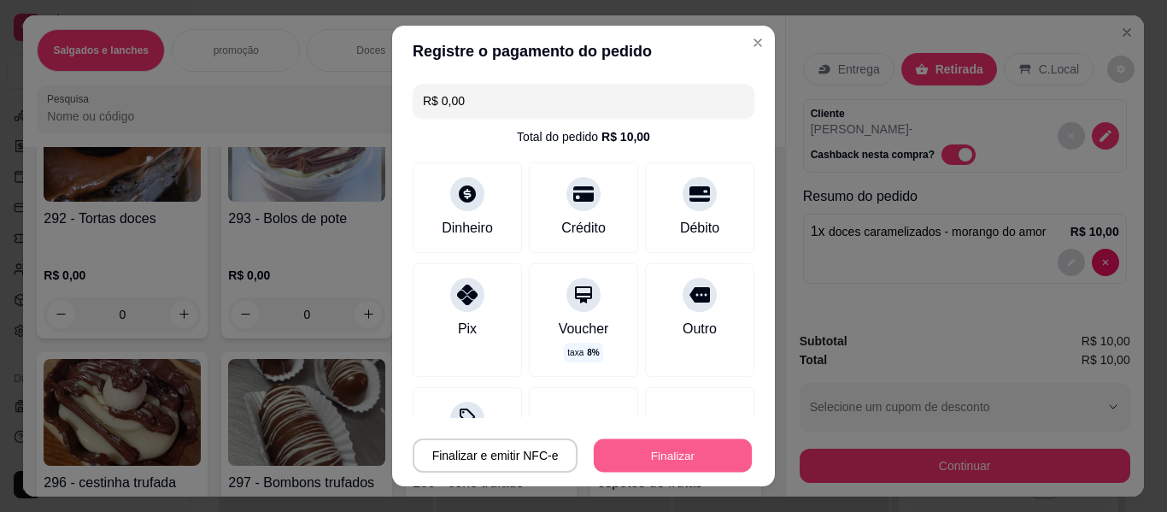
click at [680, 450] on button "Finalizar" at bounding box center [673, 455] width 158 height 33
type input "0"
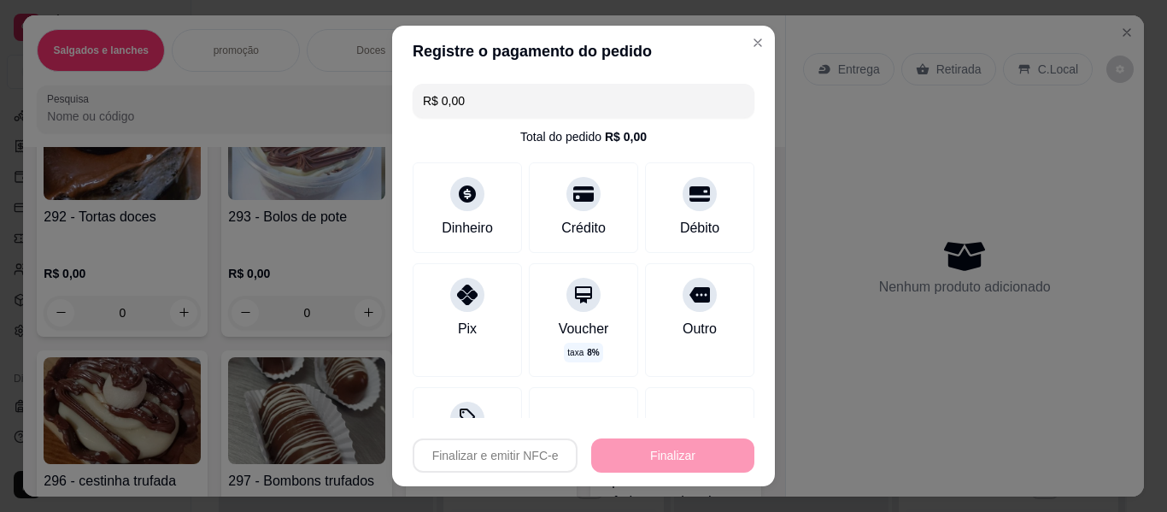
type input "-R$ 10,00"
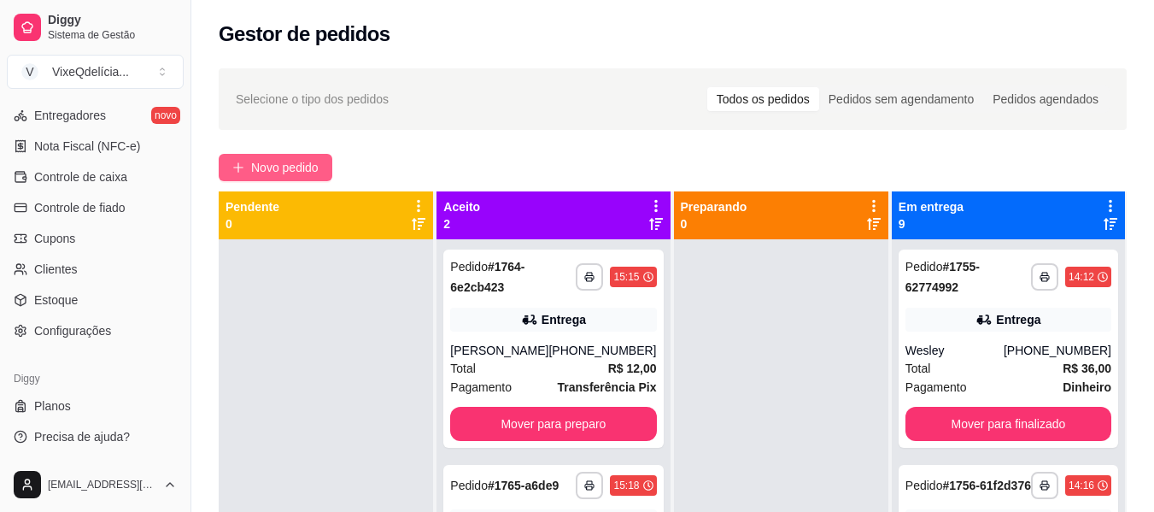
click at [309, 155] on button "Novo pedido" at bounding box center [276, 167] width 114 height 27
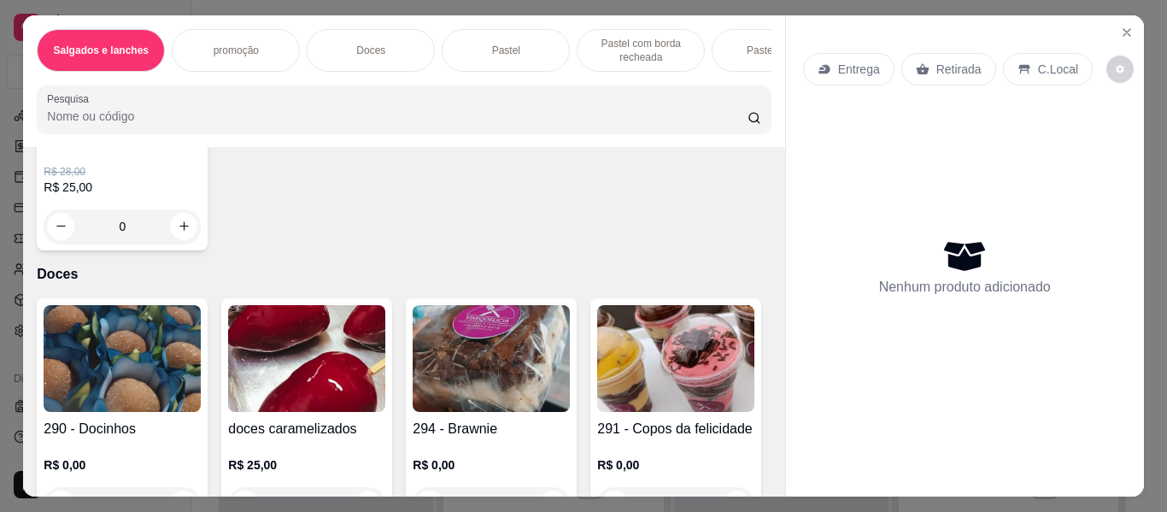
scroll to position [854, 0]
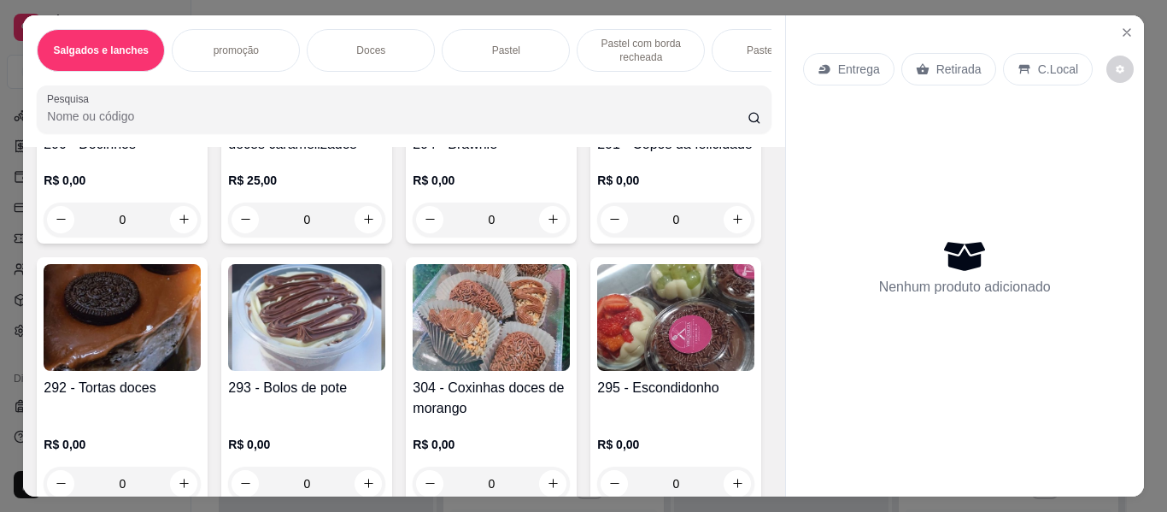
click at [272, 127] on img at bounding box center [306, 74] width 157 height 107
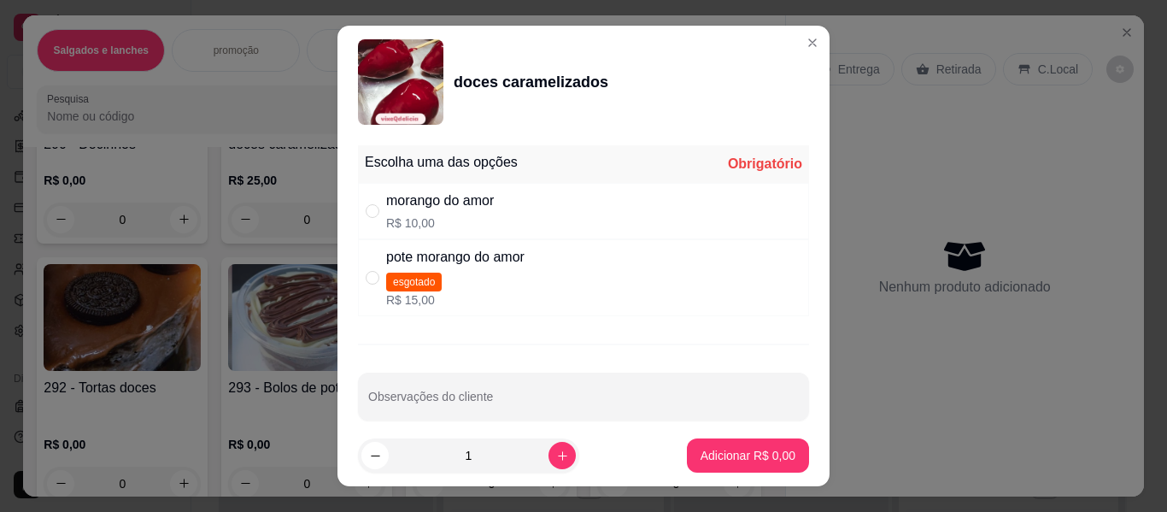
click at [448, 238] on div "morango do amor R$ 10,00" at bounding box center [583, 211] width 451 height 56
click at [408, 214] on p "R$ 10,00" at bounding box center [440, 222] width 108 height 17
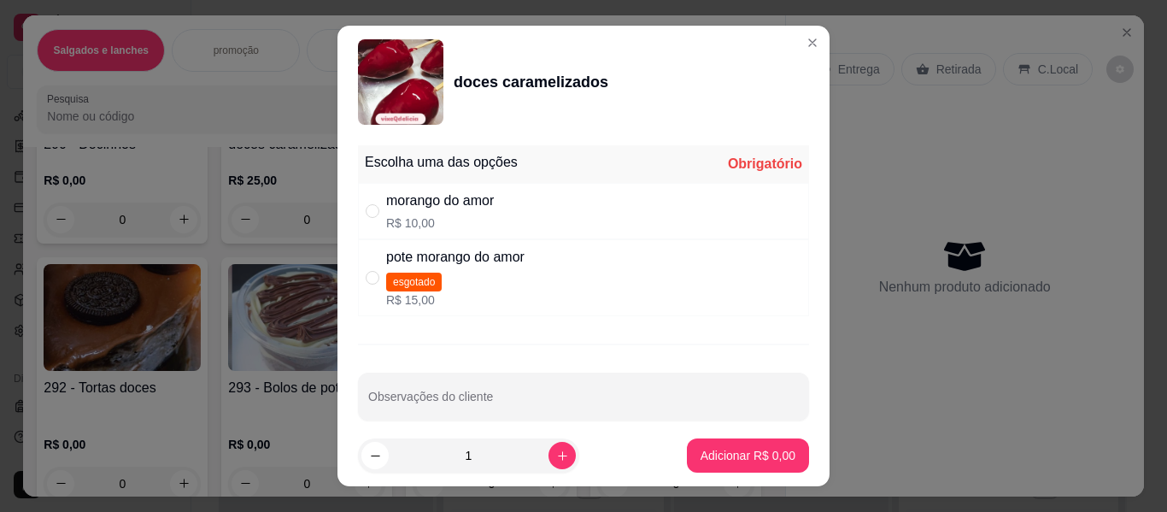
radio input "true"
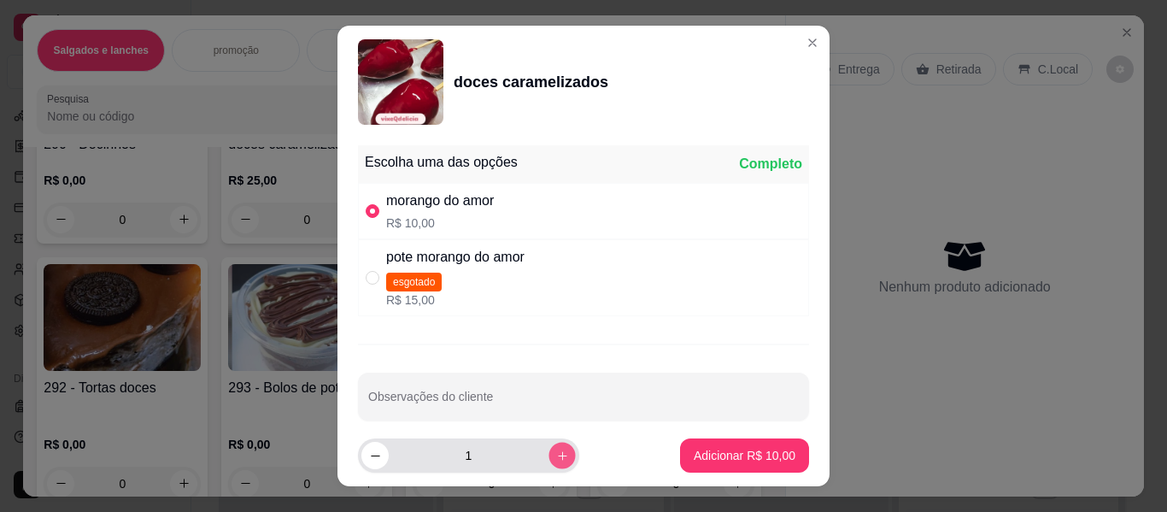
click at [556, 449] on icon "increase-product-quantity" at bounding box center [562, 455] width 13 height 13
type input "2"
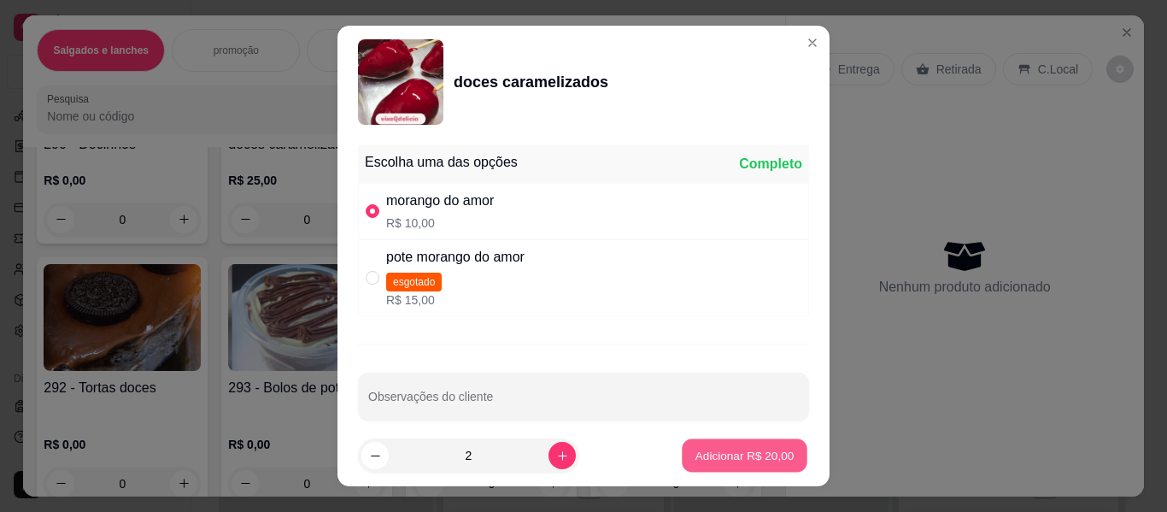
click at [765, 452] on p "Adicionar R$ 20,00" at bounding box center [744, 455] width 99 height 16
type input "2"
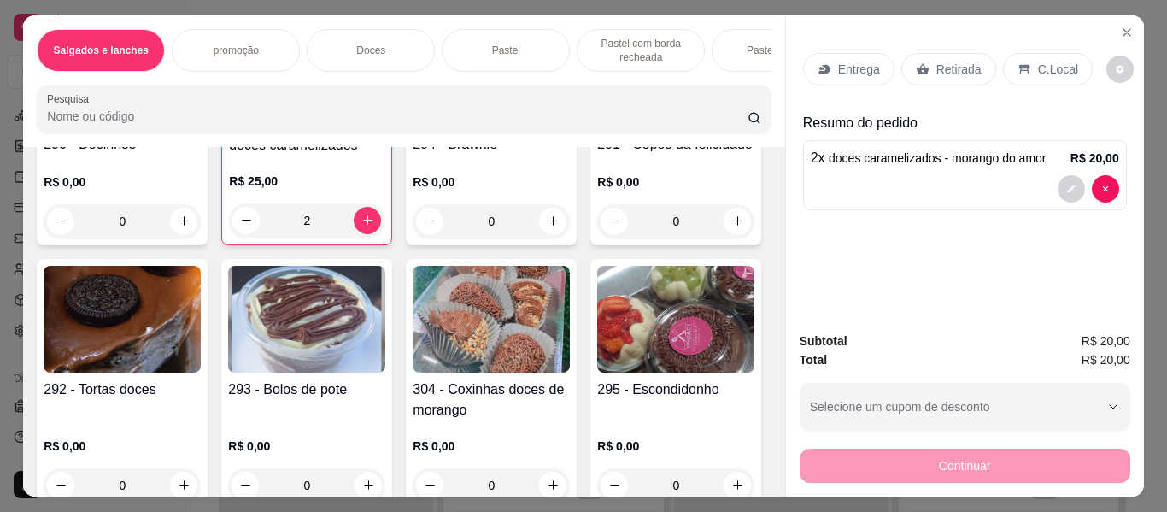
click at [838, 61] on p "Entrega" at bounding box center [859, 69] width 42 height 17
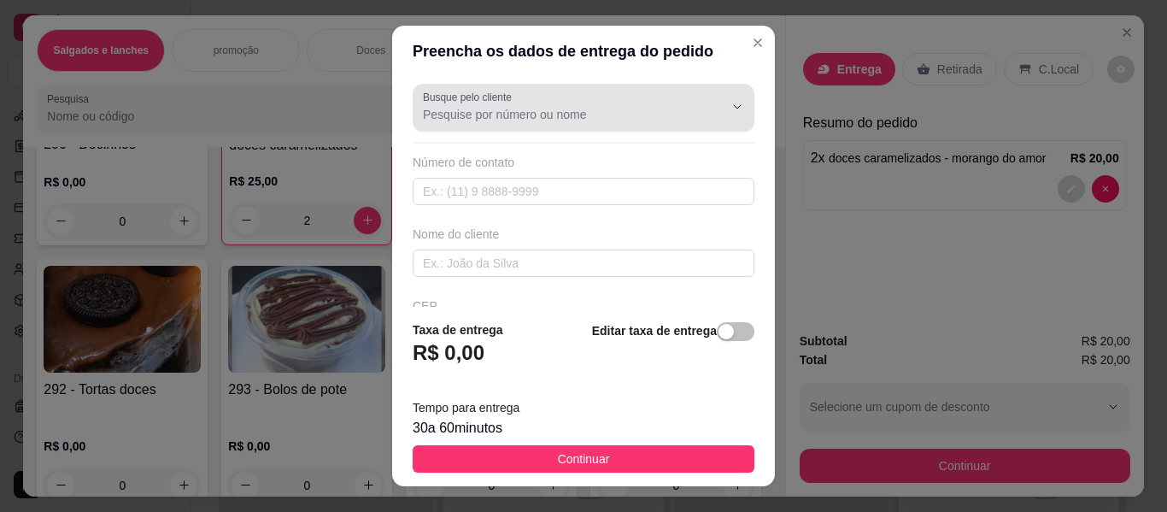
click at [582, 120] on input "Busque pelo cliente" at bounding box center [559, 114] width 273 height 17
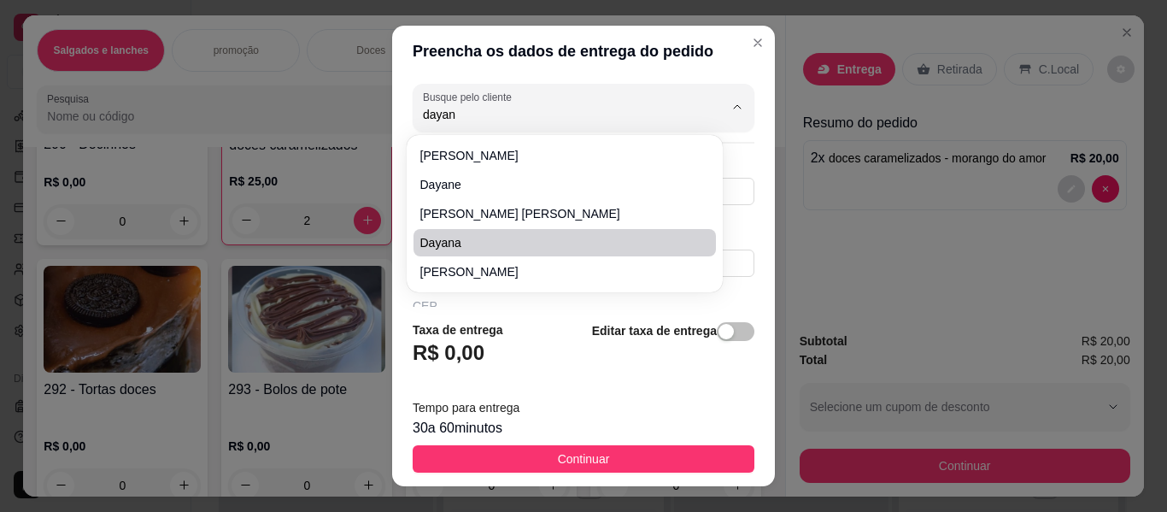
click at [441, 248] on span "Dayana" at bounding box center [556, 242] width 272 height 17
type input "Dayana"
type input "18996866776"
type input "Dayana"
type input "[PERSON_NAME]"
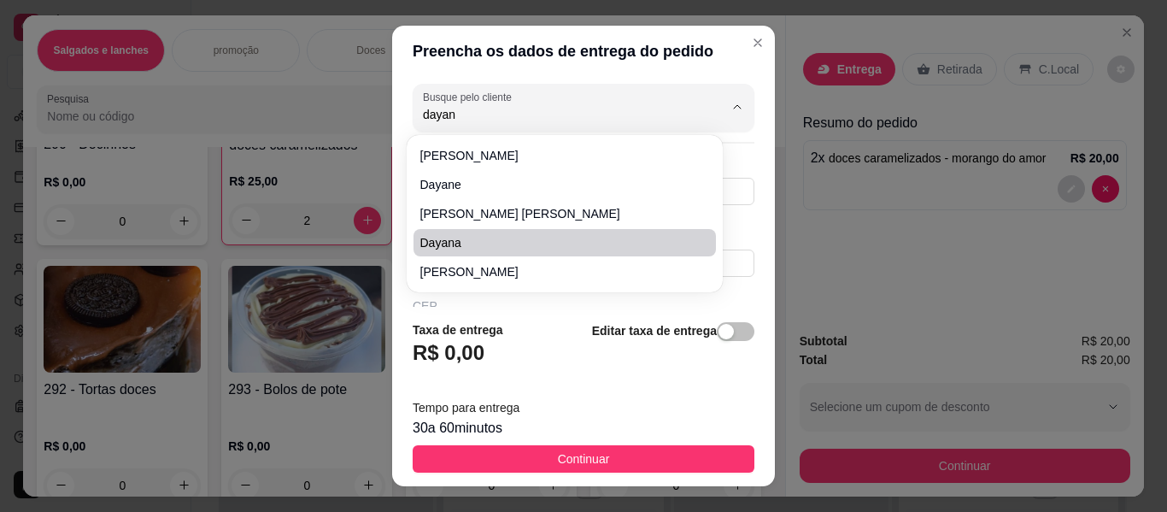
type input "580"
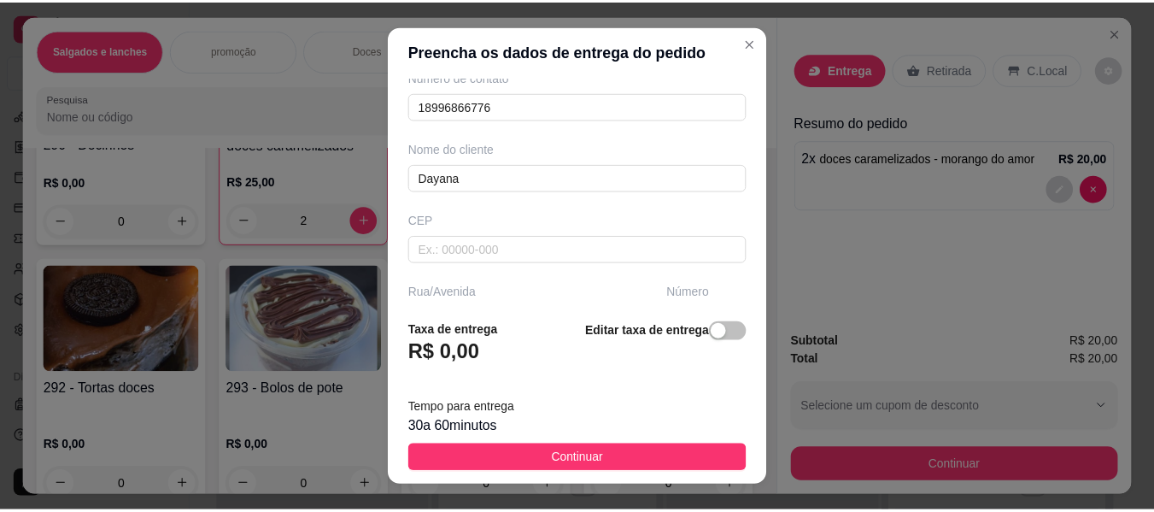
scroll to position [171, 0]
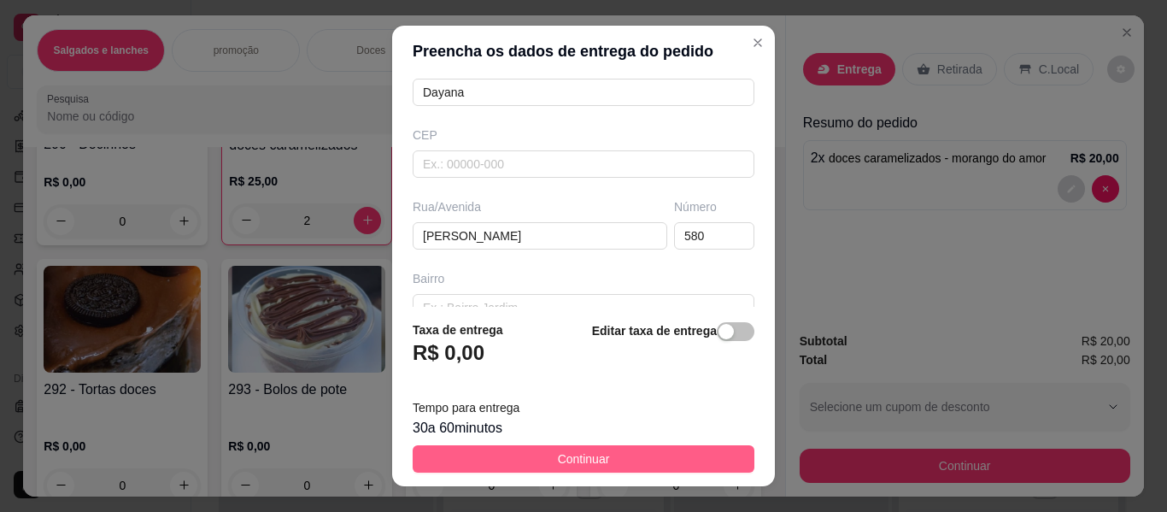
type input "Dayana"
click at [568, 460] on span "Continuar" at bounding box center [584, 458] width 52 height 19
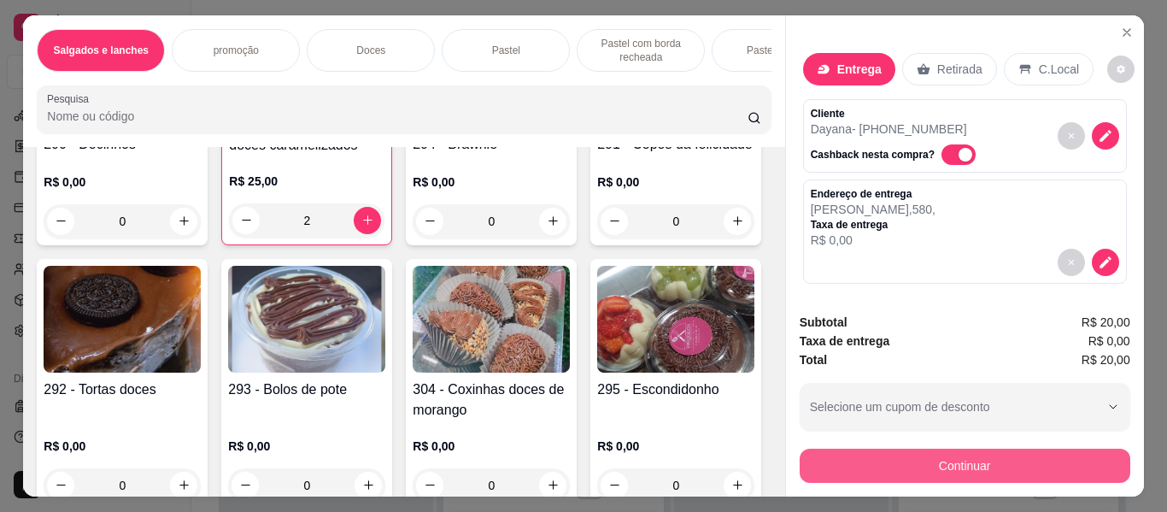
click at [828, 455] on button "Continuar" at bounding box center [965, 466] width 331 height 34
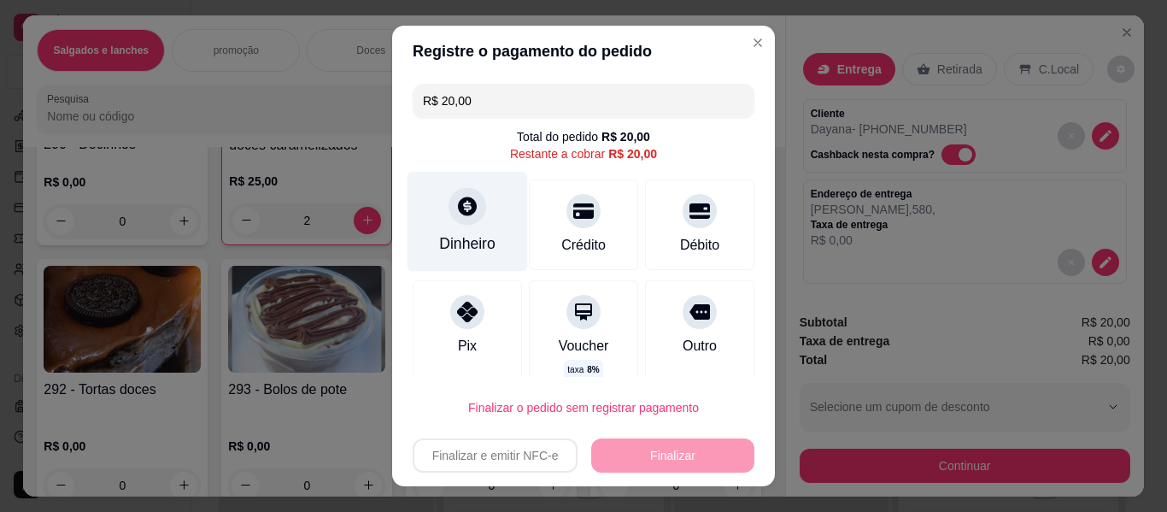
click at [469, 222] on div "Dinheiro" at bounding box center [468, 222] width 120 height 100
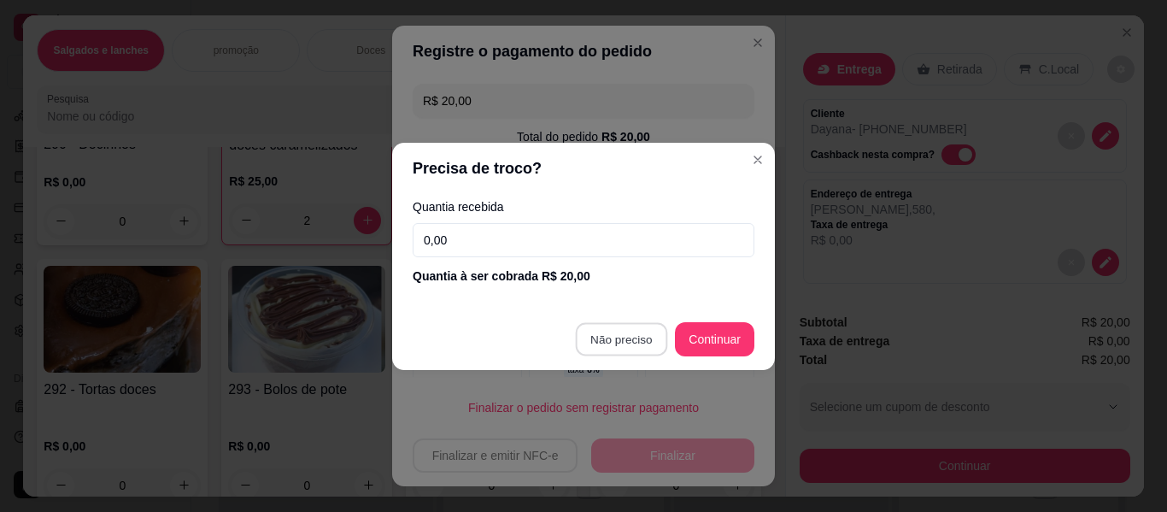
type input "R$ 0,00"
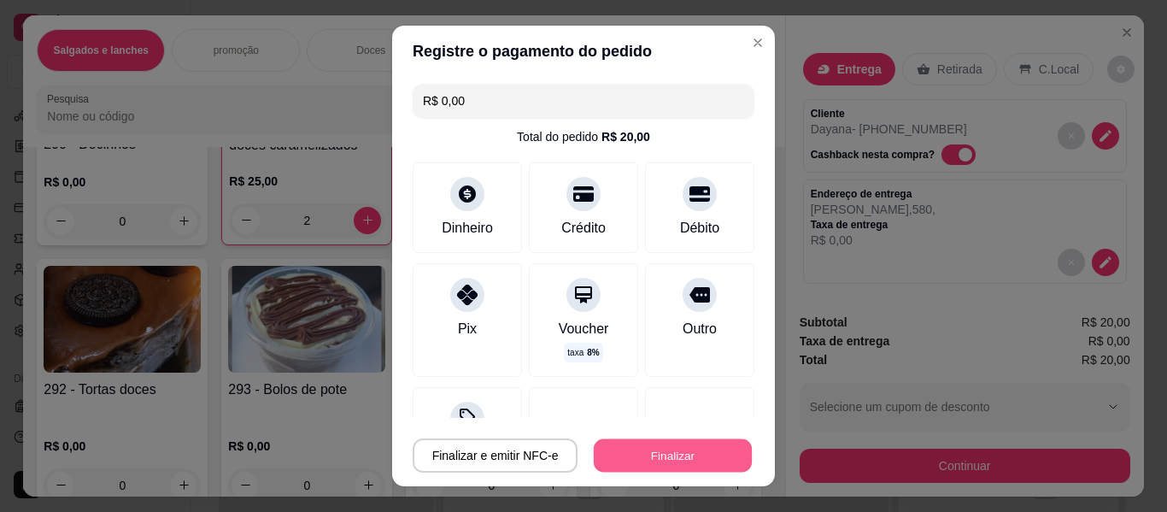
click at [677, 453] on button "Finalizar" at bounding box center [673, 455] width 158 height 33
type input "0"
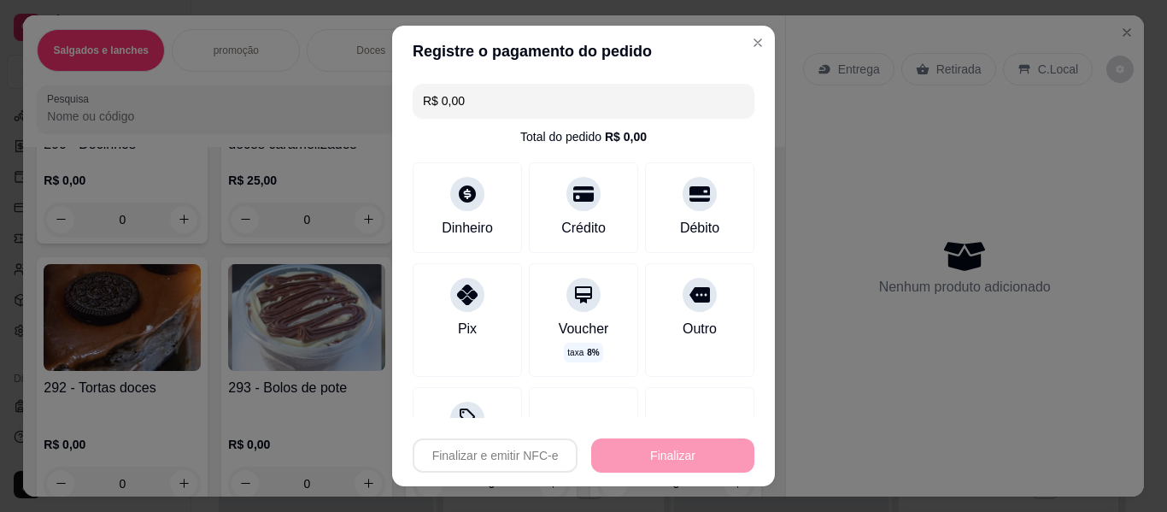
type input "-R$ 20,00"
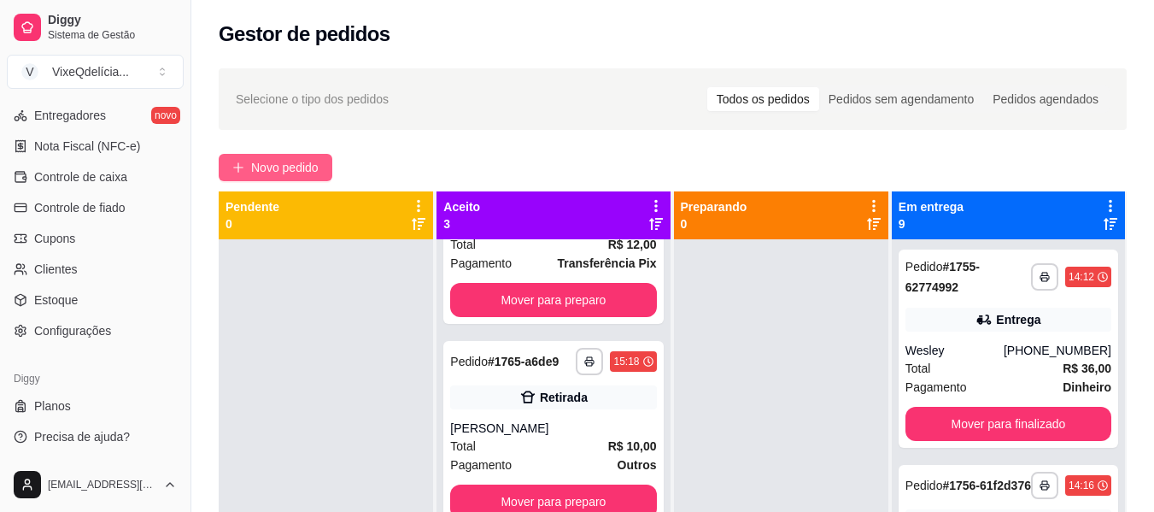
click at [286, 176] on span "Novo pedido" at bounding box center [284, 167] width 67 height 19
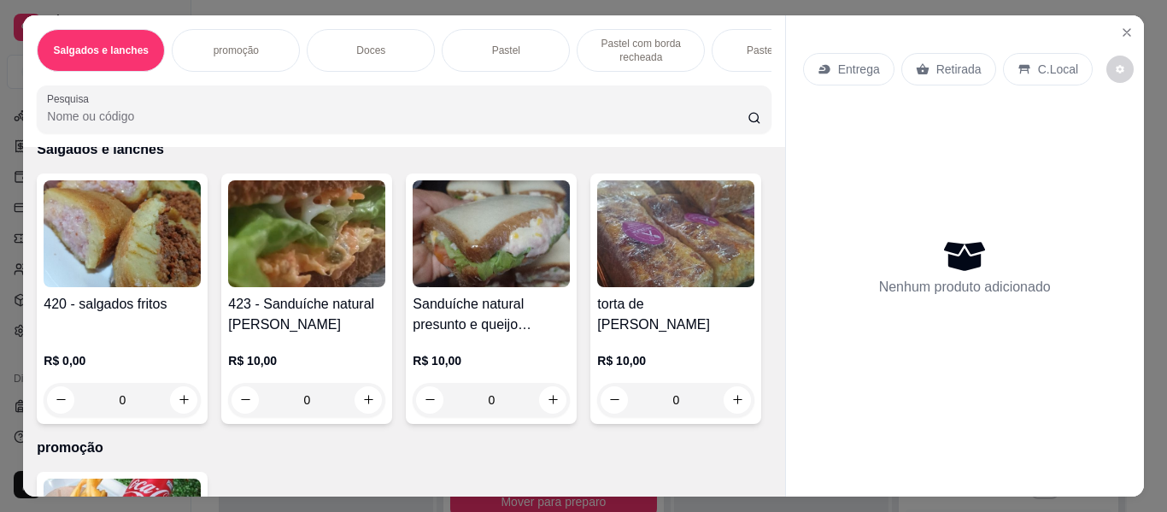
scroll to position [85, 0]
click at [314, 276] on img at bounding box center [306, 232] width 157 height 107
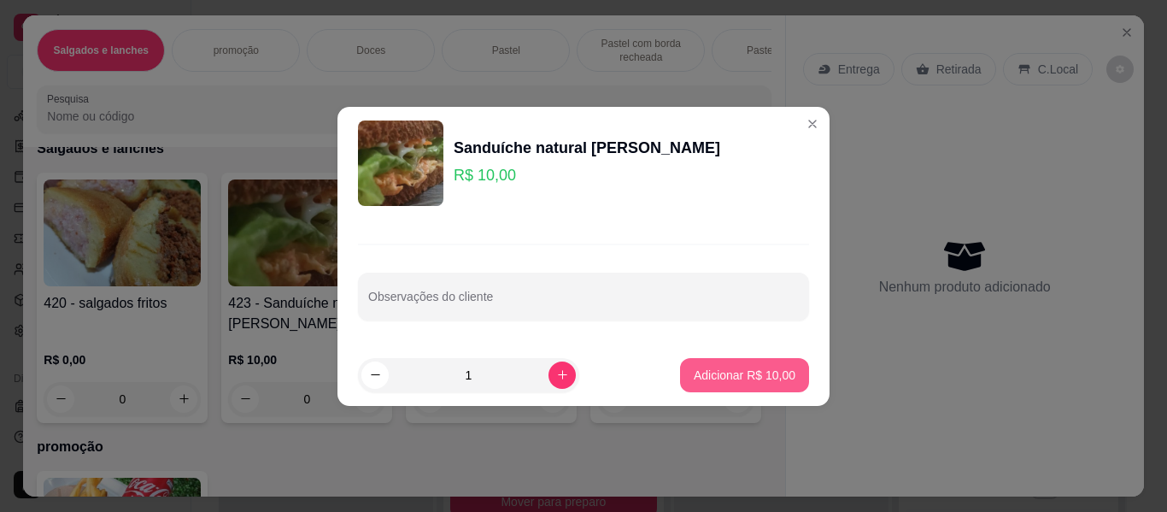
click at [719, 365] on button "Adicionar R$ 10,00" at bounding box center [744, 375] width 129 height 34
type input "1"
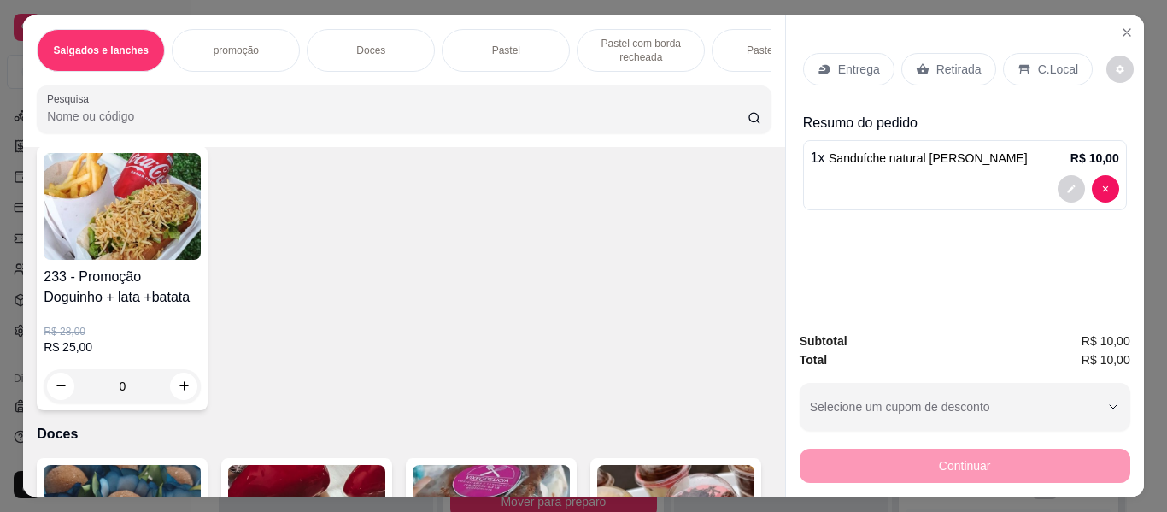
scroll to position [427, 0]
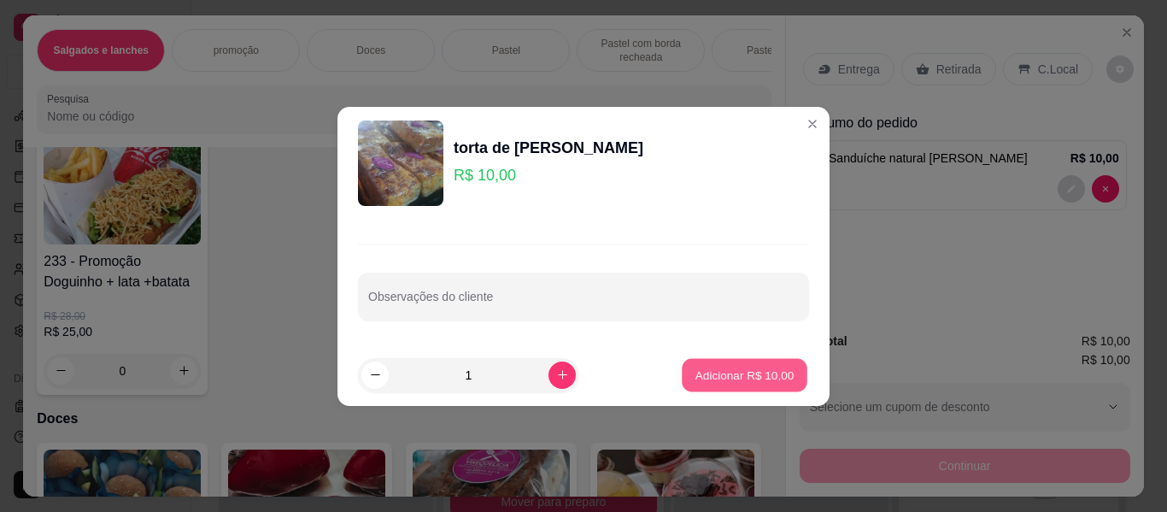
click at [707, 364] on button "Adicionar R$ 10,00" at bounding box center [745, 374] width 126 height 33
type input "1"
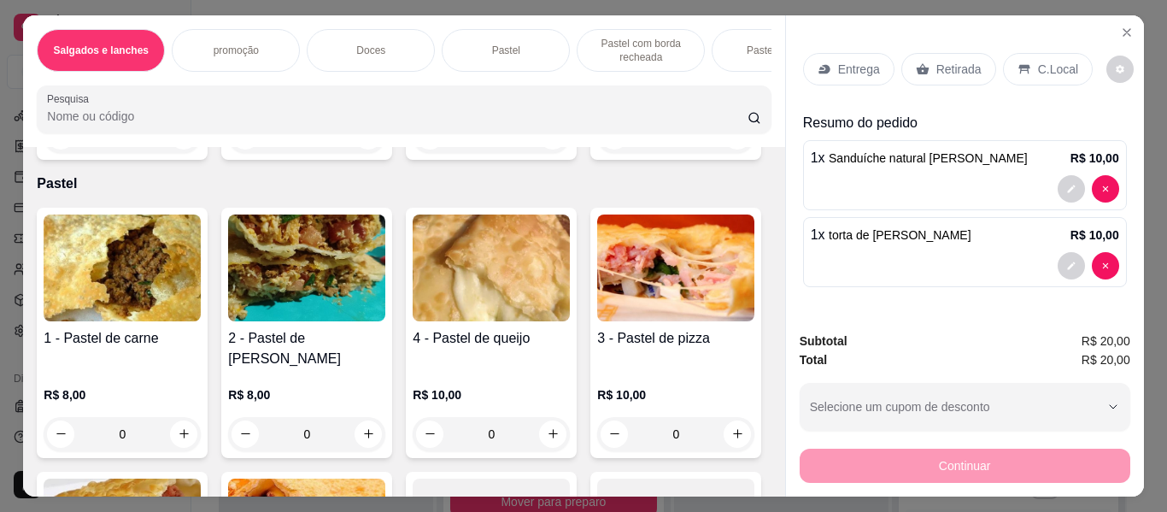
scroll to position [1539, 0]
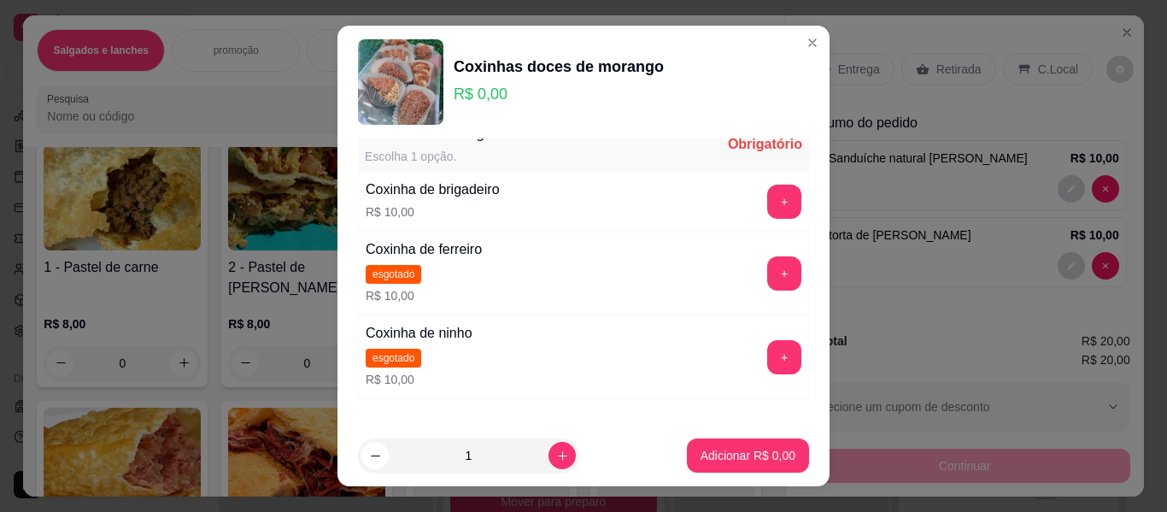
scroll to position [0, 0]
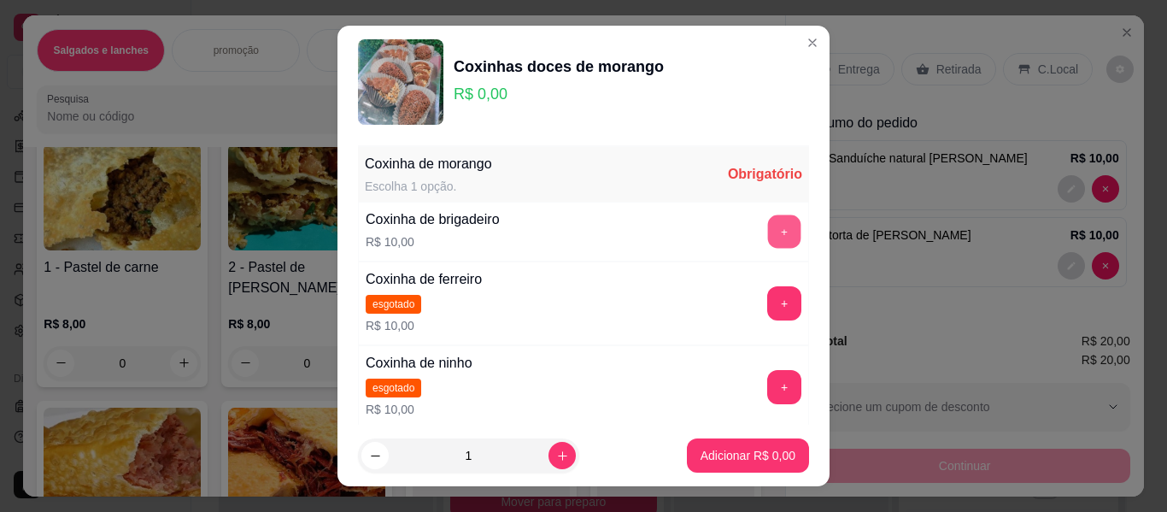
click at [768, 228] on button "+" at bounding box center [784, 231] width 33 height 33
click at [767, 228] on button "+" at bounding box center [784, 231] width 34 height 34
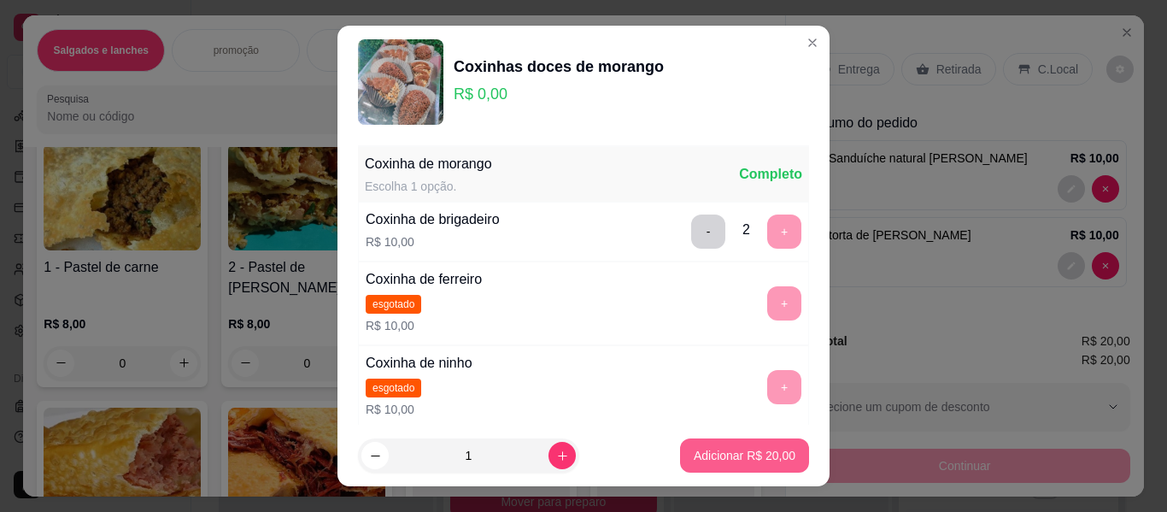
click at [694, 450] on p "Adicionar R$ 20,00" at bounding box center [745, 455] width 102 height 17
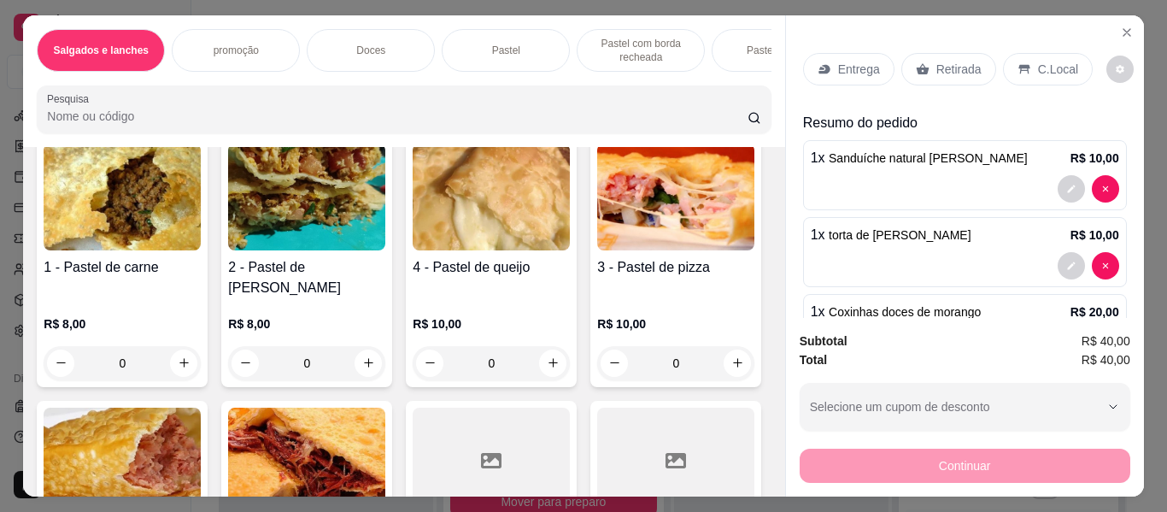
click at [937, 45] on div "Entrega Retirada C.Local" at bounding box center [965, 69] width 324 height 60
click at [936, 53] on div "Retirada" at bounding box center [948, 69] width 95 height 32
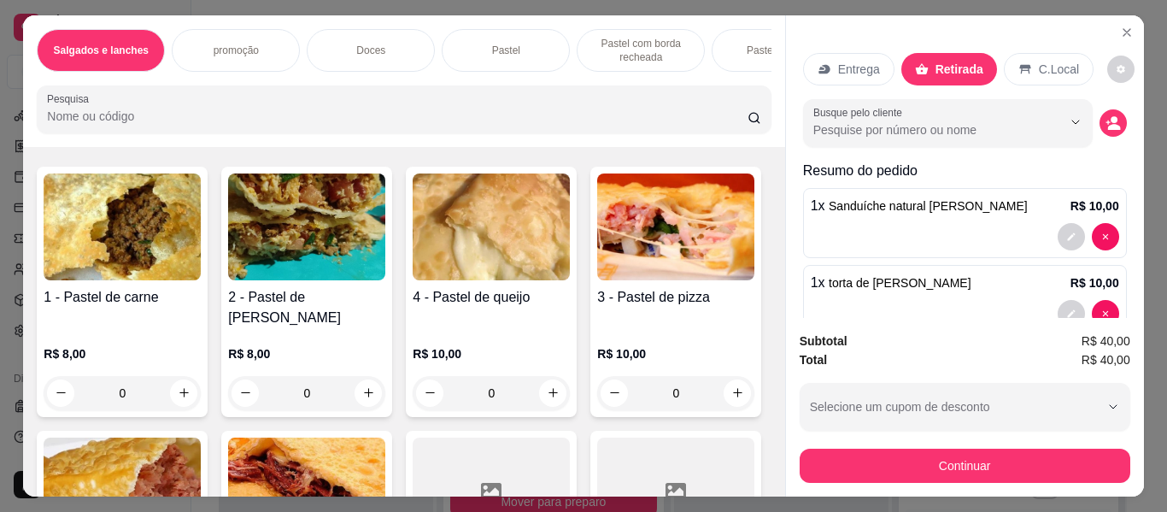
scroll to position [1453, 0]
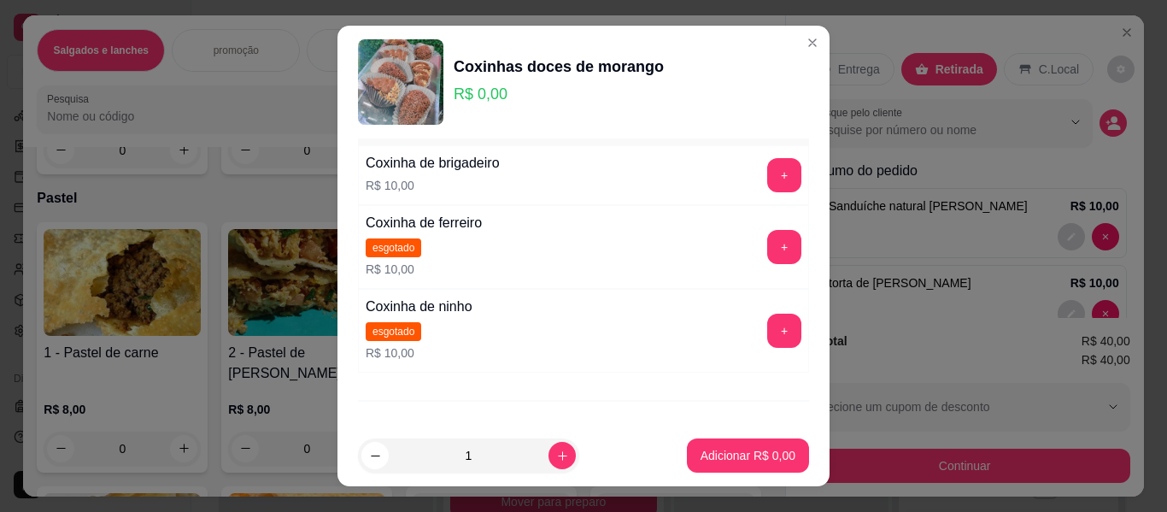
scroll to position [85, 0]
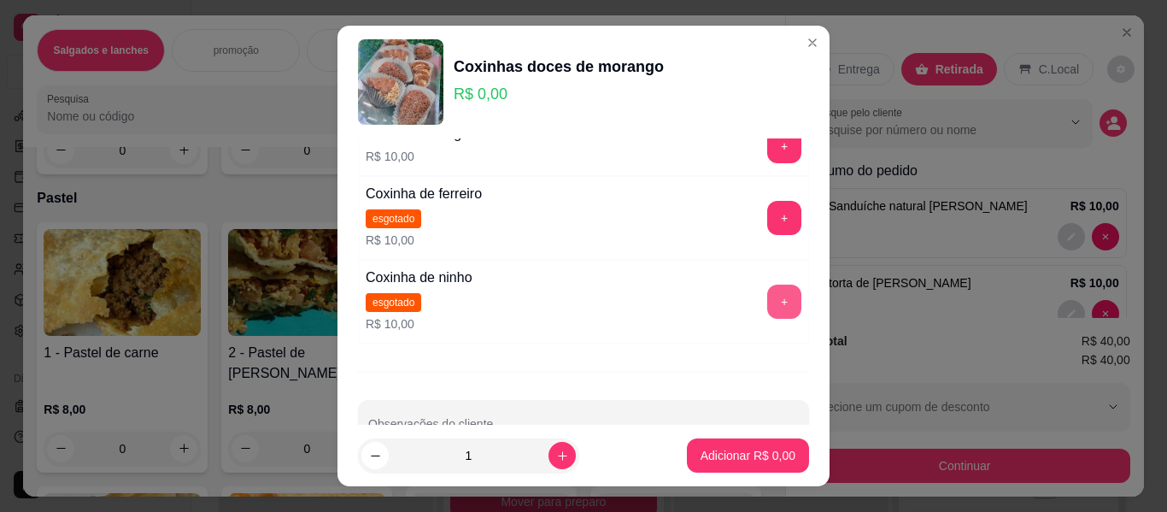
click at [767, 305] on button "+" at bounding box center [784, 301] width 34 height 34
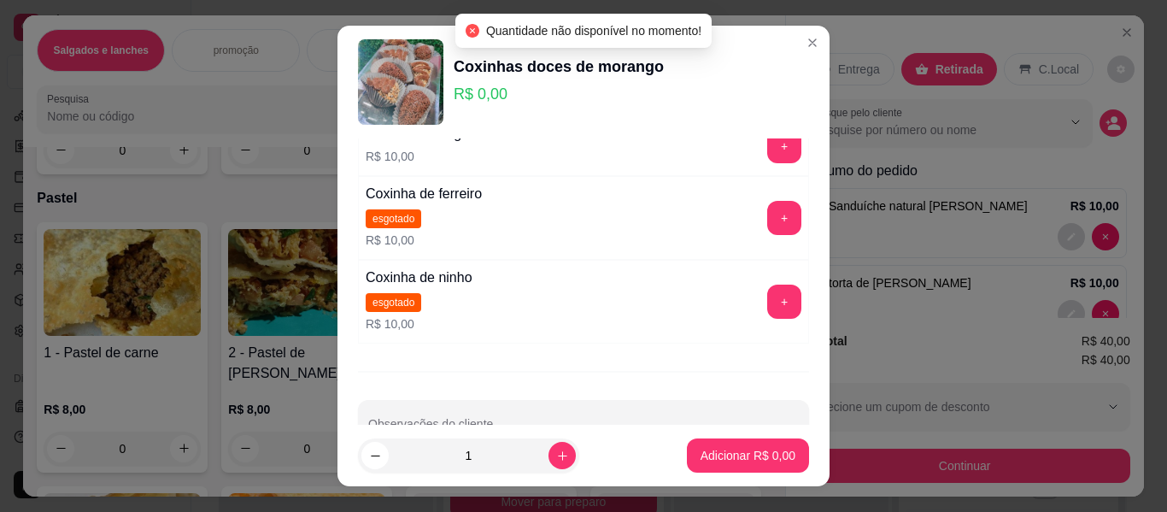
scroll to position [0, 0]
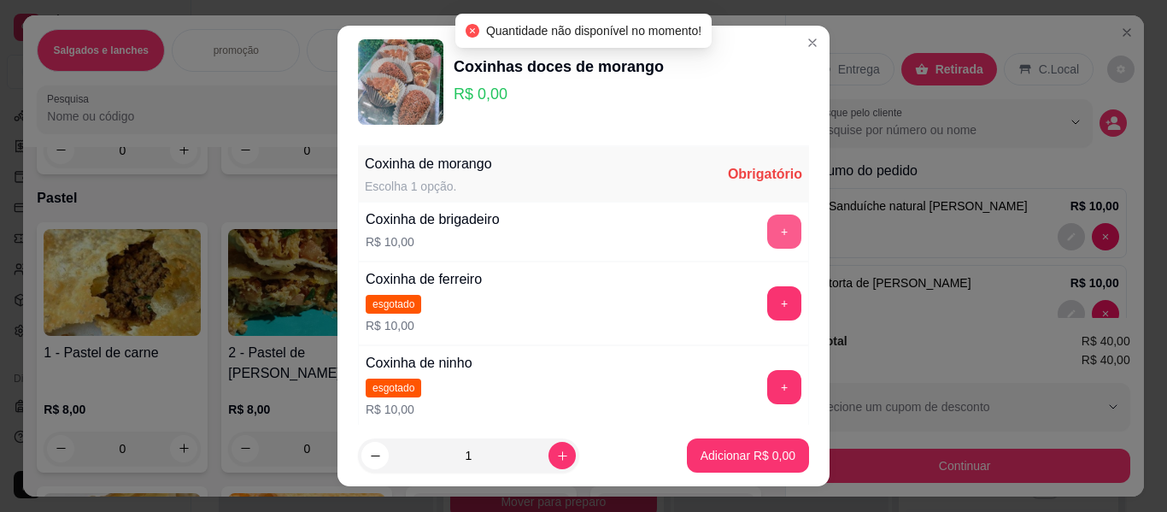
click at [767, 222] on button "+" at bounding box center [784, 231] width 34 height 34
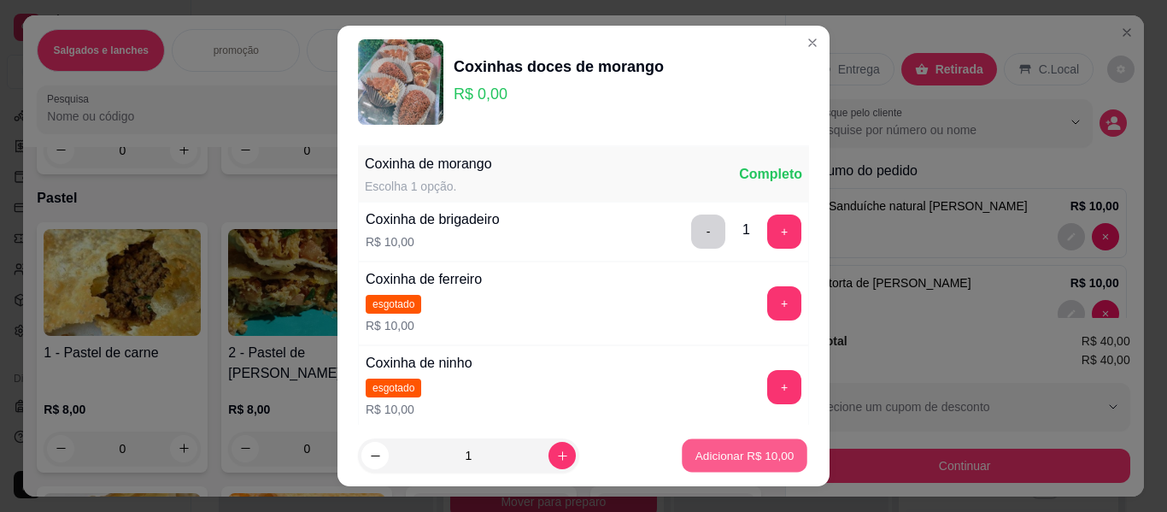
click at [730, 448] on p "Adicionar R$ 10,00" at bounding box center [744, 455] width 99 height 16
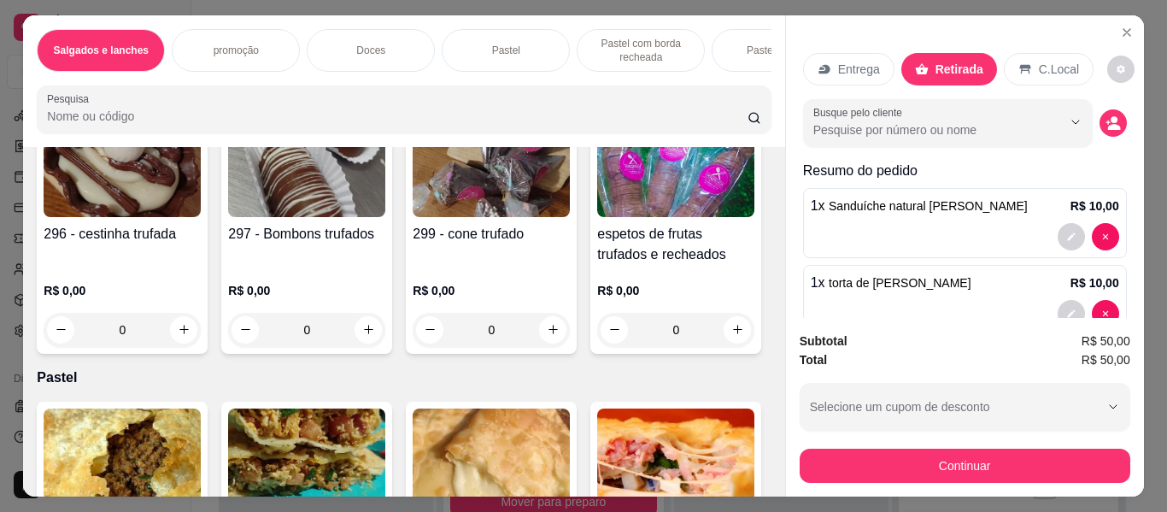
scroll to position [1282, 0]
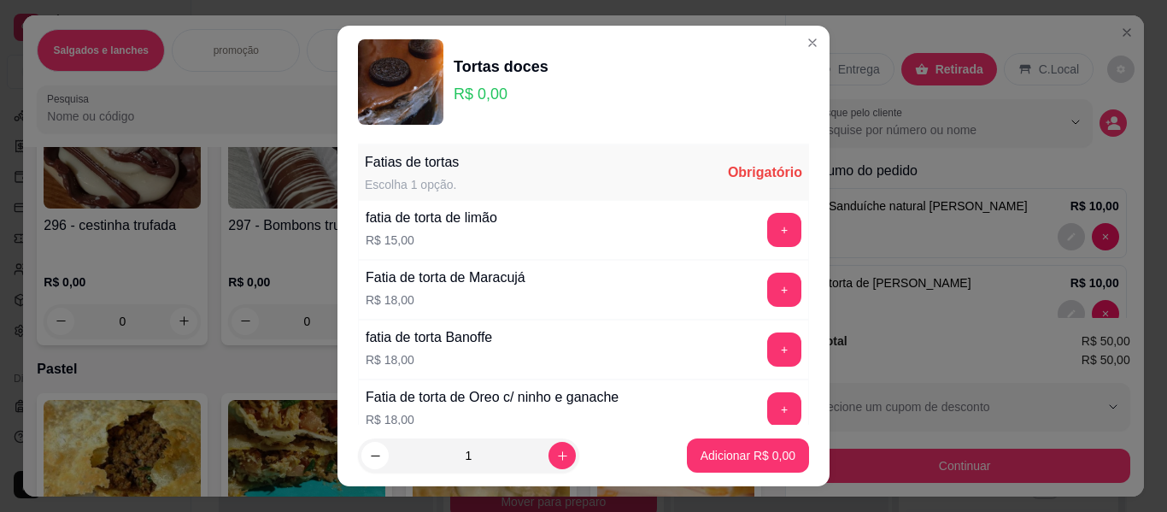
scroll to position [0, 0]
click at [768, 229] on button "+" at bounding box center [784, 231] width 33 height 33
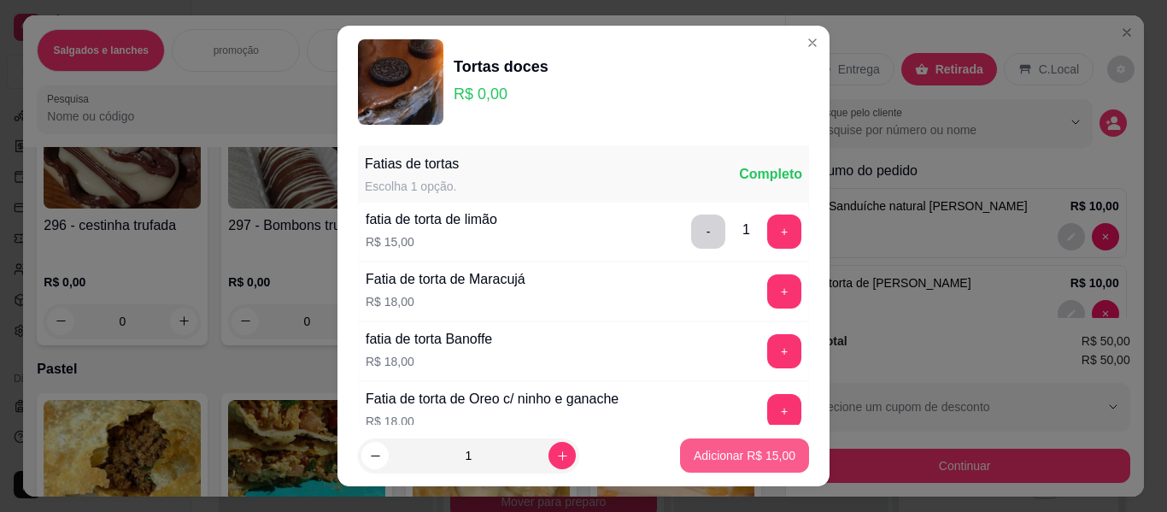
click at [725, 456] on p "Adicionar R$ 15,00" at bounding box center [745, 455] width 102 height 17
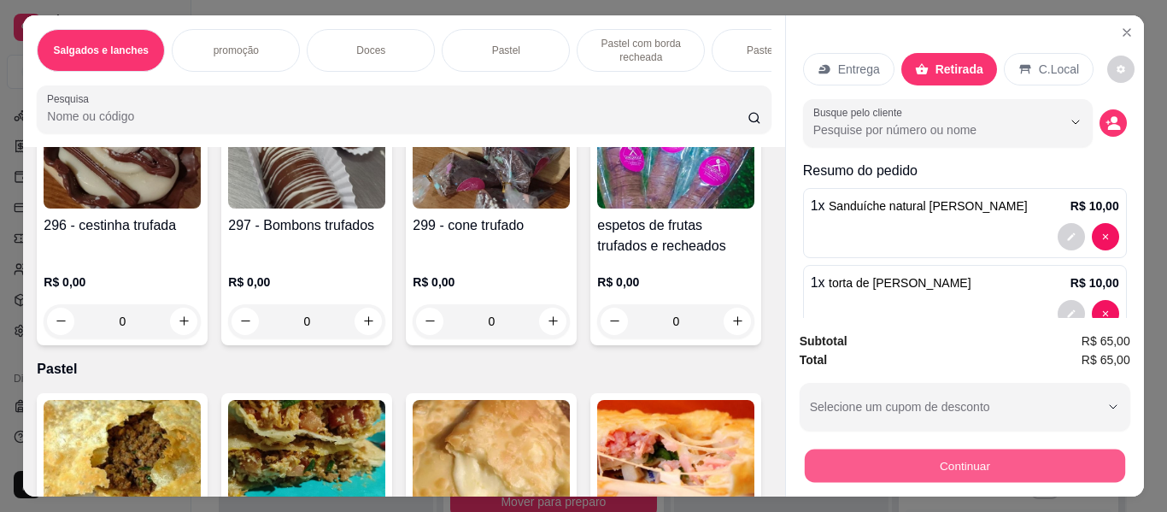
click at [867, 463] on button "Continuar" at bounding box center [964, 465] width 320 height 33
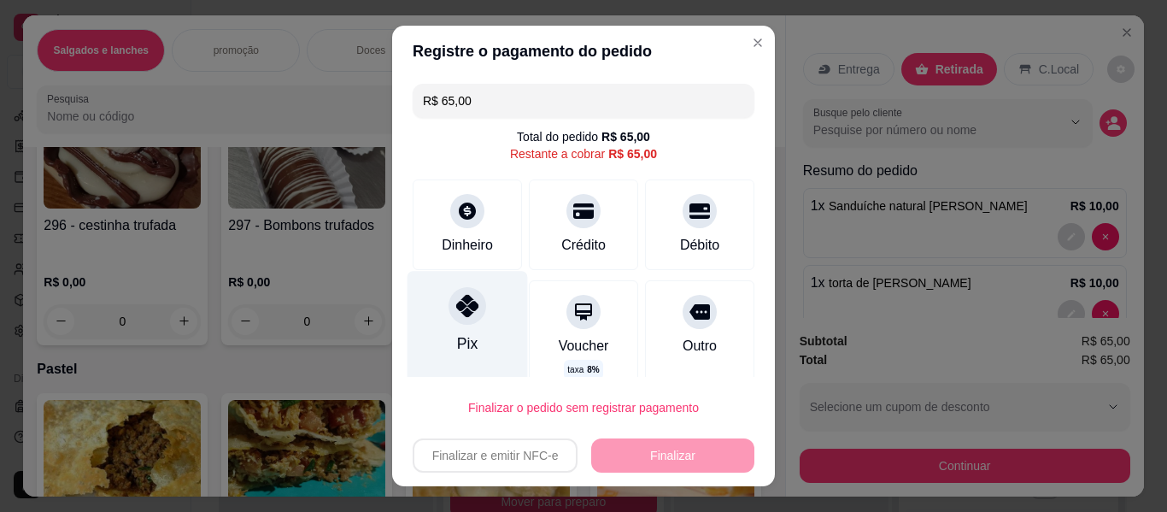
click at [456, 313] on icon at bounding box center [467, 306] width 22 height 22
type input "R$ 0,00"
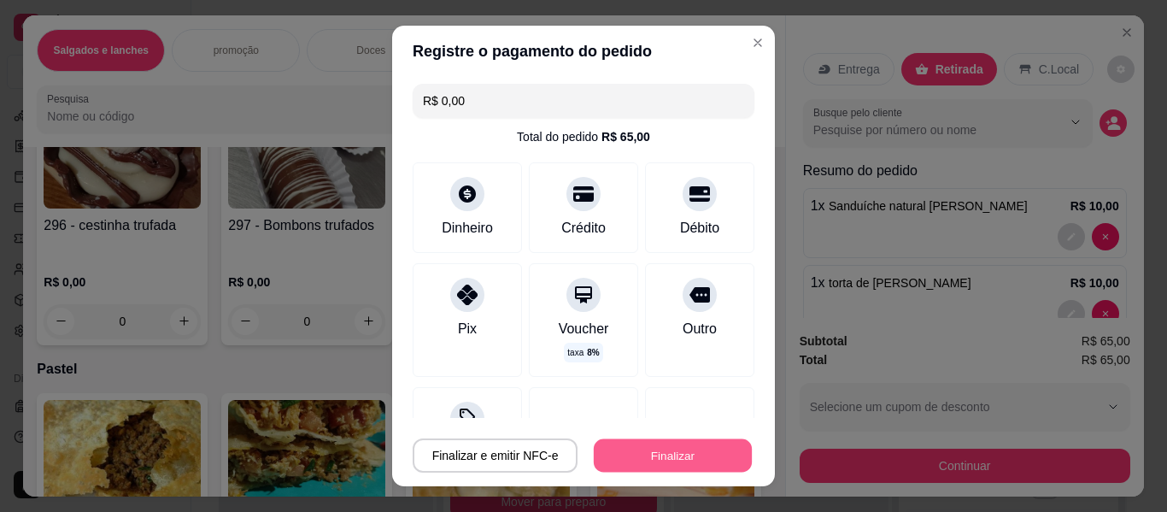
click at [669, 454] on button "Finalizar" at bounding box center [673, 455] width 158 height 33
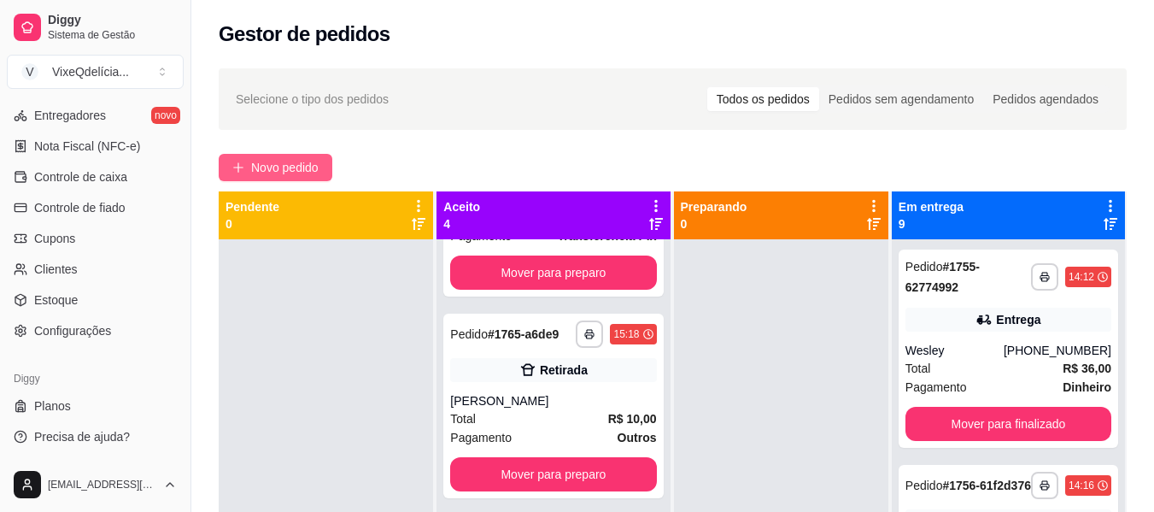
click at [276, 158] on span "Novo pedido" at bounding box center [284, 167] width 67 height 19
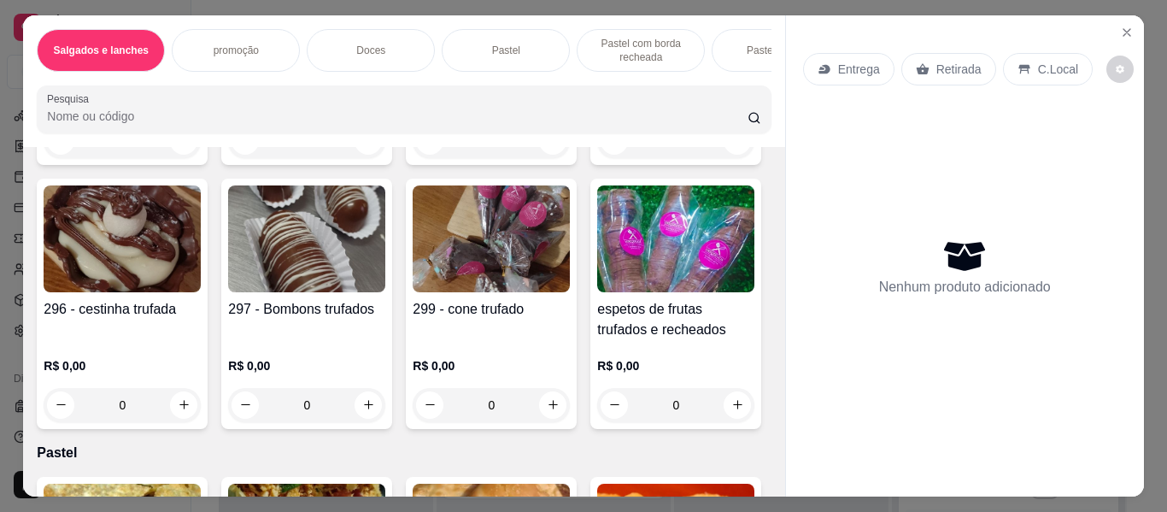
scroll to position [1196, 0]
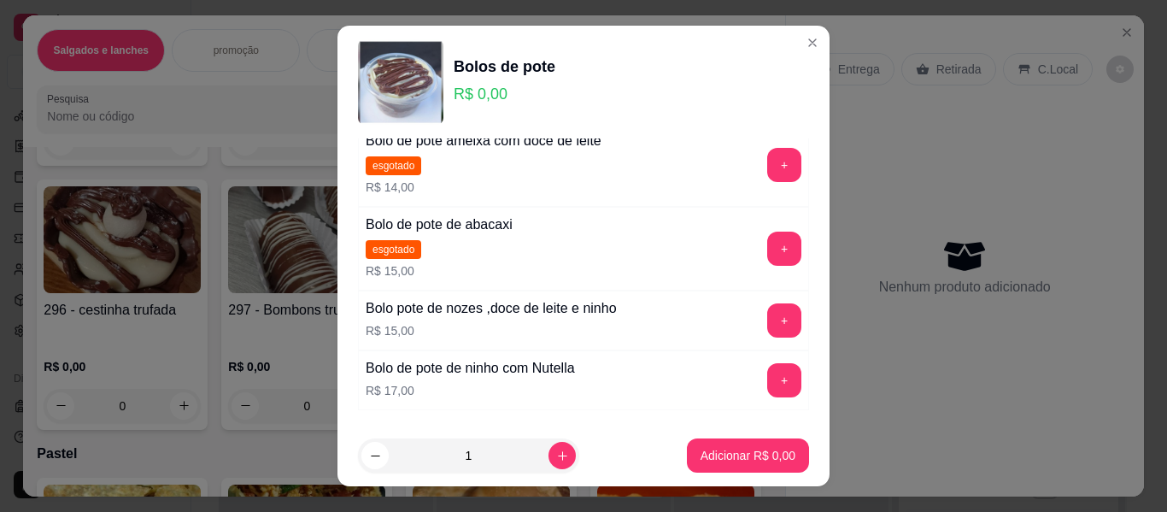
scroll to position [427, 0]
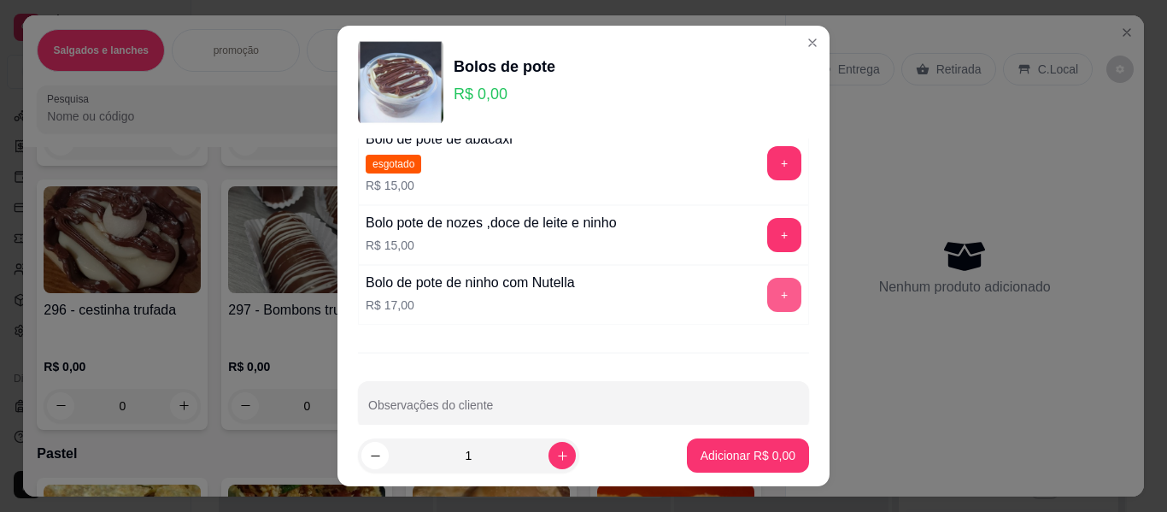
click at [768, 296] on button "+" at bounding box center [784, 295] width 34 height 34
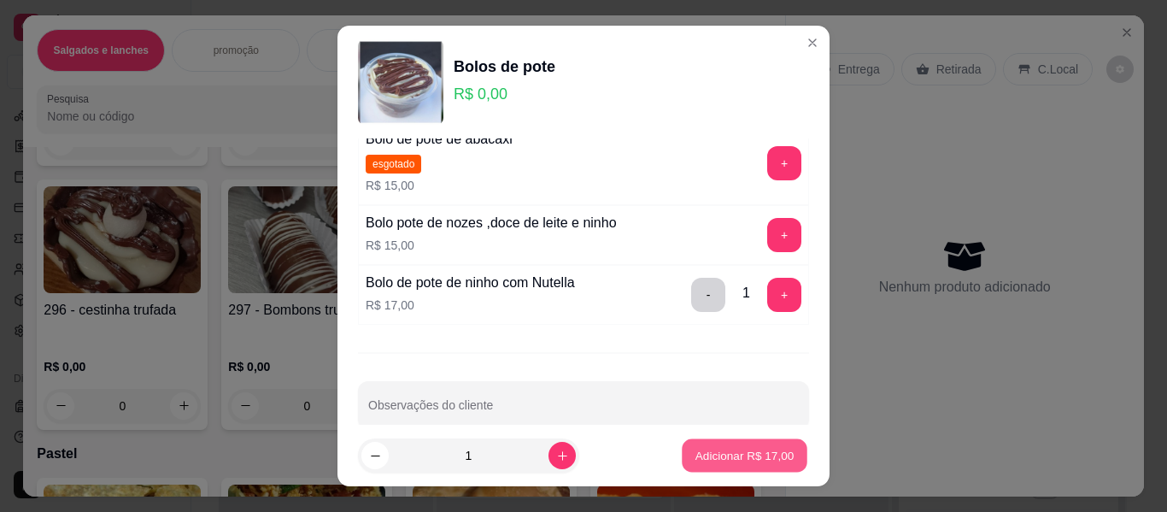
click at [735, 453] on p "Adicionar R$ 17,00" at bounding box center [744, 455] width 99 height 16
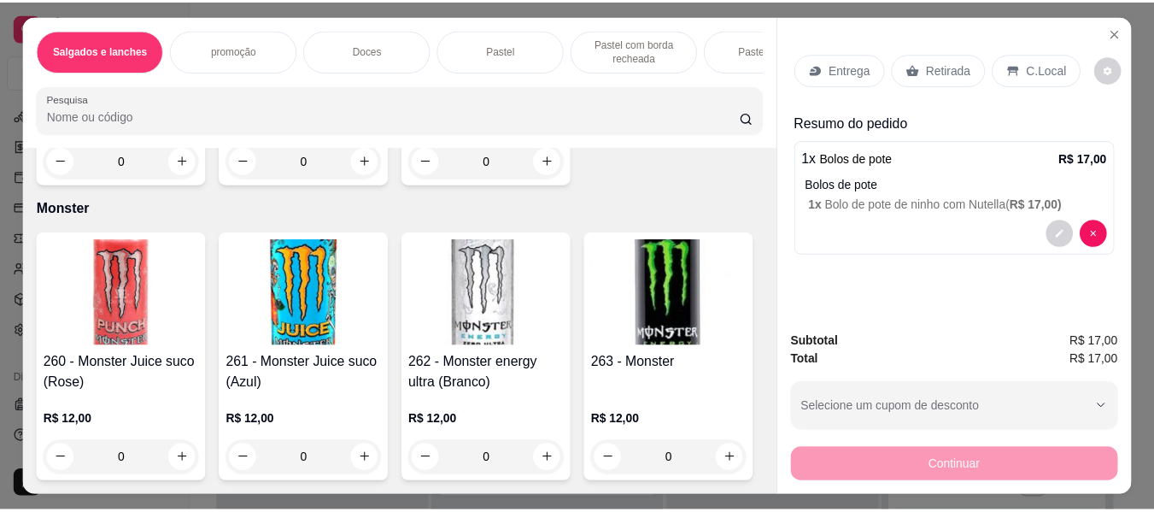
scroll to position [8543, 0]
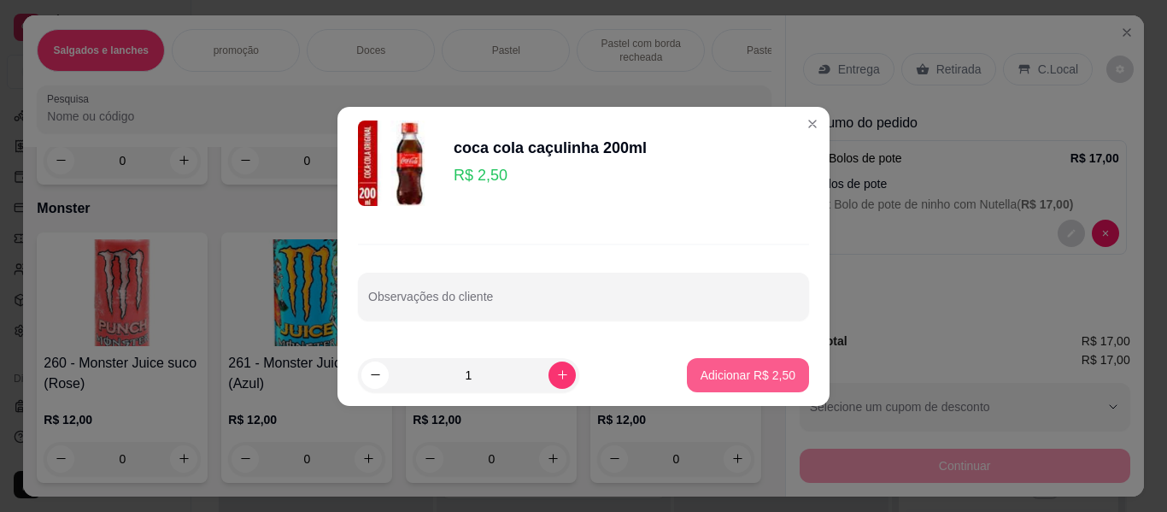
click at [752, 367] on p "Adicionar R$ 2,50" at bounding box center [748, 375] width 95 height 17
type input "1"
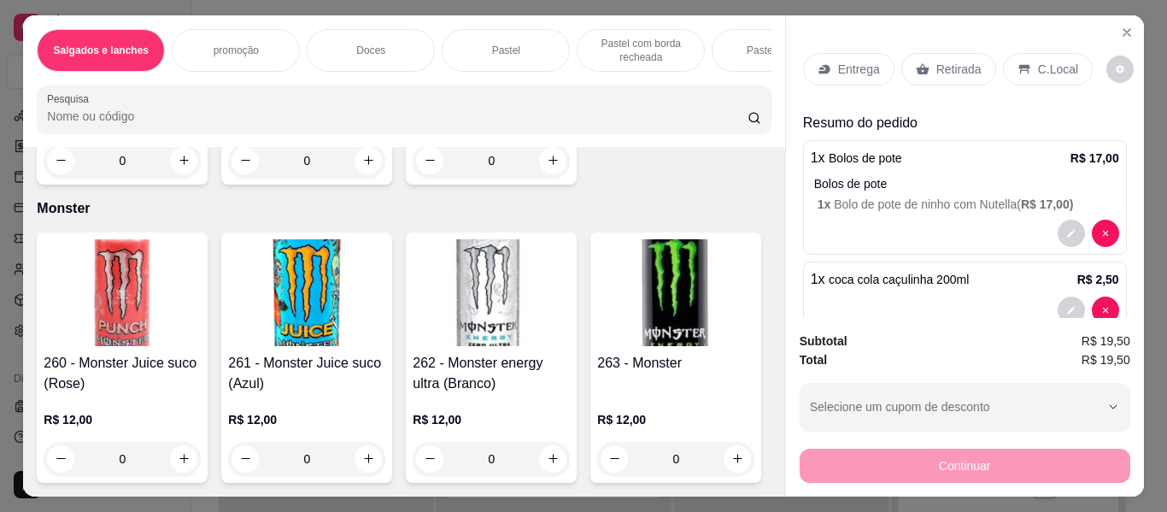
click at [916, 62] on icon at bounding box center [923, 69] width 14 height 14
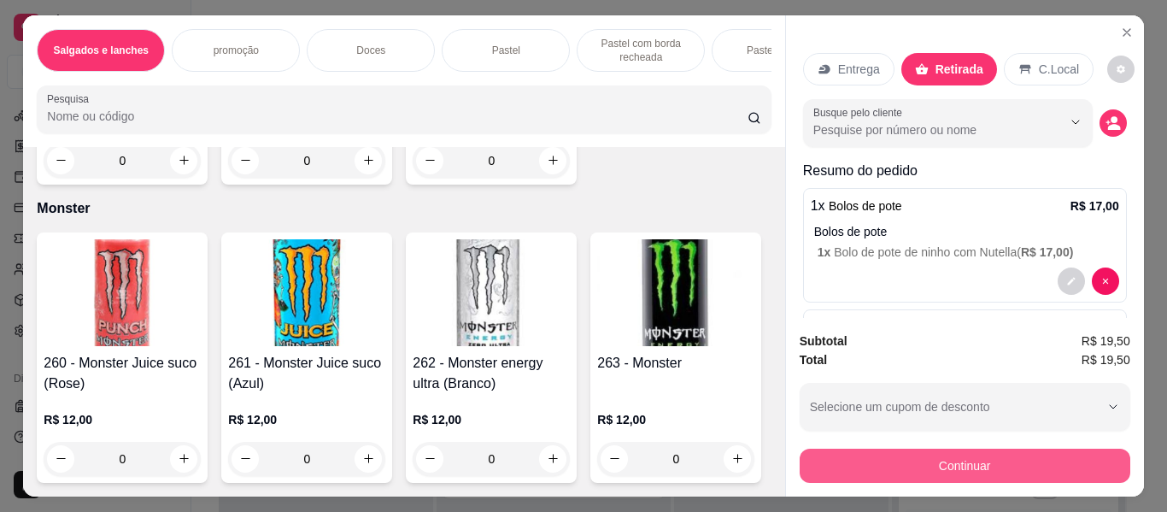
click at [888, 456] on button "Continuar" at bounding box center [965, 466] width 331 height 34
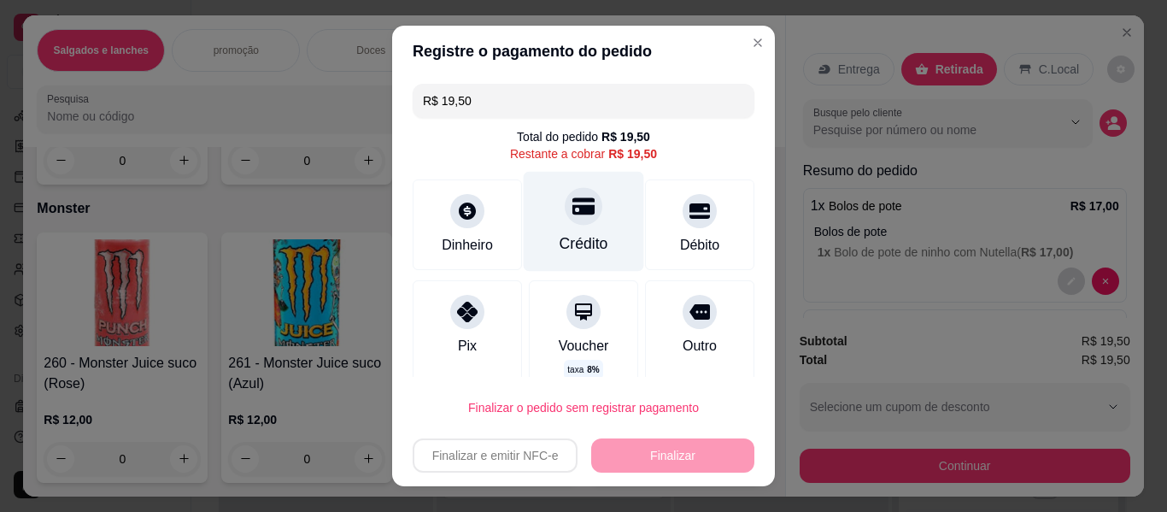
click at [580, 195] on div at bounding box center [584, 206] width 38 height 38
type input "R$ 0,00"
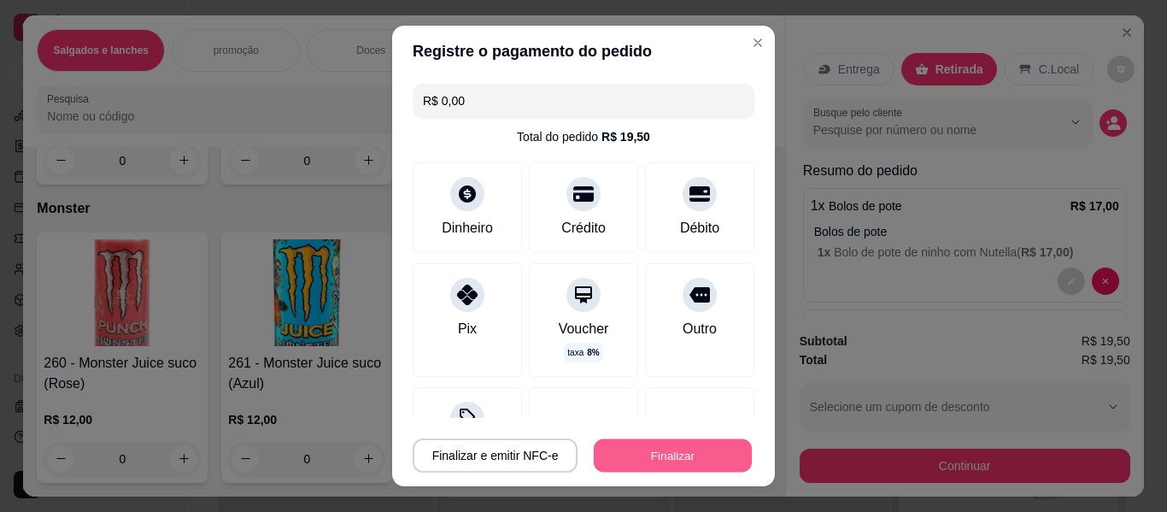
click at [716, 414] on section "Registre o pagamento do pedido R$ 0,00 Total do pedido R$ 19,50 Dinheiro Crédit…" at bounding box center [583, 256] width 383 height 460
click at [668, 458] on button "Finalizar" at bounding box center [673, 455] width 158 height 33
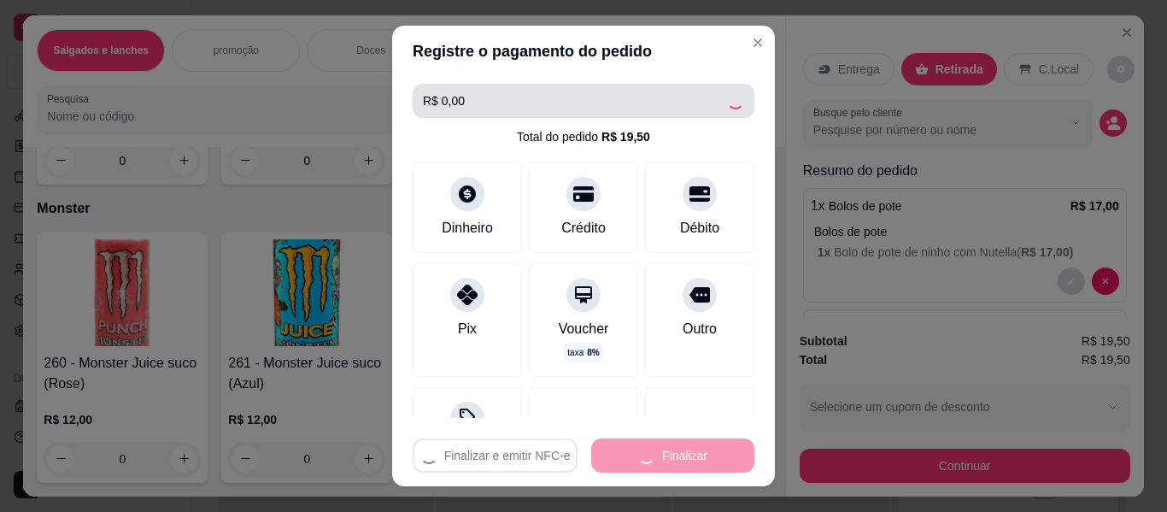
type input "0"
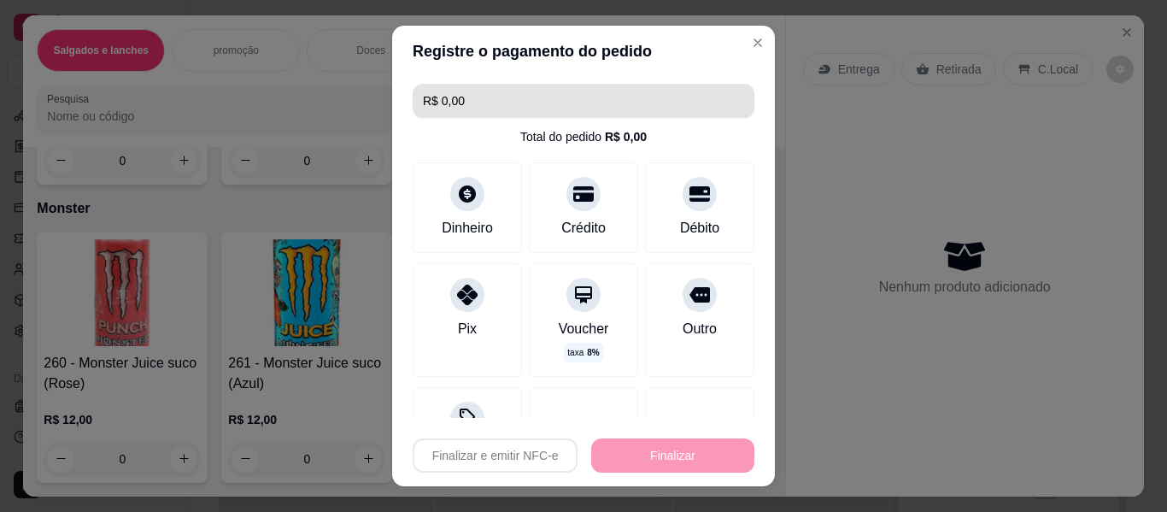
type input "-R$ 19,50"
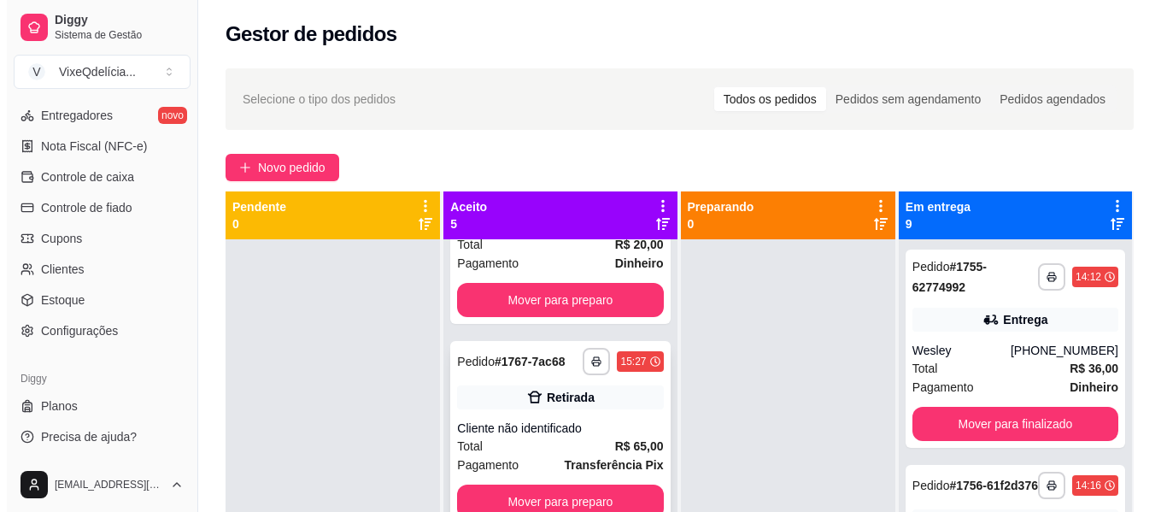
scroll to position [582, 0]
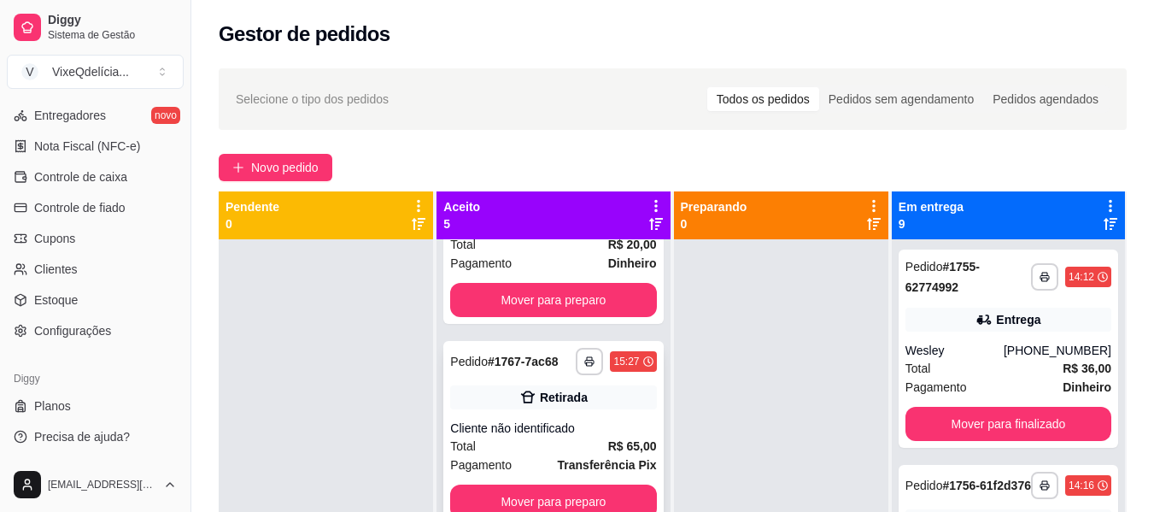
click at [504, 360] on div "Pedido # 1767-7ac68" at bounding box center [504, 361] width 108 height 21
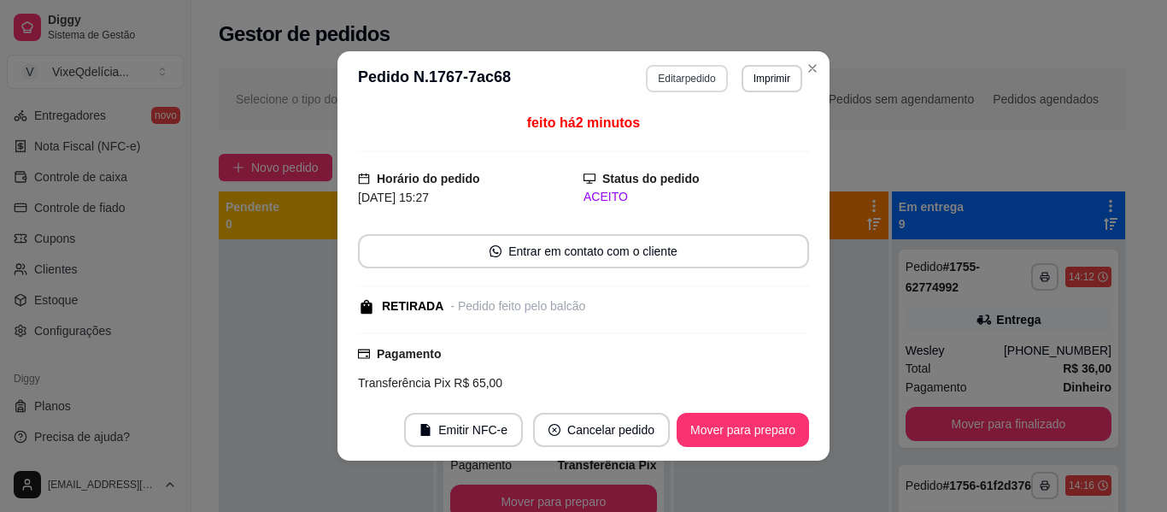
click at [672, 75] on button "Editar pedido" at bounding box center [686, 78] width 81 height 27
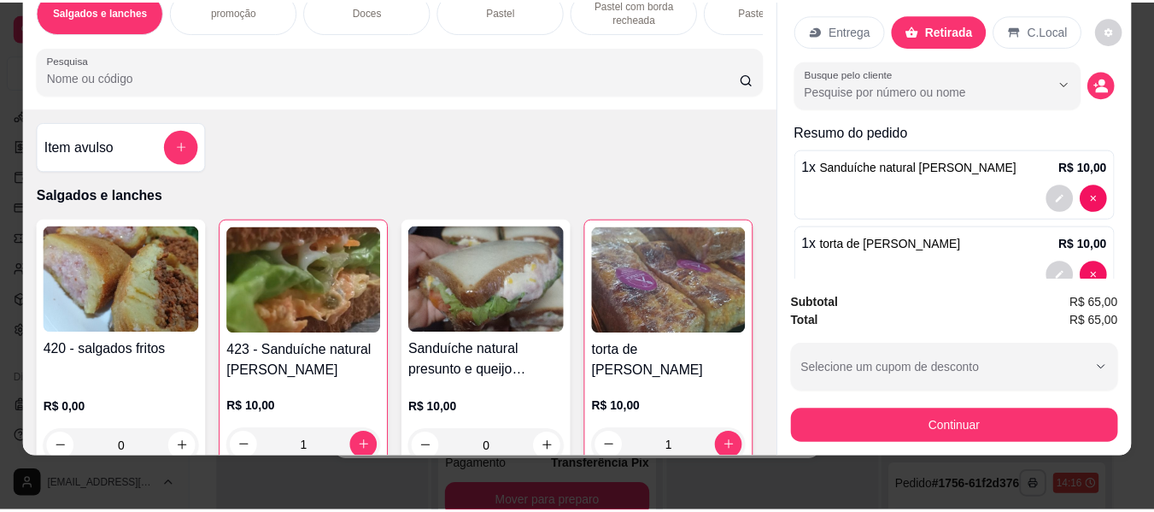
scroll to position [0, 0]
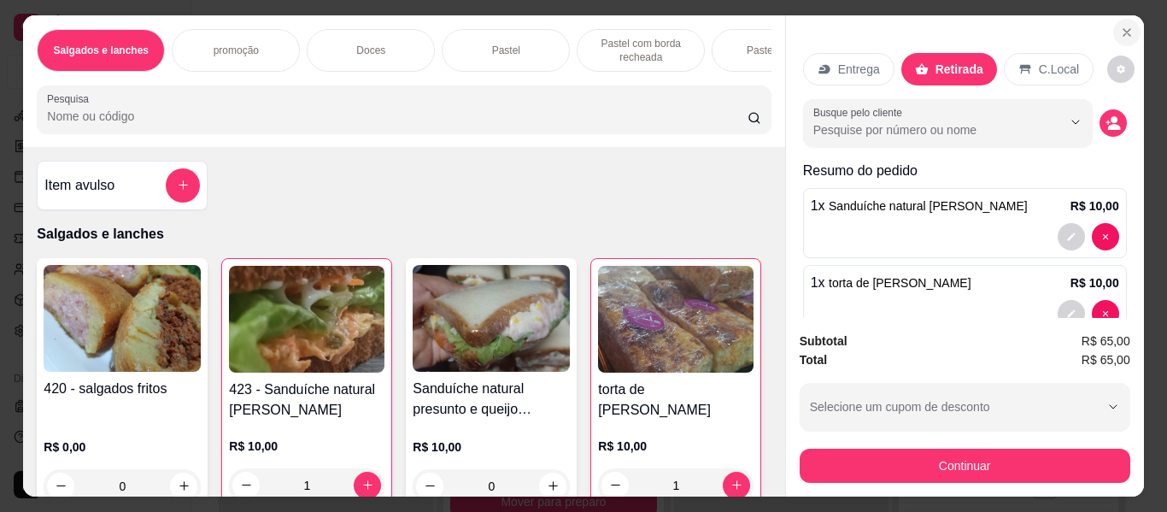
click at [1123, 26] on icon "Close" at bounding box center [1127, 33] width 14 height 14
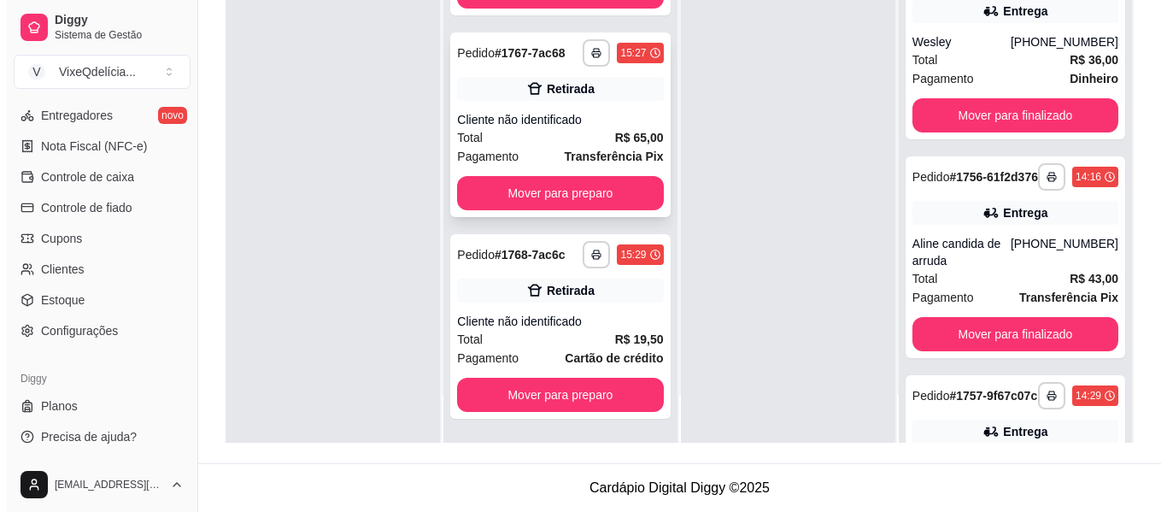
scroll to position [496, 0]
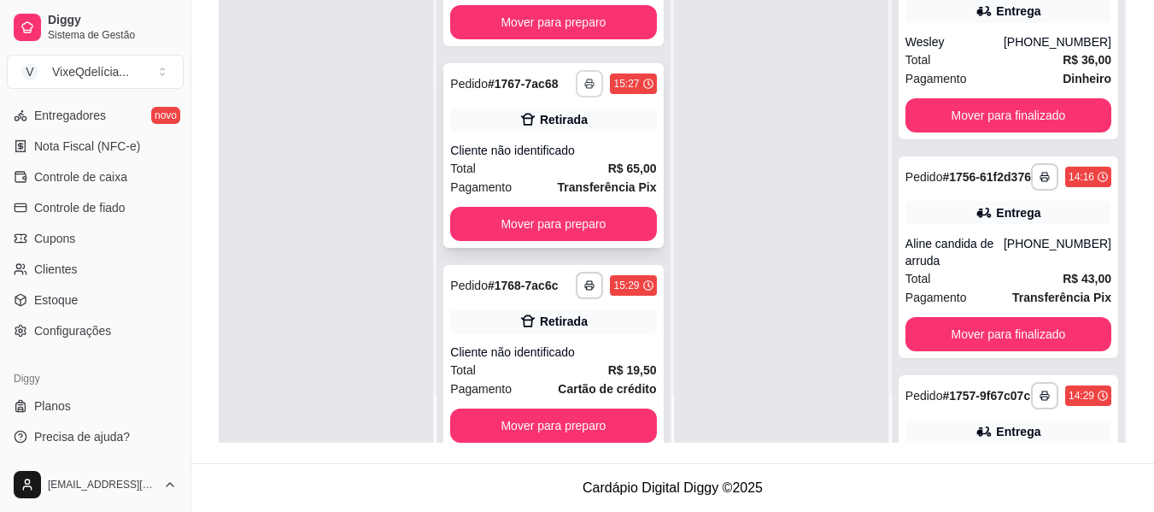
click at [584, 89] on icon "button" at bounding box center [589, 84] width 10 height 10
click at [352, 220] on div at bounding box center [326, 187] width 214 height 512
click at [496, 132] on div "Retirada" at bounding box center [553, 120] width 206 height 24
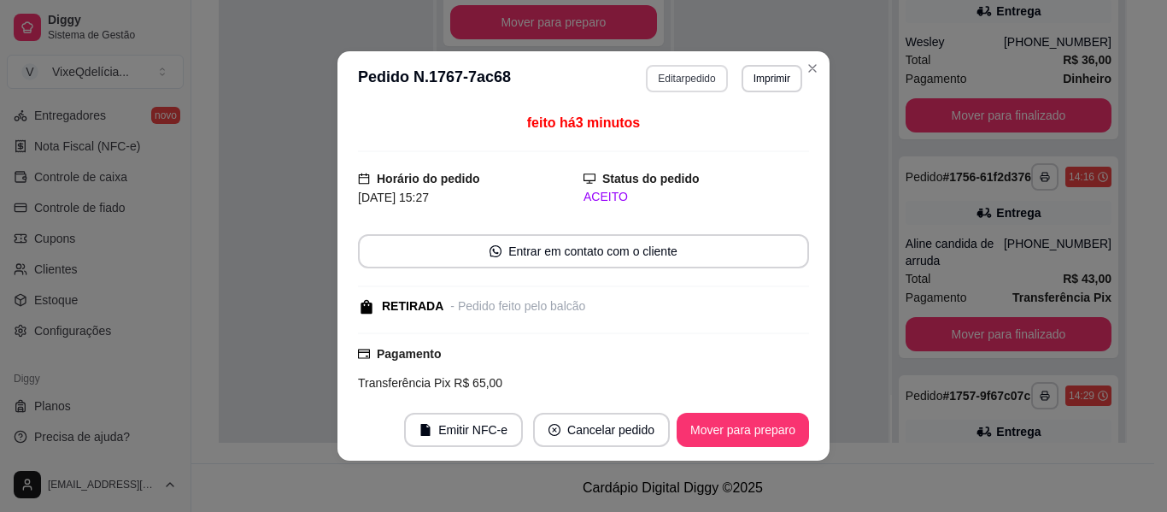
click at [672, 74] on button "Editar pedido" at bounding box center [686, 78] width 81 height 27
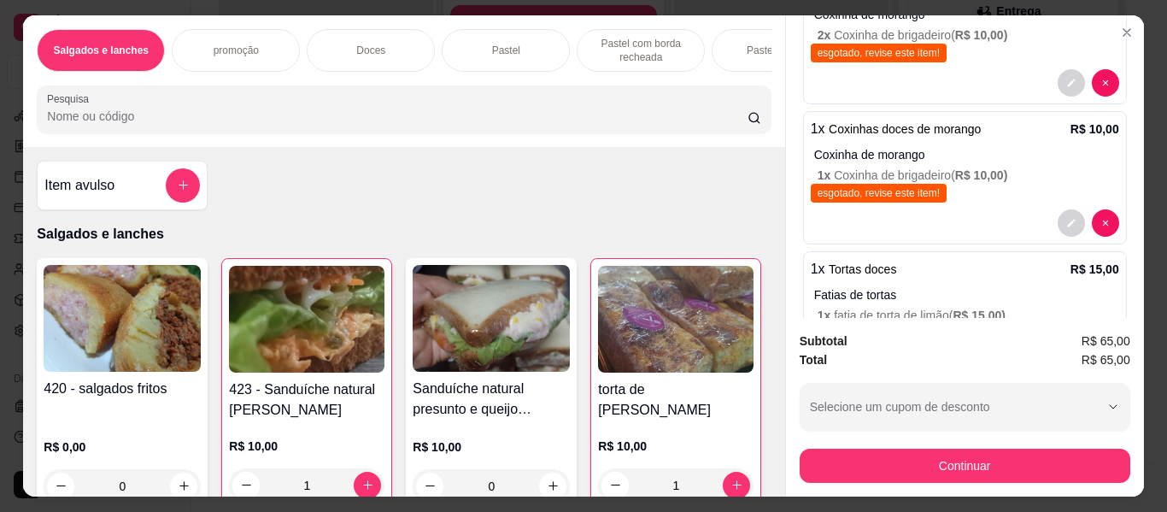
scroll to position [0, 0]
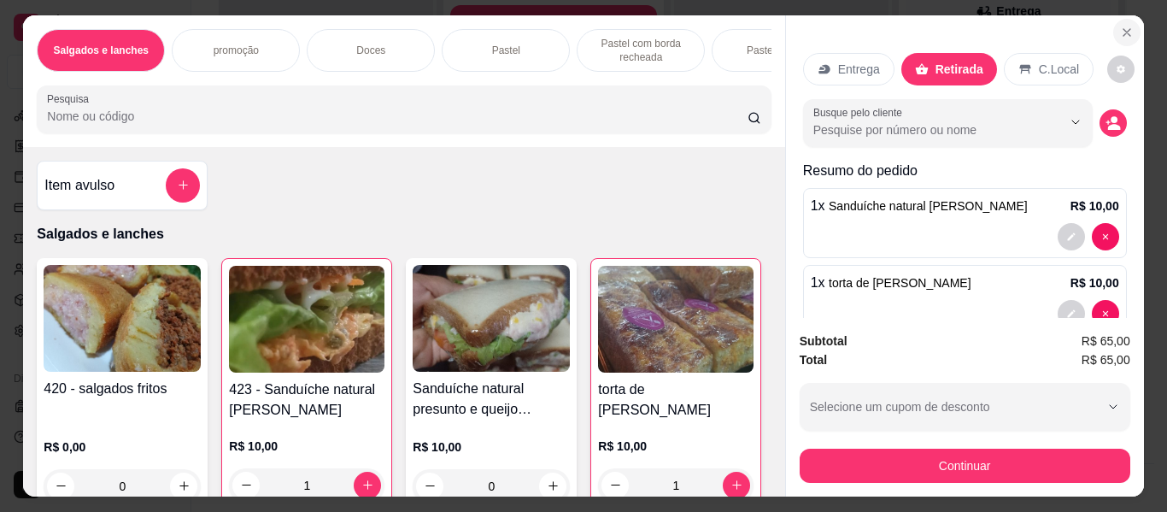
click at [1092, 24] on section "Salgados e lanches promoção Doces Pastel Pastel com borda recheada Pastel doces…" at bounding box center [583, 255] width 1120 height 481
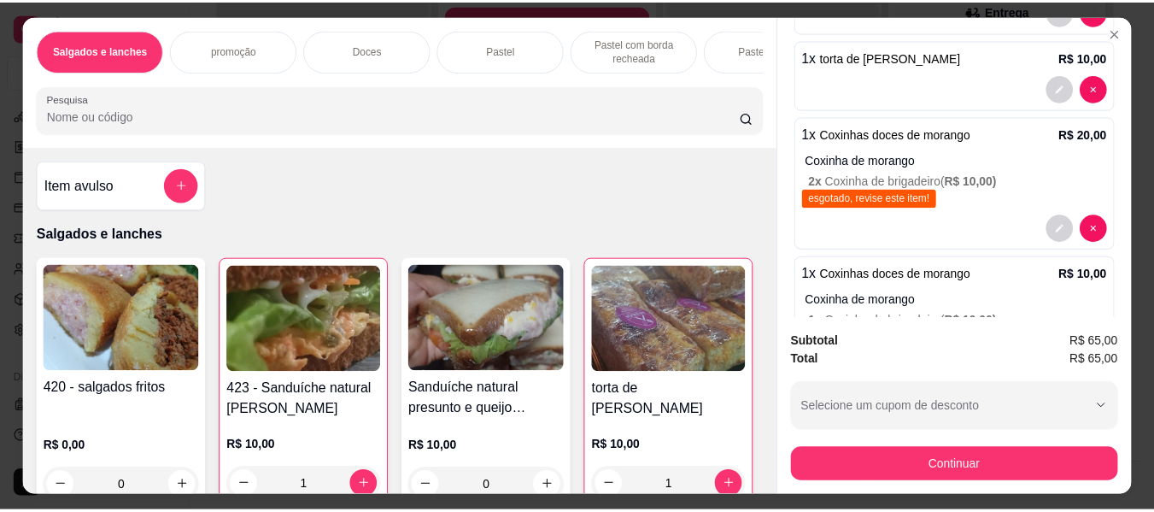
scroll to position [100, 0]
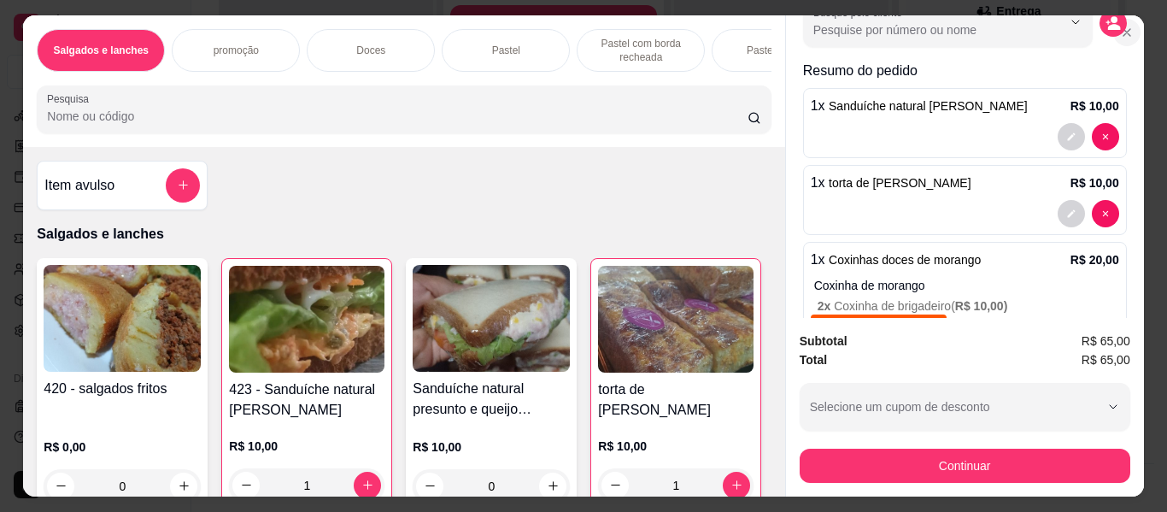
click at [1113, 19] on button "Close" at bounding box center [1126, 32] width 27 height 27
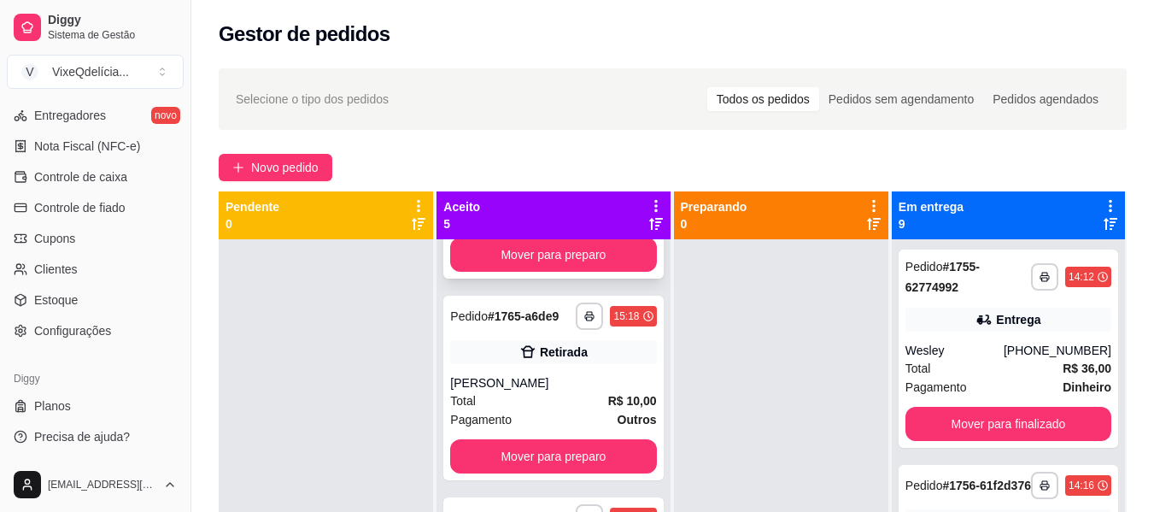
scroll to position [171, 0]
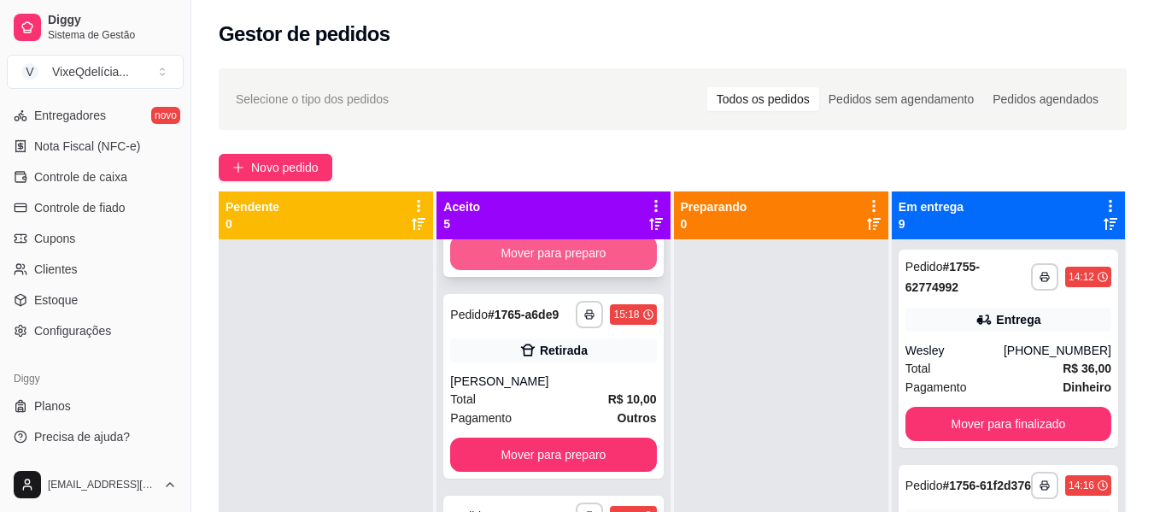
click at [548, 255] on button "Mover para preparo" at bounding box center [553, 253] width 206 height 34
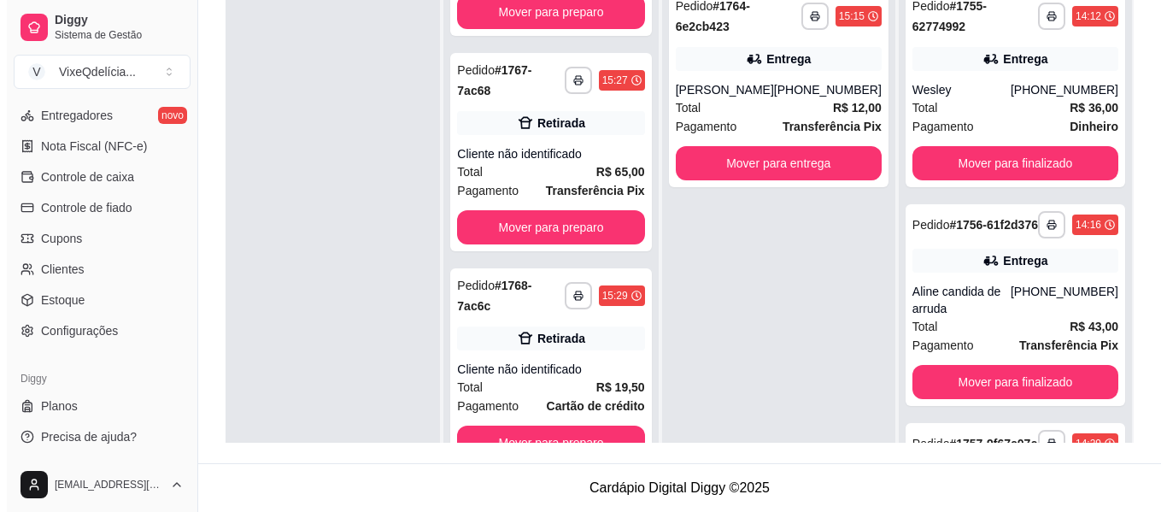
scroll to position [0, 0]
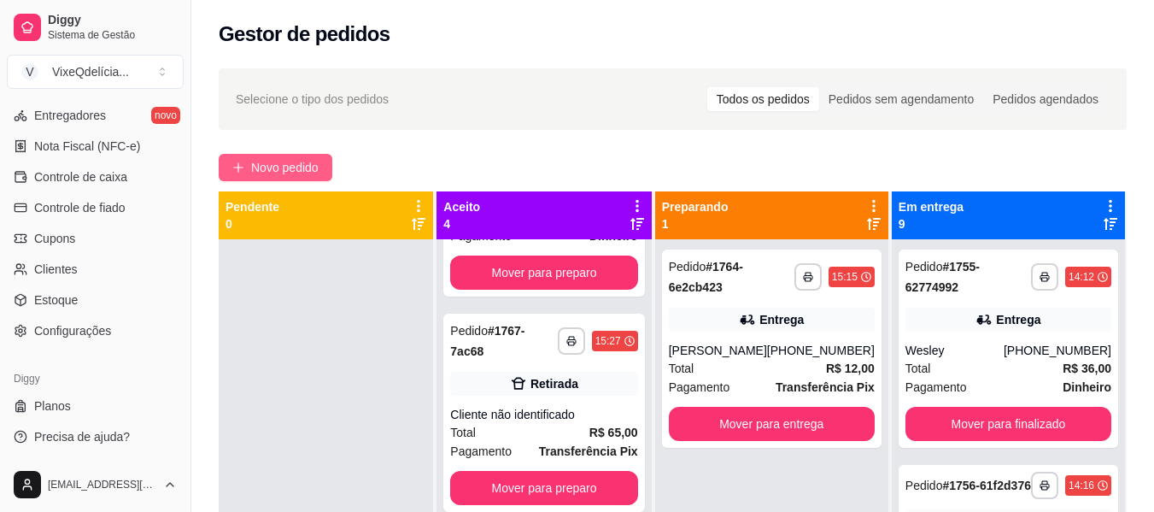
click at [274, 167] on span "Novo pedido" at bounding box center [284, 167] width 67 height 19
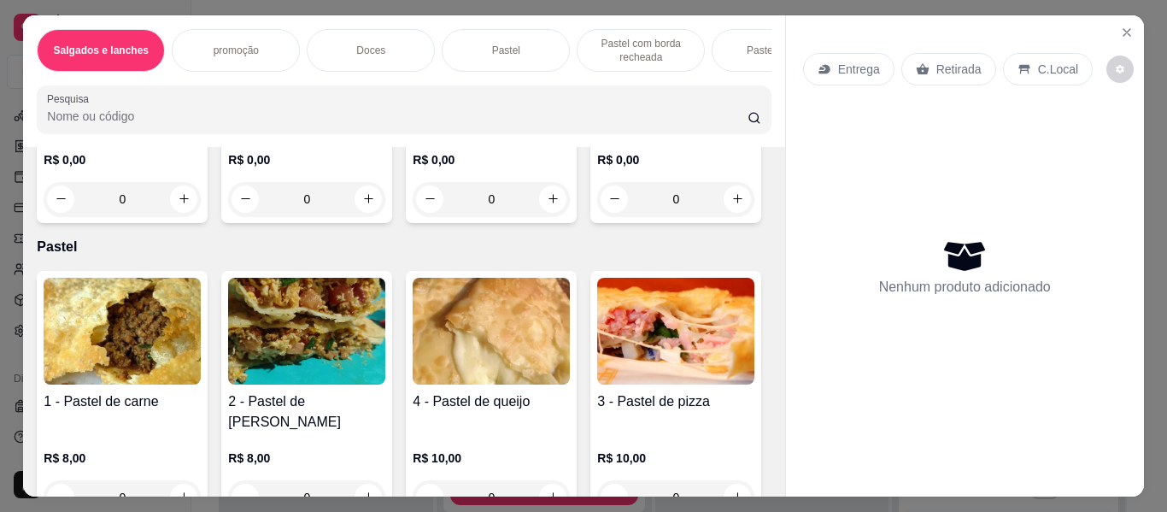
scroll to position [1452, 0]
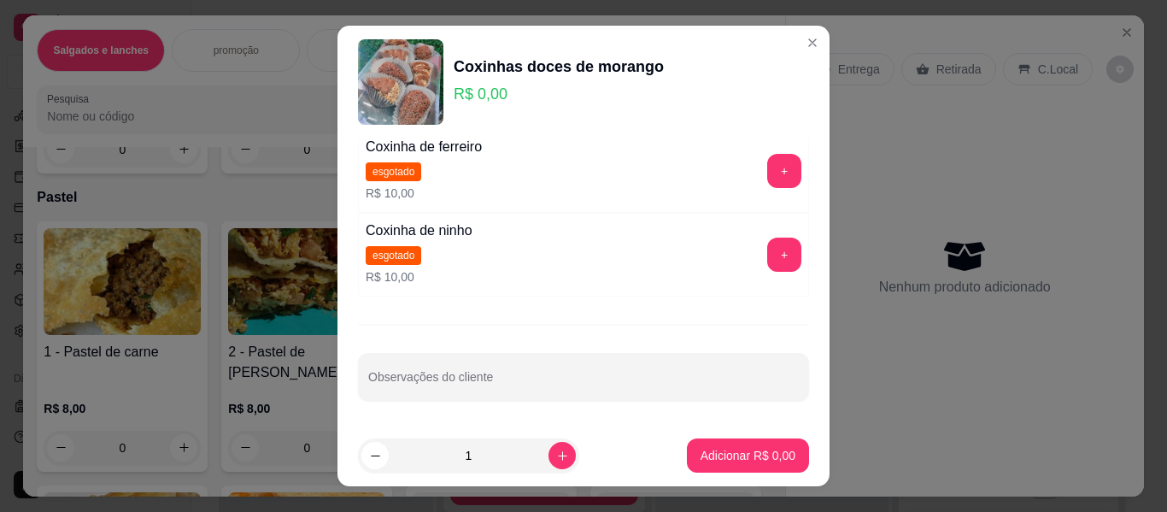
scroll to position [0, 0]
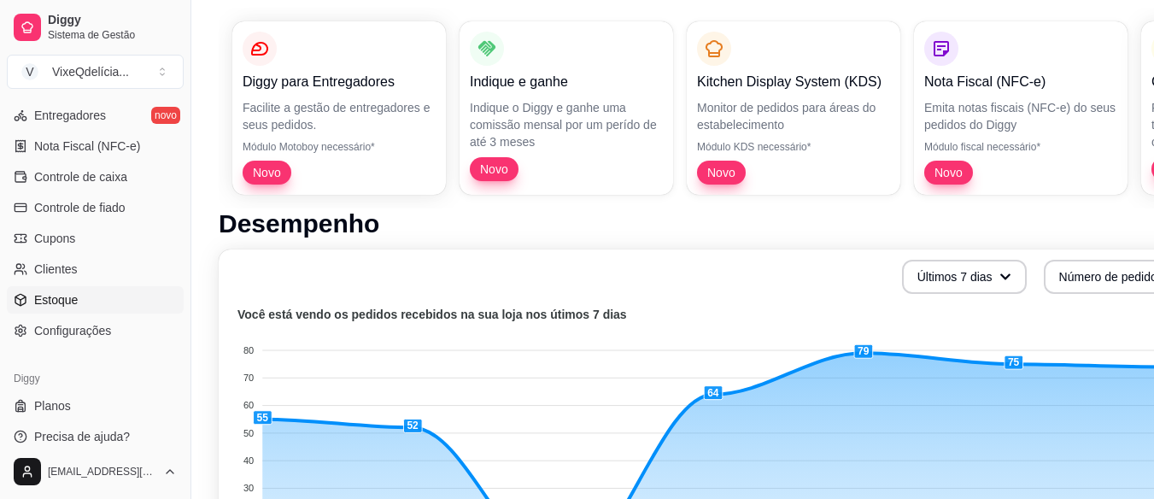
click at [50, 307] on span "Estoque" at bounding box center [56, 299] width 44 height 17
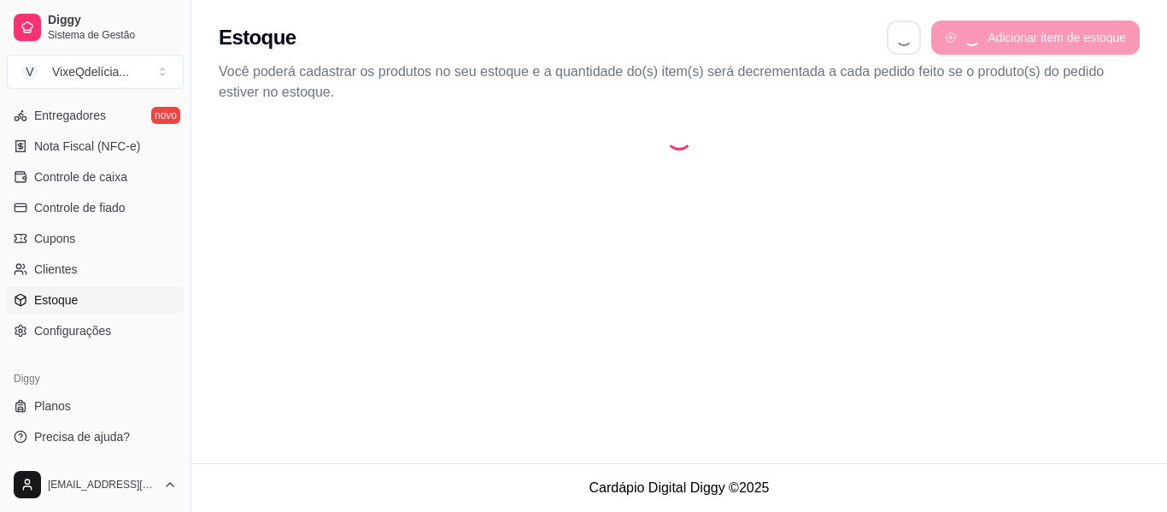
select select "QUANTITY_ORDER"
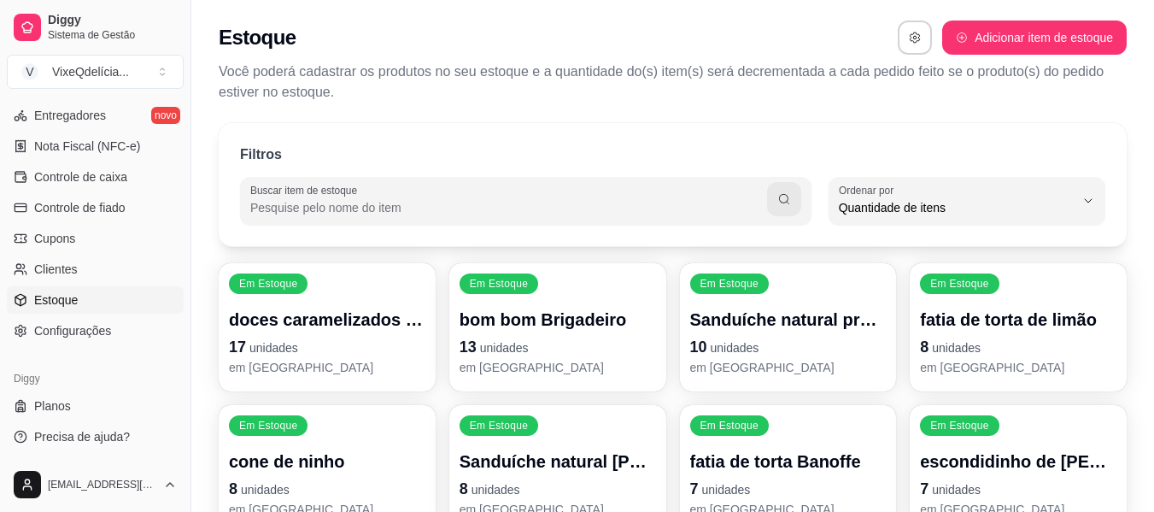
click at [350, 201] on input "Buscar item de estoque" at bounding box center [508, 207] width 517 height 17
type input "coxinha"
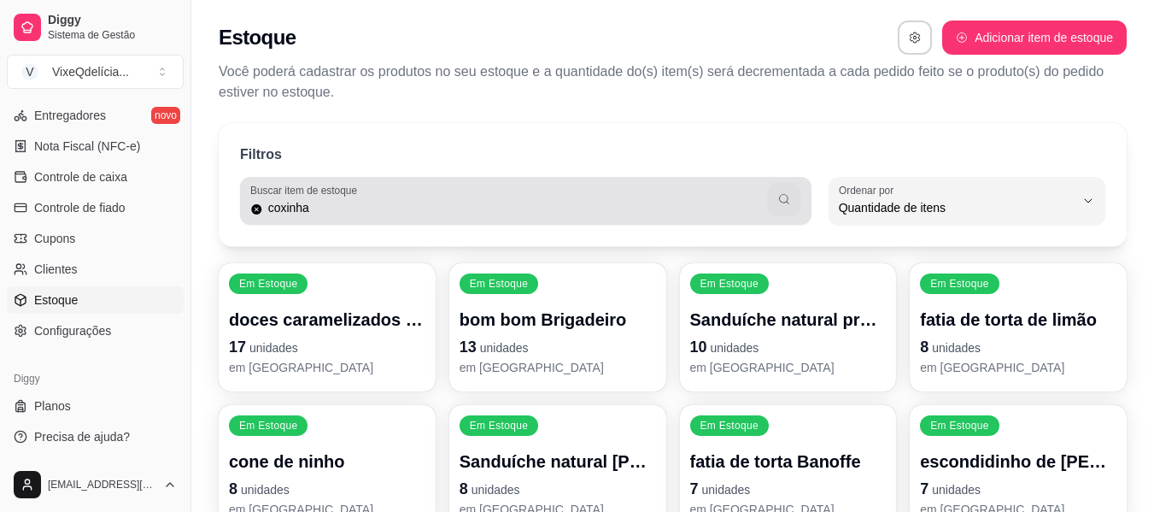
click at [778, 199] on icon "button" at bounding box center [784, 199] width 14 height 14
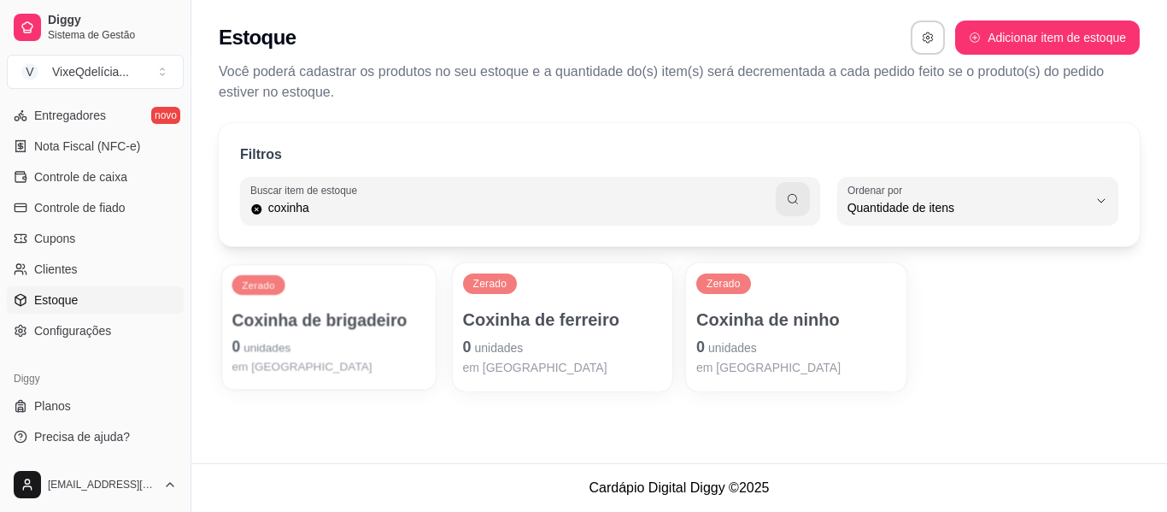
click at [341, 335] on p "0 unidades" at bounding box center [328, 346] width 193 height 23
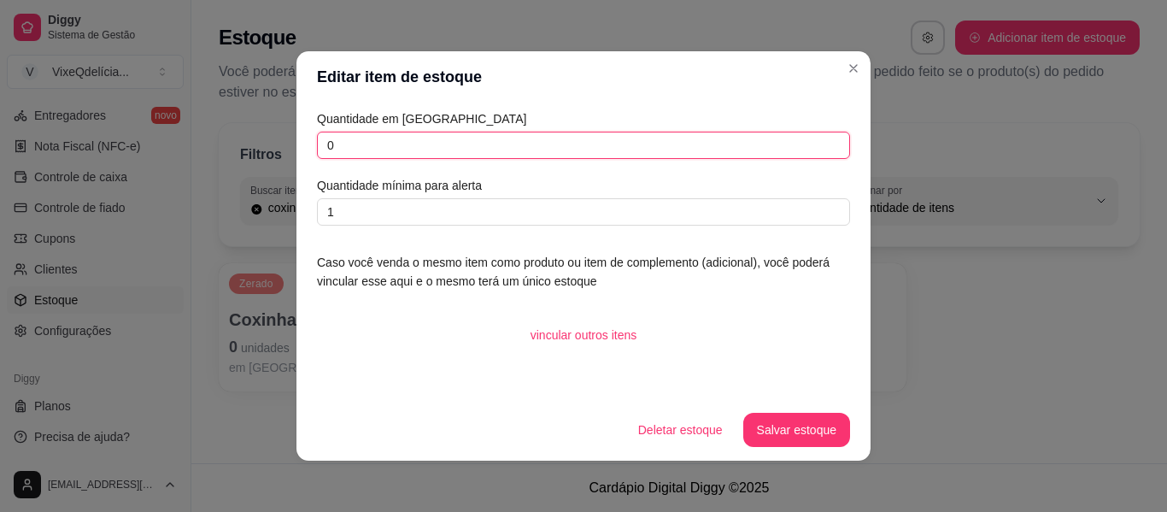
click at [360, 150] on input "0" at bounding box center [583, 145] width 533 height 27
type input "5"
type input "3"
click at [789, 424] on button "Salvar estoque" at bounding box center [796, 430] width 107 height 34
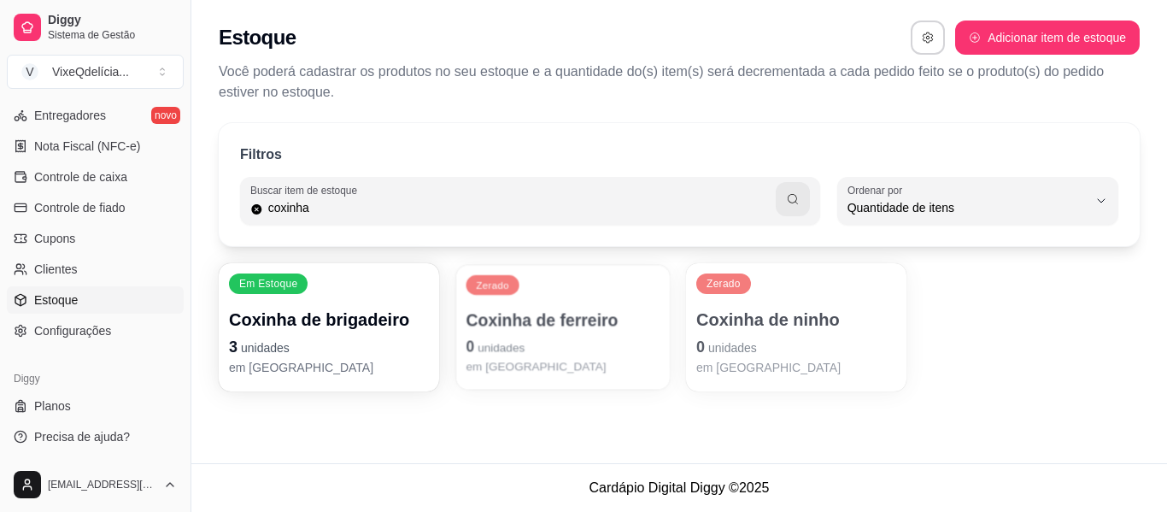
click at [523, 315] on p "Coxinha de ferreiro" at bounding box center [562, 319] width 193 height 23
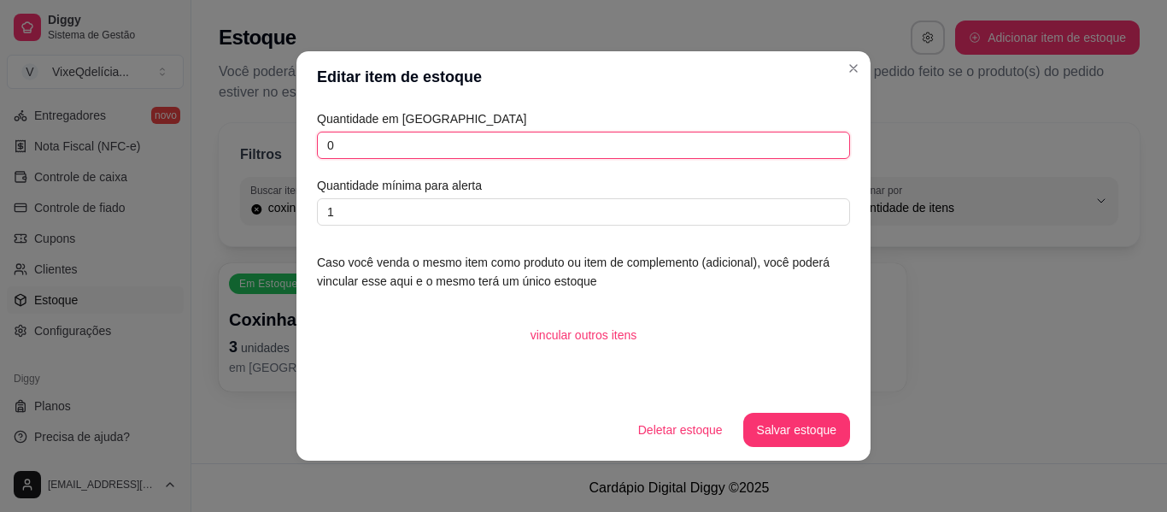
click at [454, 150] on input "0" at bounding box center [583, 145] width 533 height 27
type input "4"
click at [767, 426] on button "Salvar estoque" at bounding box center [796, 430] width 107 height 34
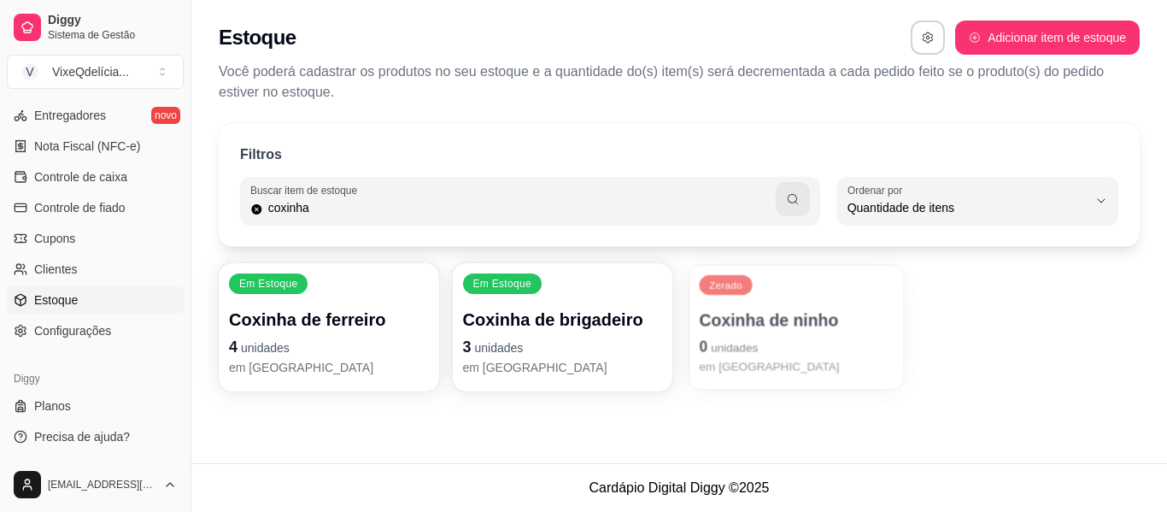
click at [749, 330] on p "Coxinha de ninho" at bounding box center [796, 319] width 193 height 23
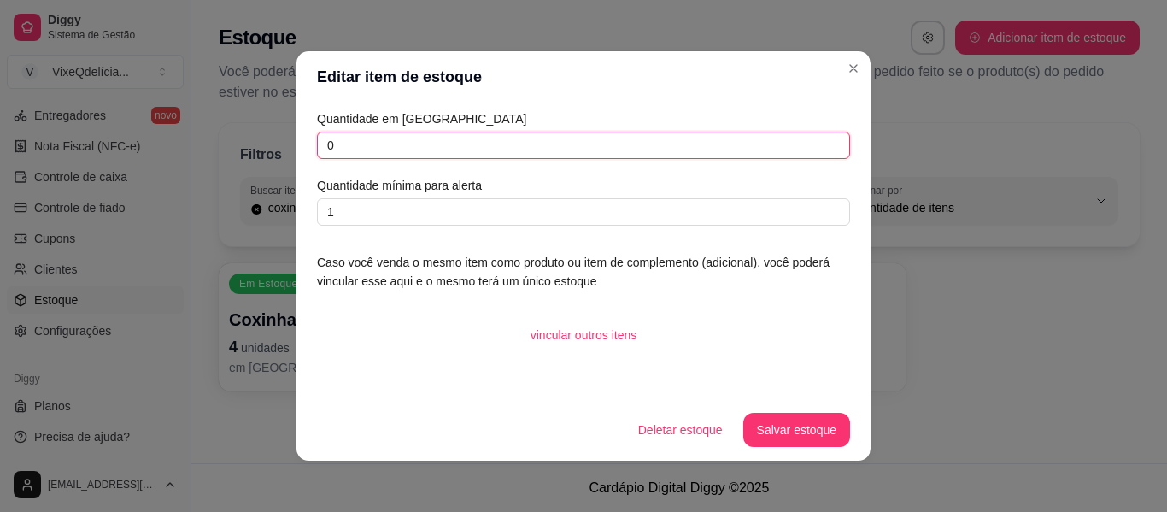
click at [438, 137] on input "0" at bounding box center [583, 145] width 533 height 27
type input "4"
click at [788, 415] on button "Salvar estoque" at bounding box center [796, 430] width 104 height 33
